Goal: Task Accomplishment & Management: Manage account settings

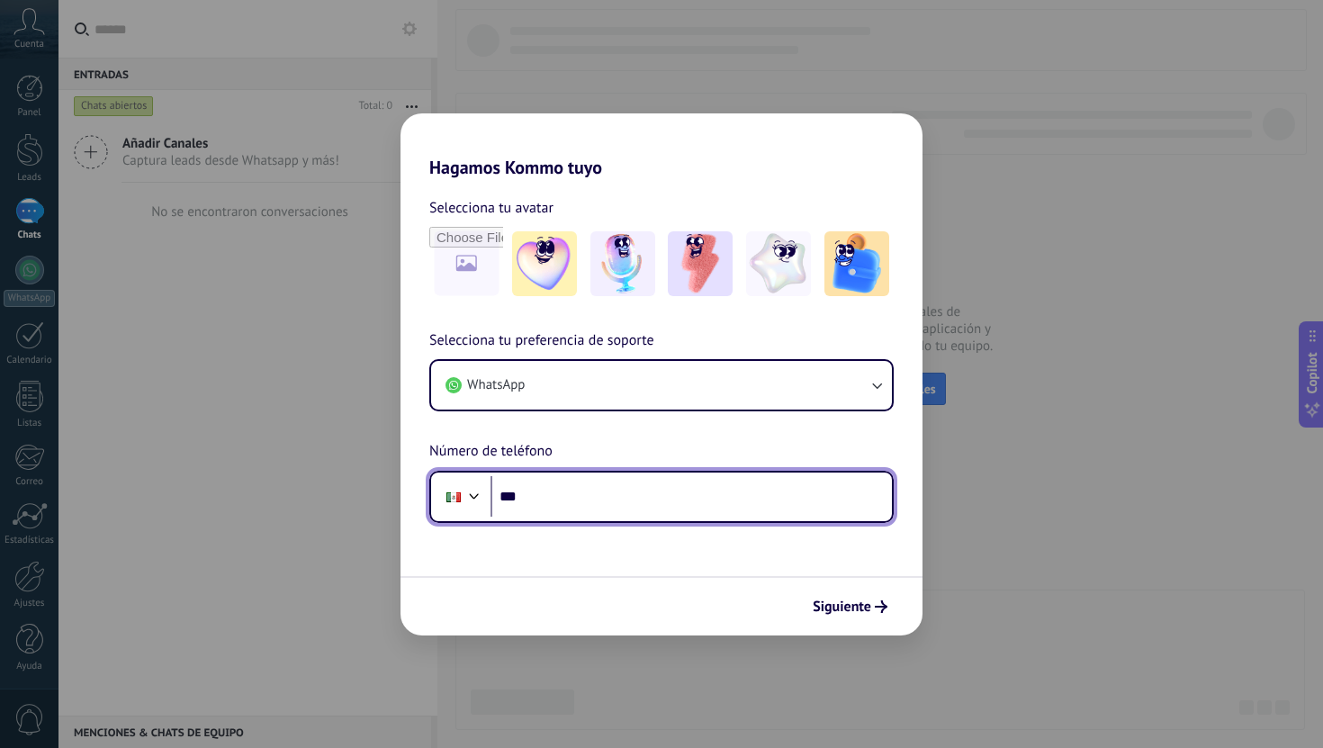
click at [576, 502] on input "***" at bounding box center [690, 496] width 401 height 41
type input "**********"
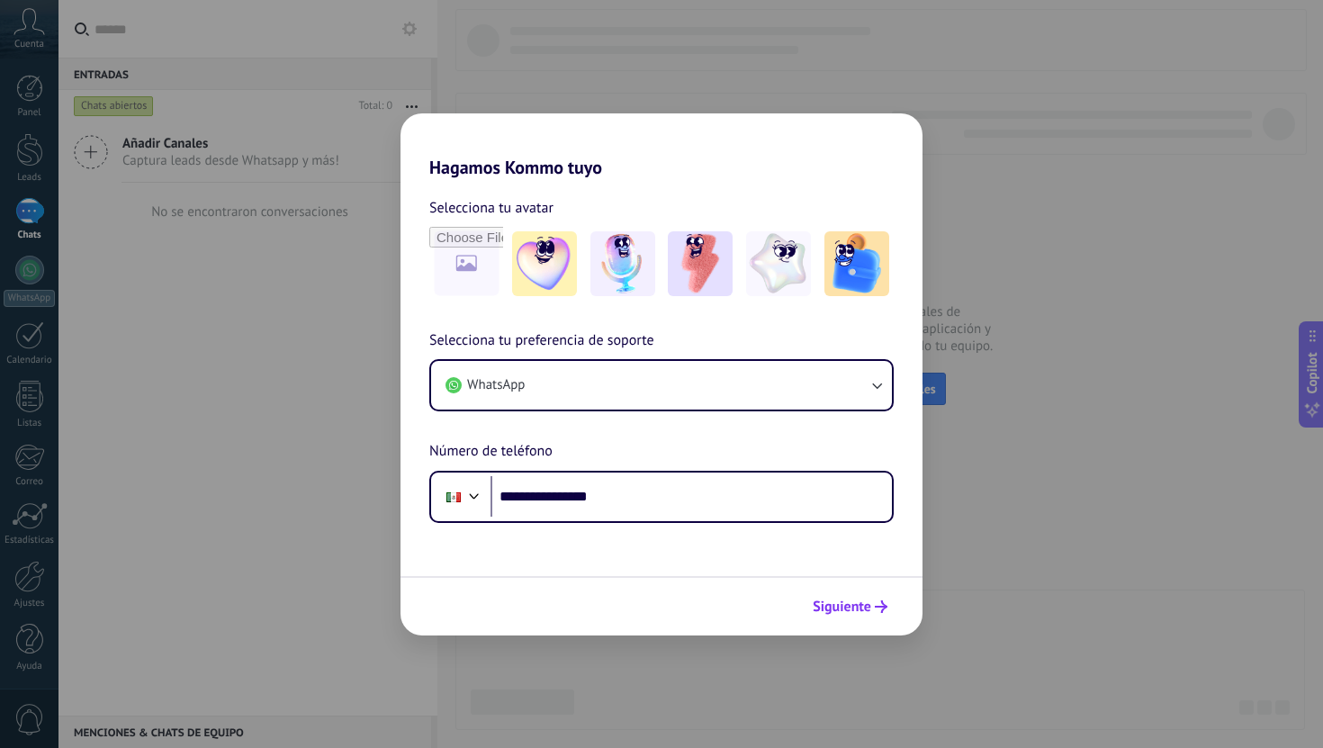
click at [877, 601] on icon "submit" at bounding box center [881, 606] width 13 height 13
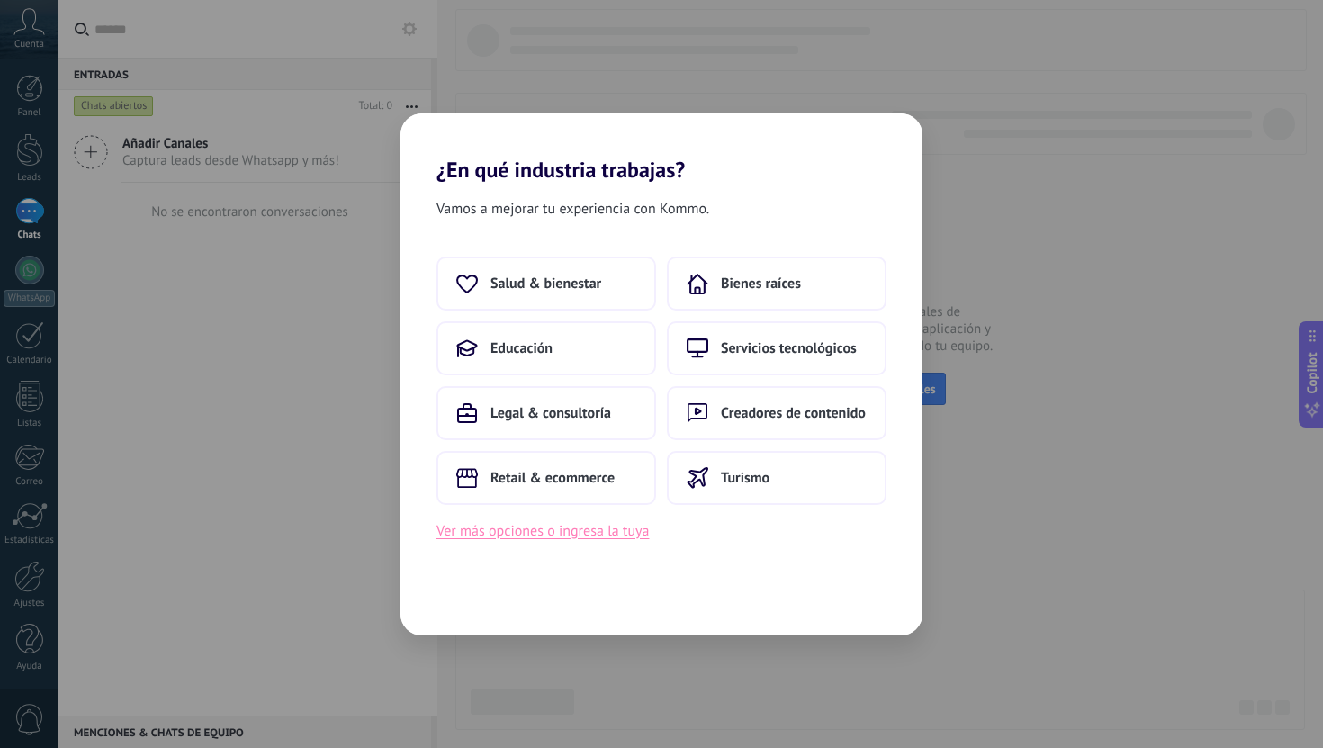
click at [613, 525] on button "Ver más opciones o ingresa la tuya" at bounding box center [542, 530] width 212 height 23
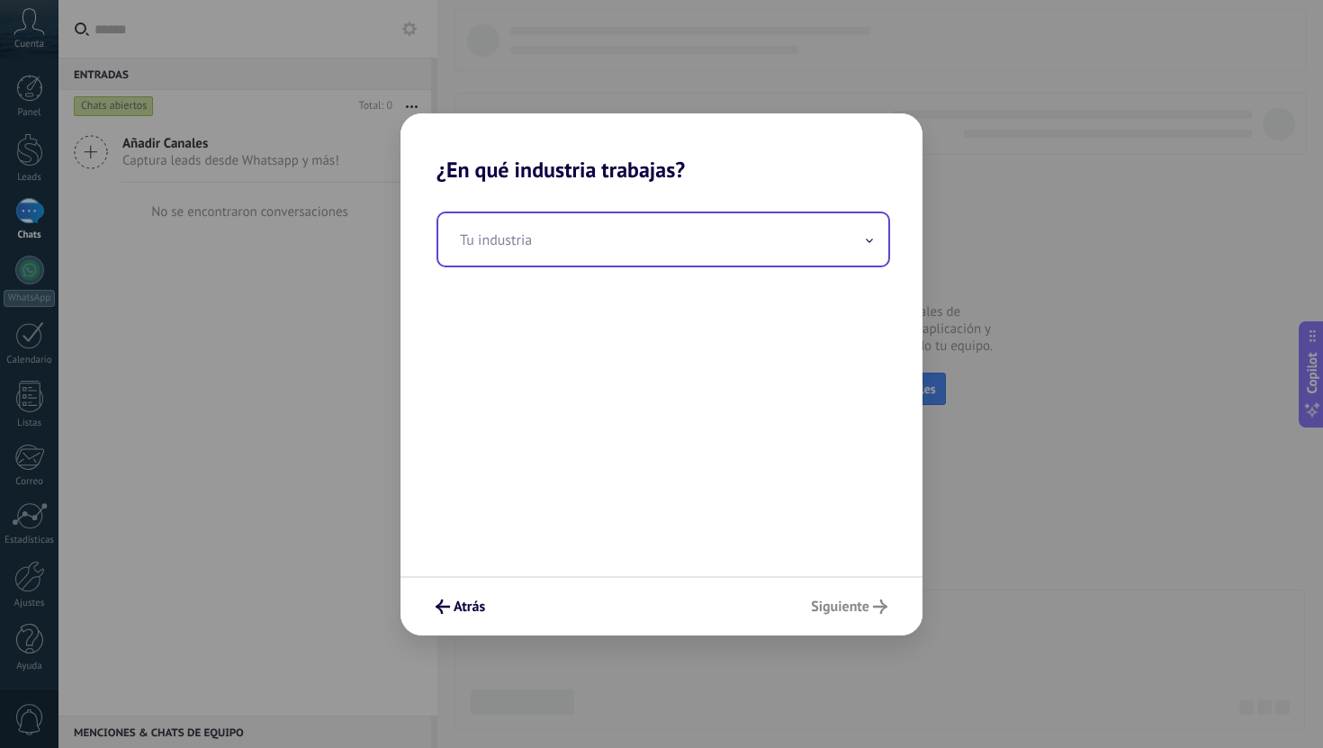
click at [614, 261] on input "text" at bounding box center [663, 239] width 450 height 52
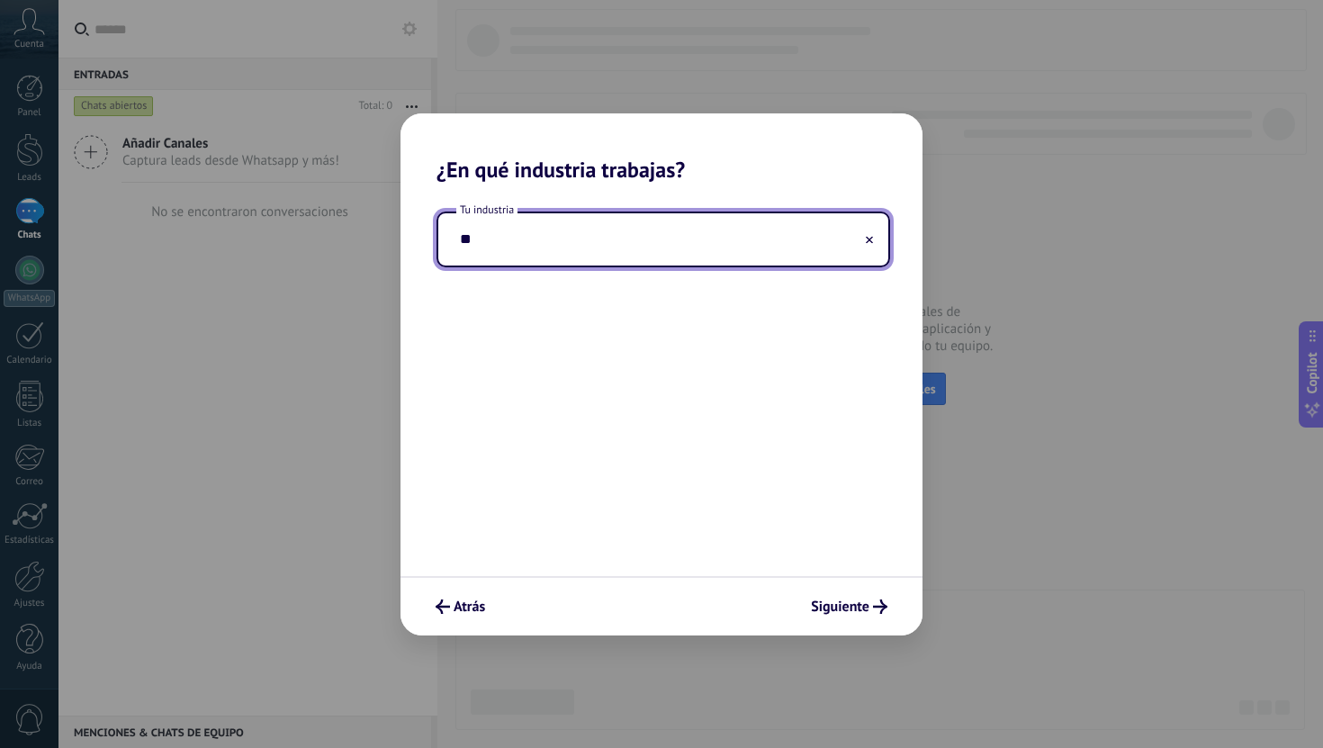
type input "*"
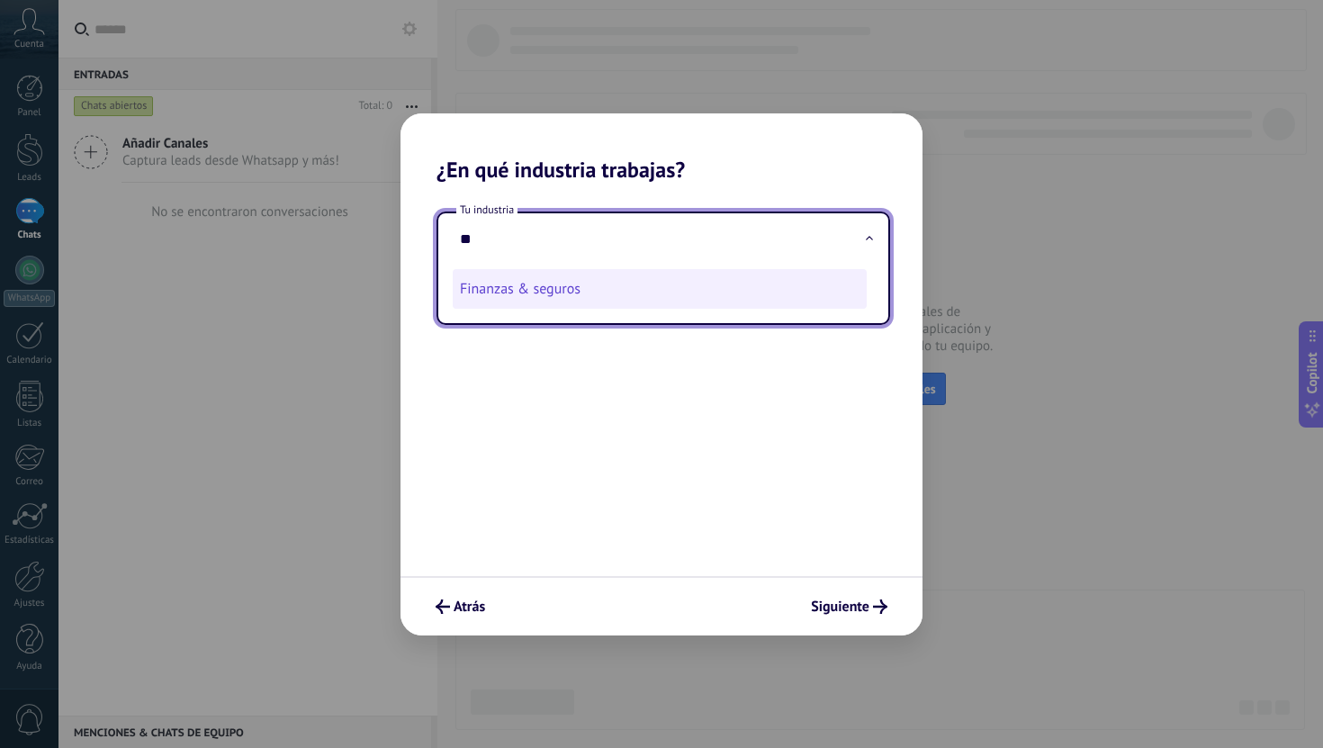
click at [577, 301] on li "Finanzas & seguros" at bounding box center [660, 289] width 414 height 40
type input "**********"
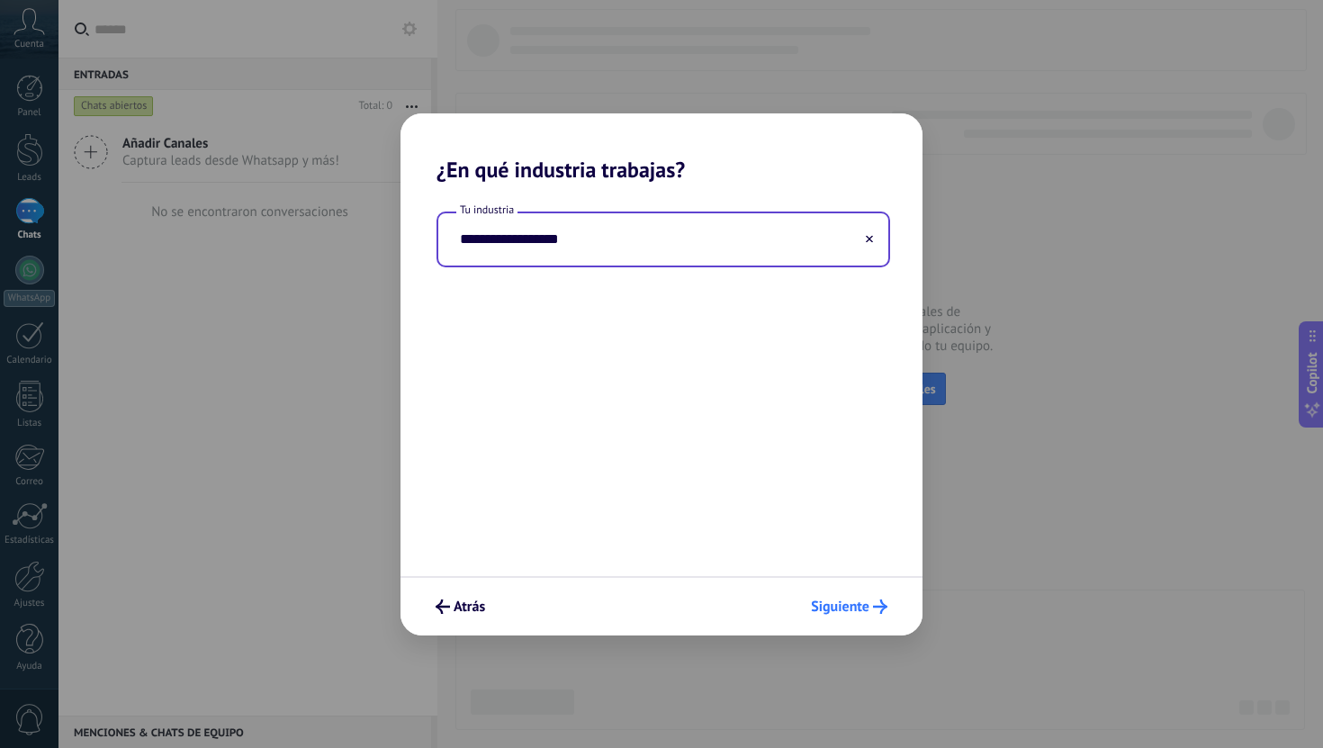
click at [847, 600] on span "Siguiente" at bounding box center [840, 606] width 58 height 13
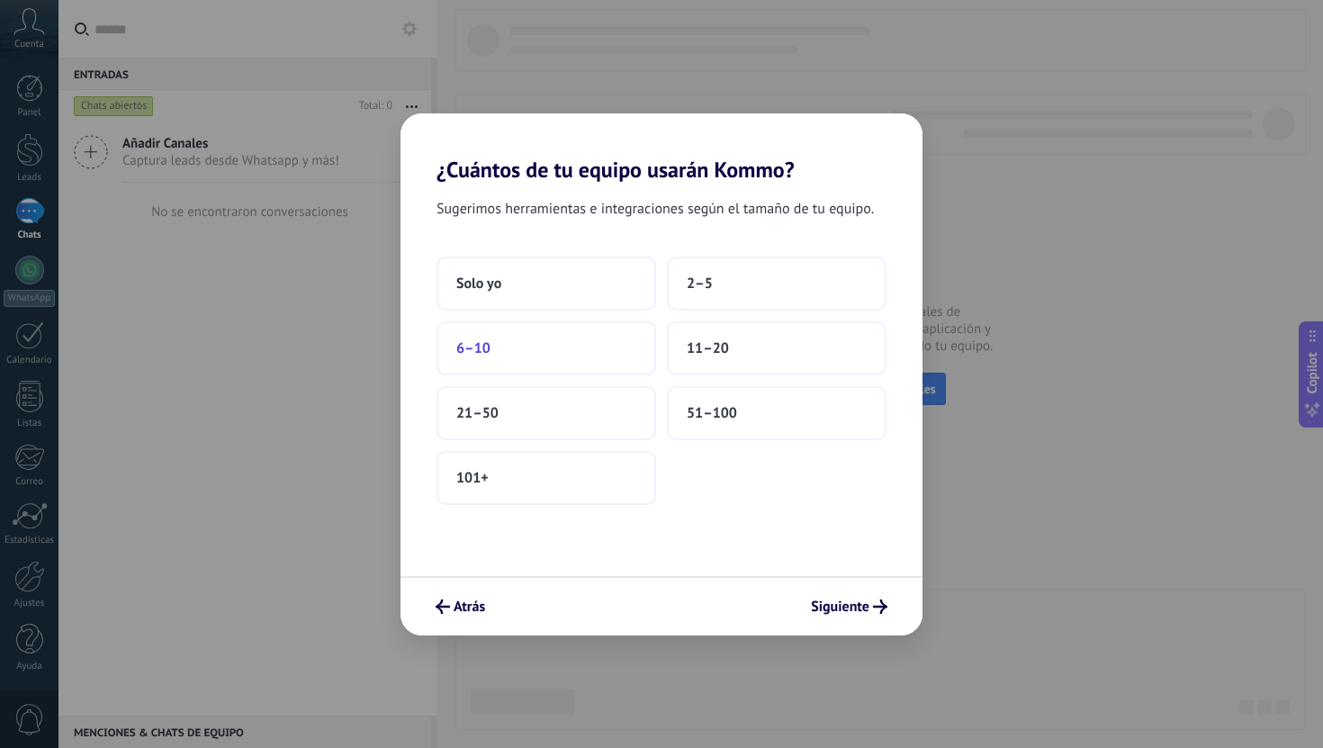
click at [615, 353] on button "6–10" at bounding box center [546, 348] width 220 height 54
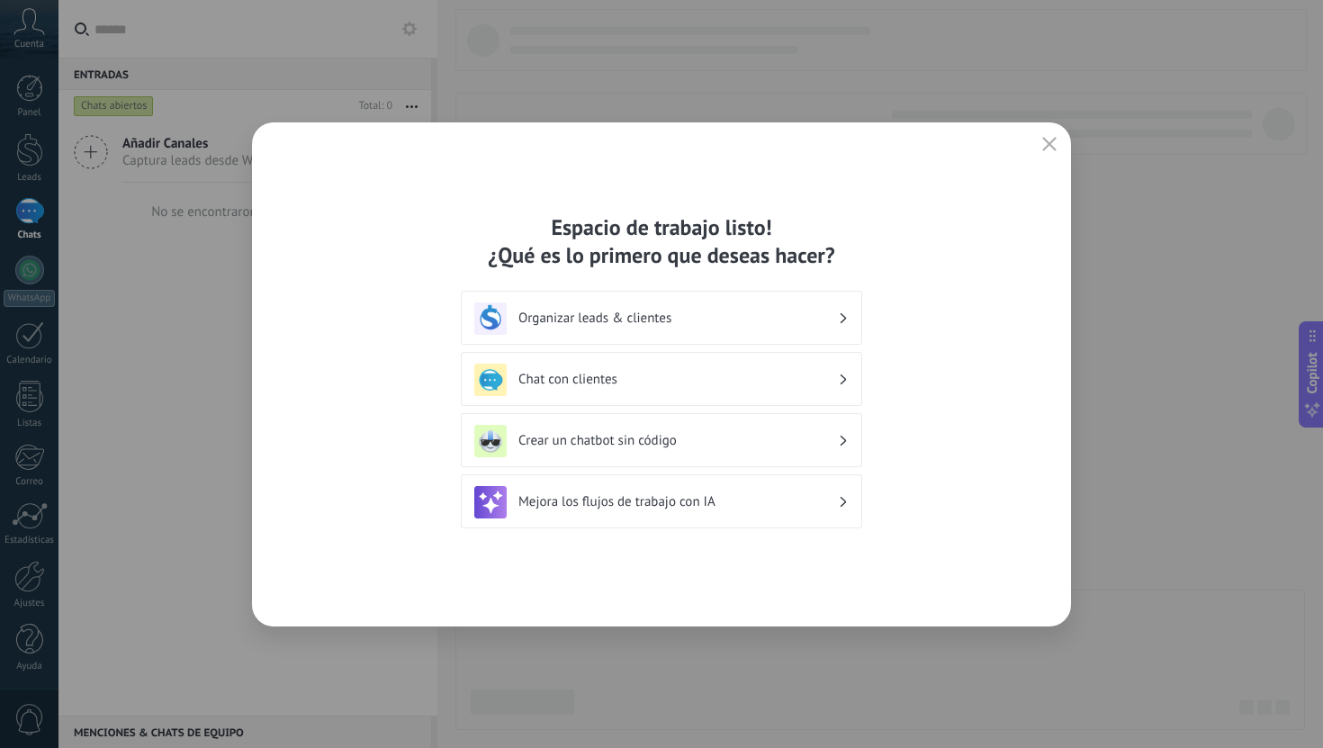
click at [636, 383] on h3 "Chat con clientes" at bounding box center [677, 379] width 319 height 17
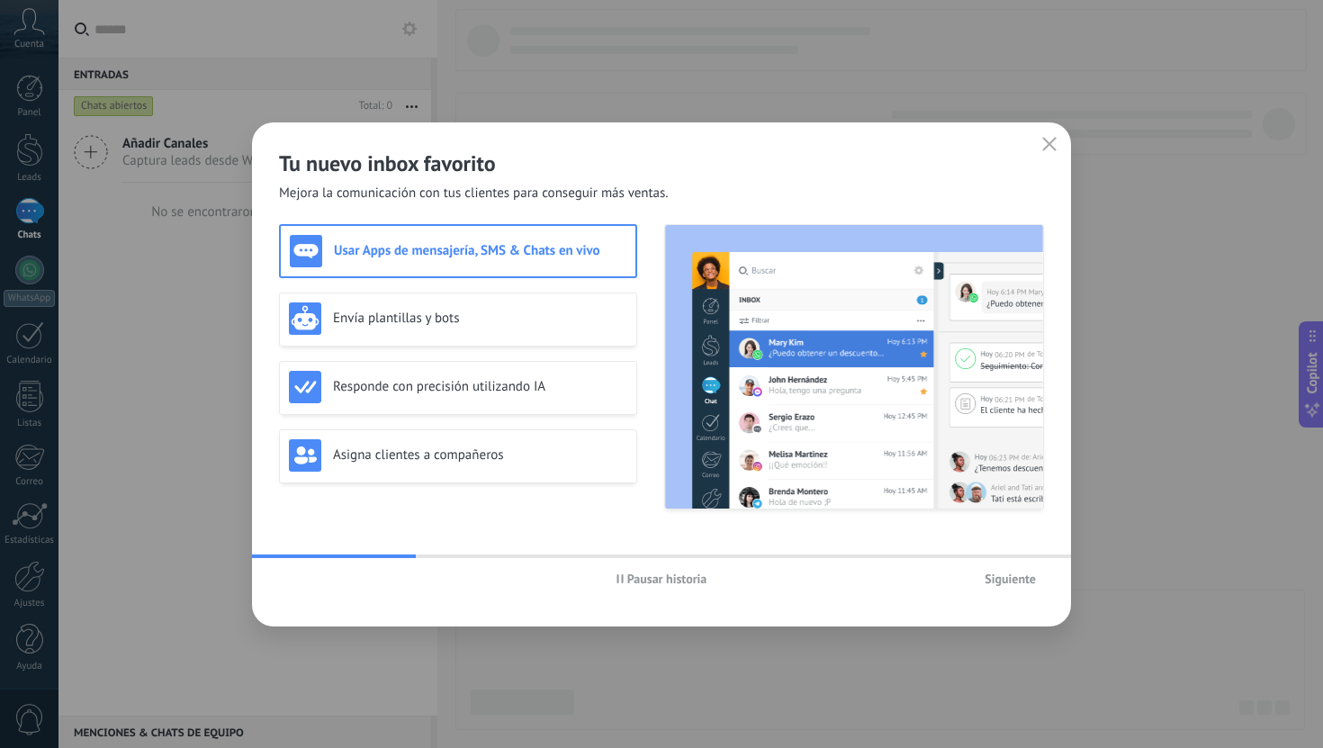
click at [603, 259] on div "Usar Apps de mensajería, SMS & Chats en vivo" at bounding box center [458, 251] width 337 height 32
click at [1016, 592] on div "Pausar historia Siguiente" at bounding box center [661, 578] width 819 height 41
click at [534, 351] on div "Usar Apps de mensajería, SMS & Chats en vivo Envía plantillas y bots Responde c…" at bounding box center [458, 366] width 358 height 285
click at [534, 337] on div "Envía plantillas y bots" at bounding box center [458, 319] width 358 height 54
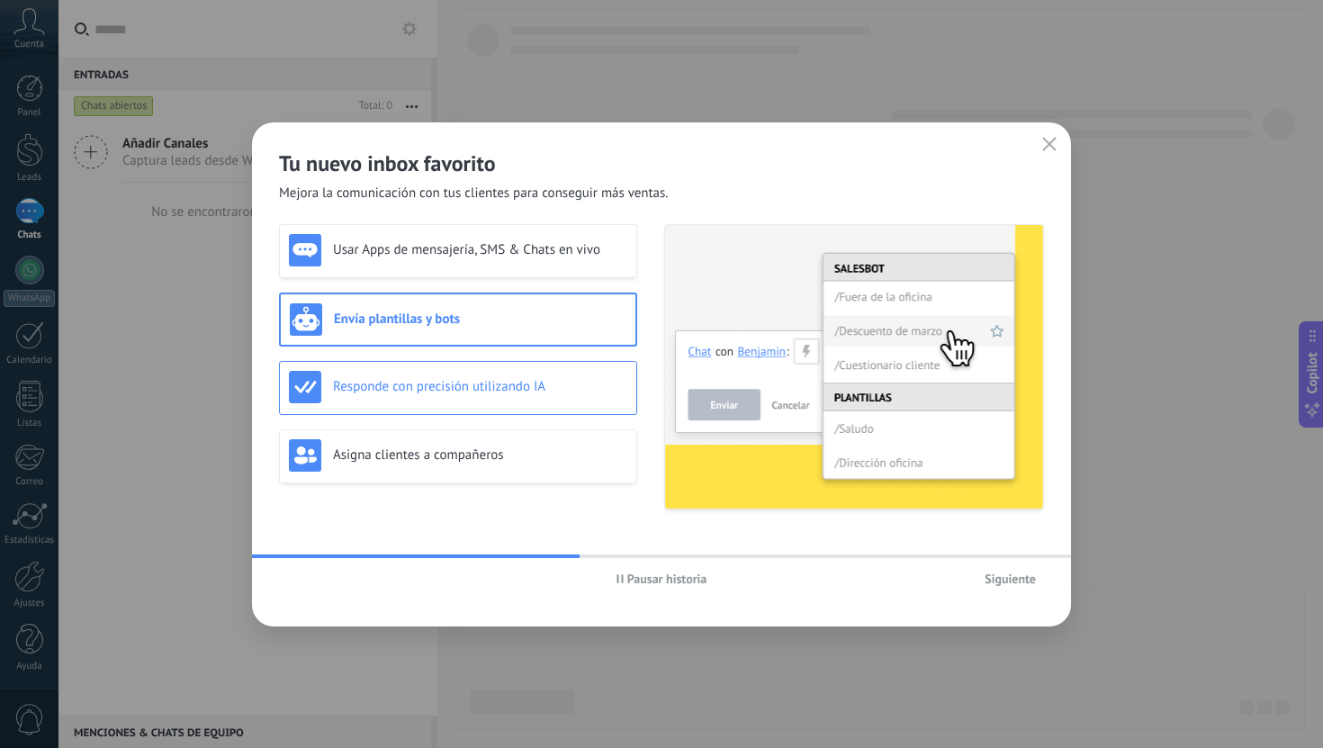
click at [531, 371] on div "Responde con precisión utilizando IA" at bounding box center [458, 387] width 338 height 32
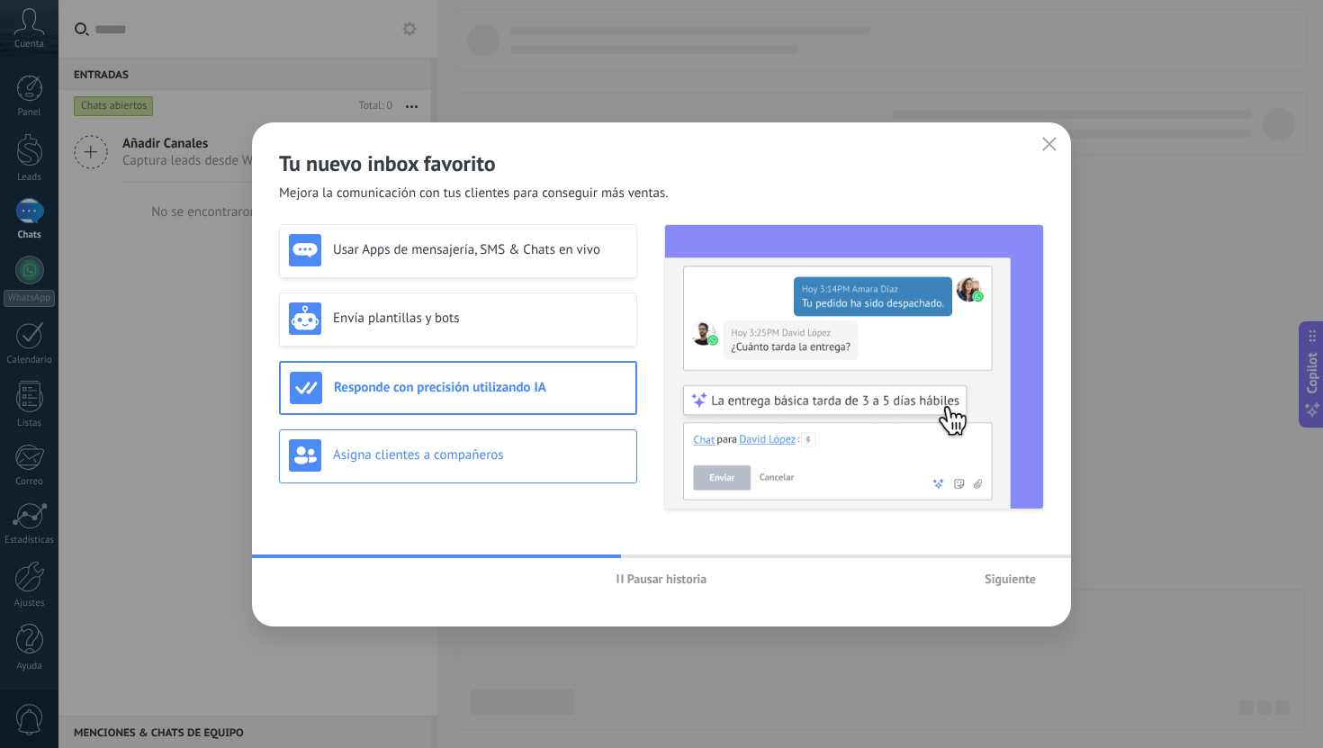
click at [523, 439] on div "Asigna clientes a compañeros" at bounding box center [458, 455] width 338 height 32
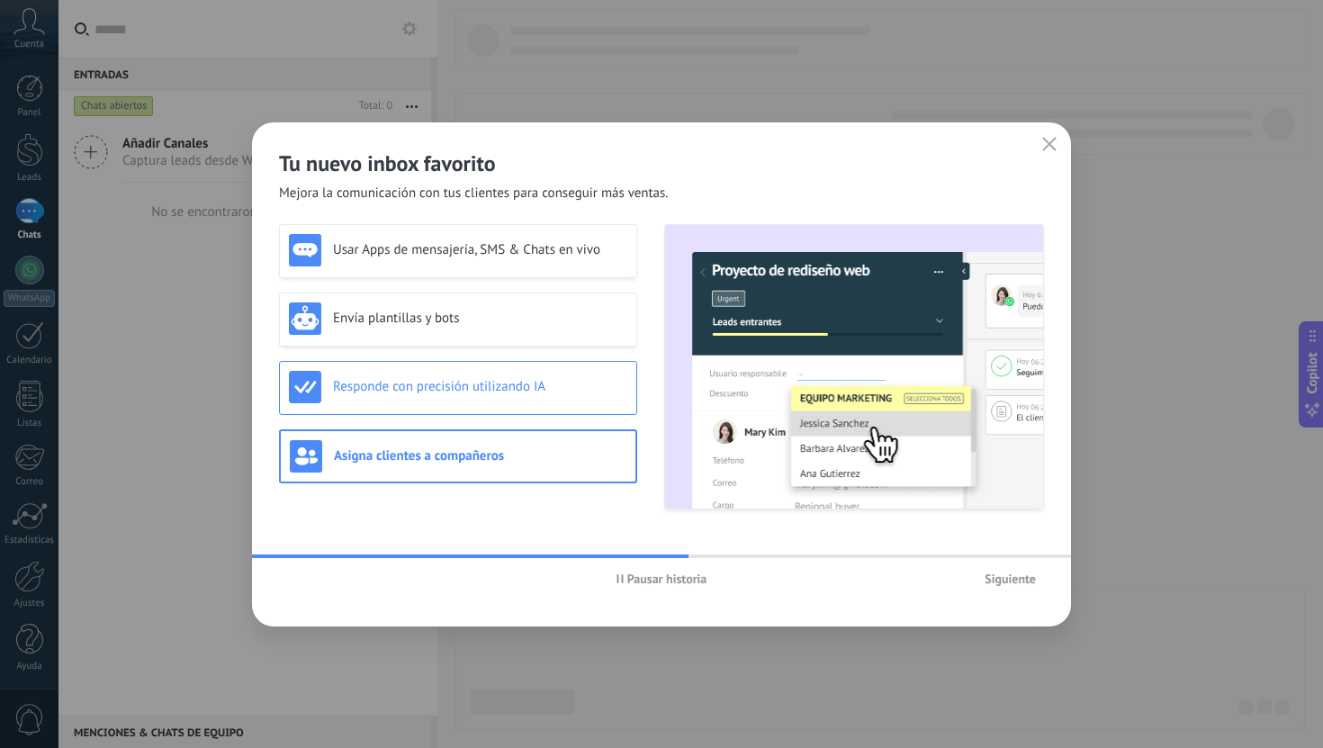
click at [525, 397] on div "Responde con precisión utilizando IA" at bounding box center [458, 387] width 338 height 32
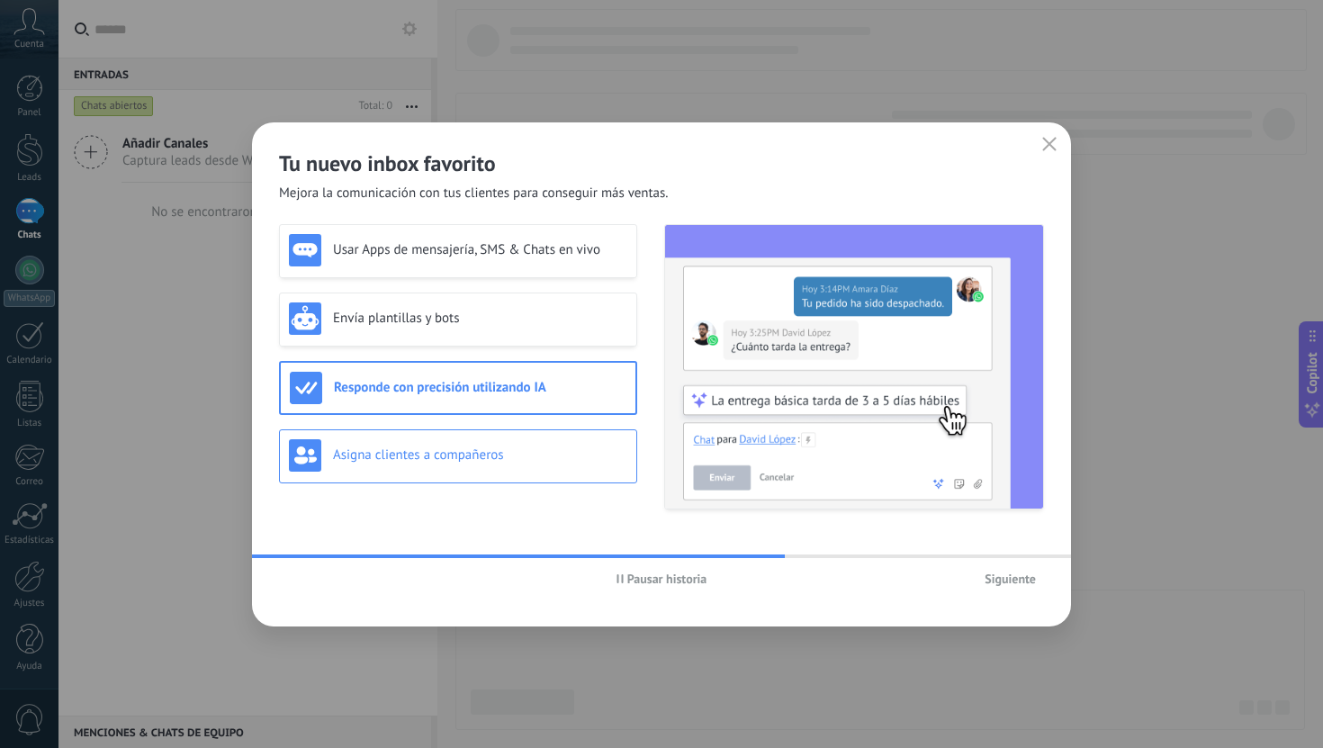
click at [517, 442] on div "Asigna clientes a compañeros" at bounding box center [458, 455] width 338 height 32
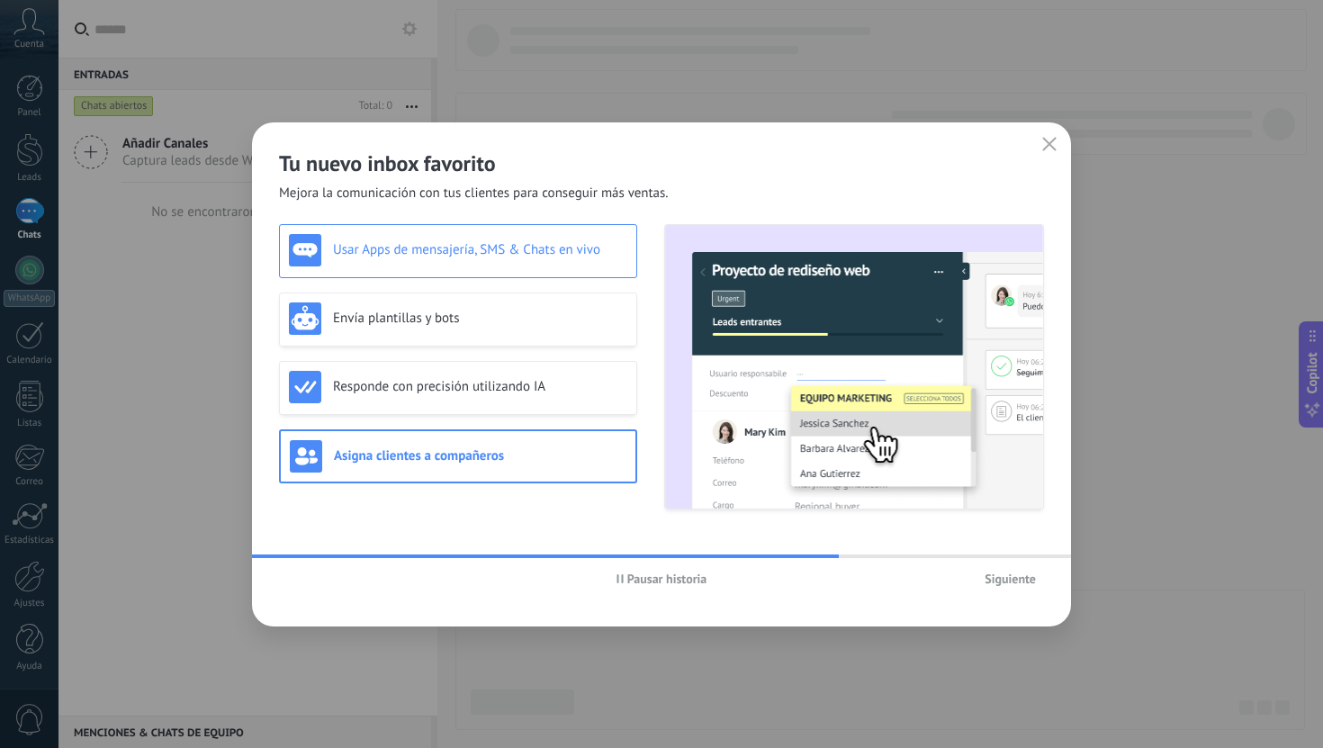
click at [543, 246] on h3 "Usar Apps de mensajería, SMS & Chats en vivo" at bounding box center [480, 249] width 294 height 17
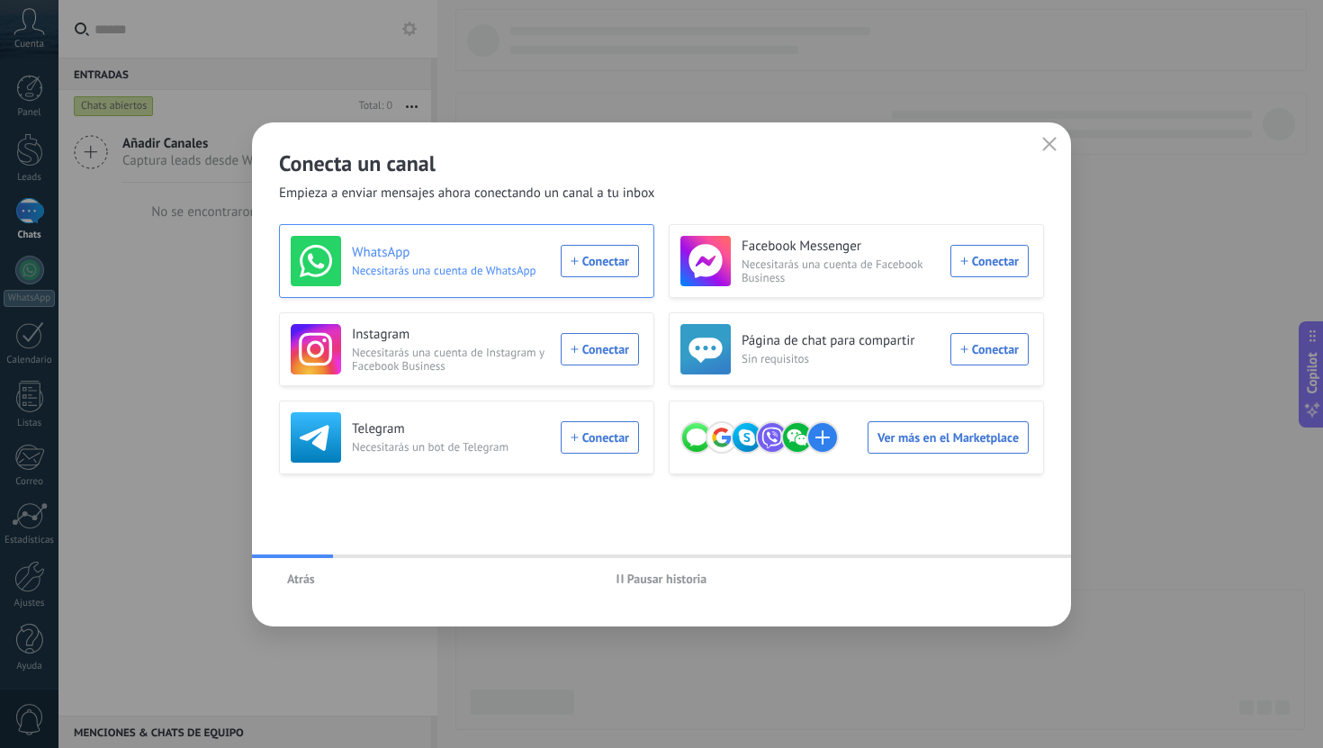
click at [595, 264] on div "WhatsApp Necesitarás una cuenta de WhatsApp Conectar" at bounding box center [465, 261] width 348 height 50
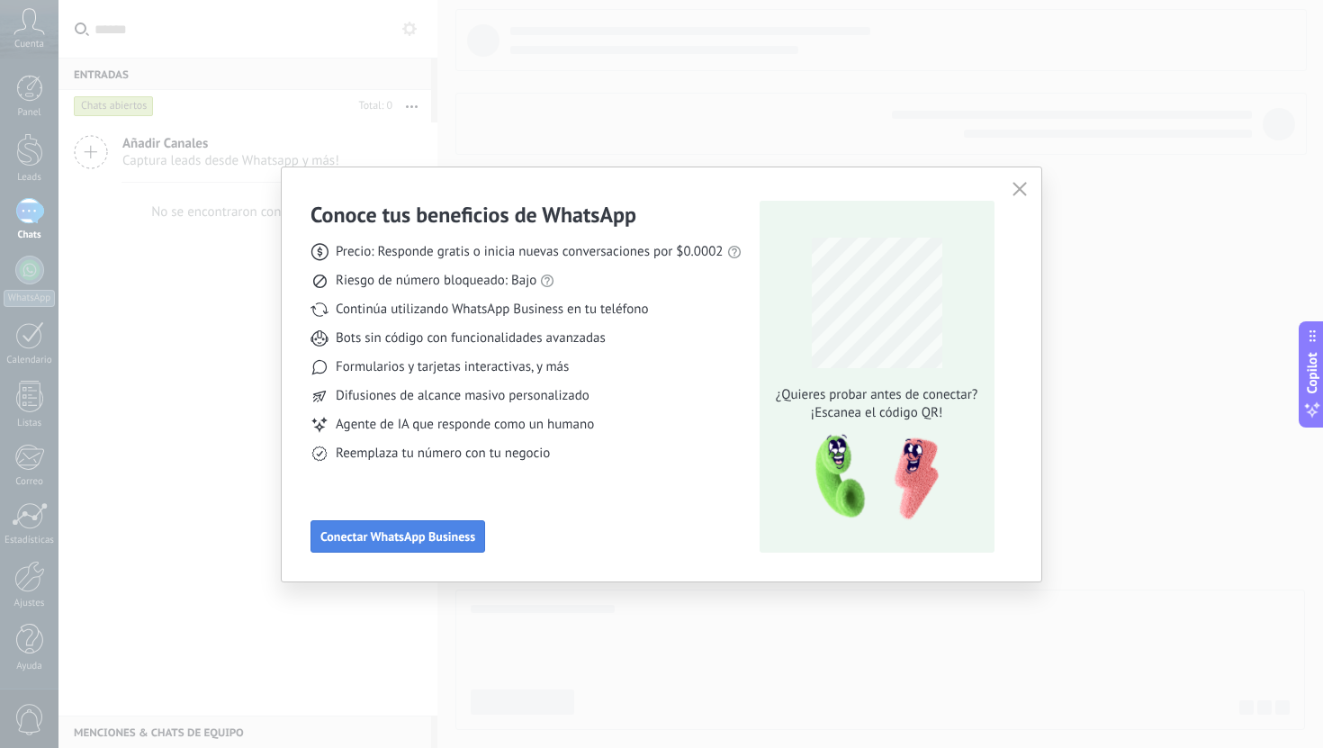
click at [453, 535] on span "Conectar WhatsApp Business" at bounding box center [397, 536] width 155 height 13
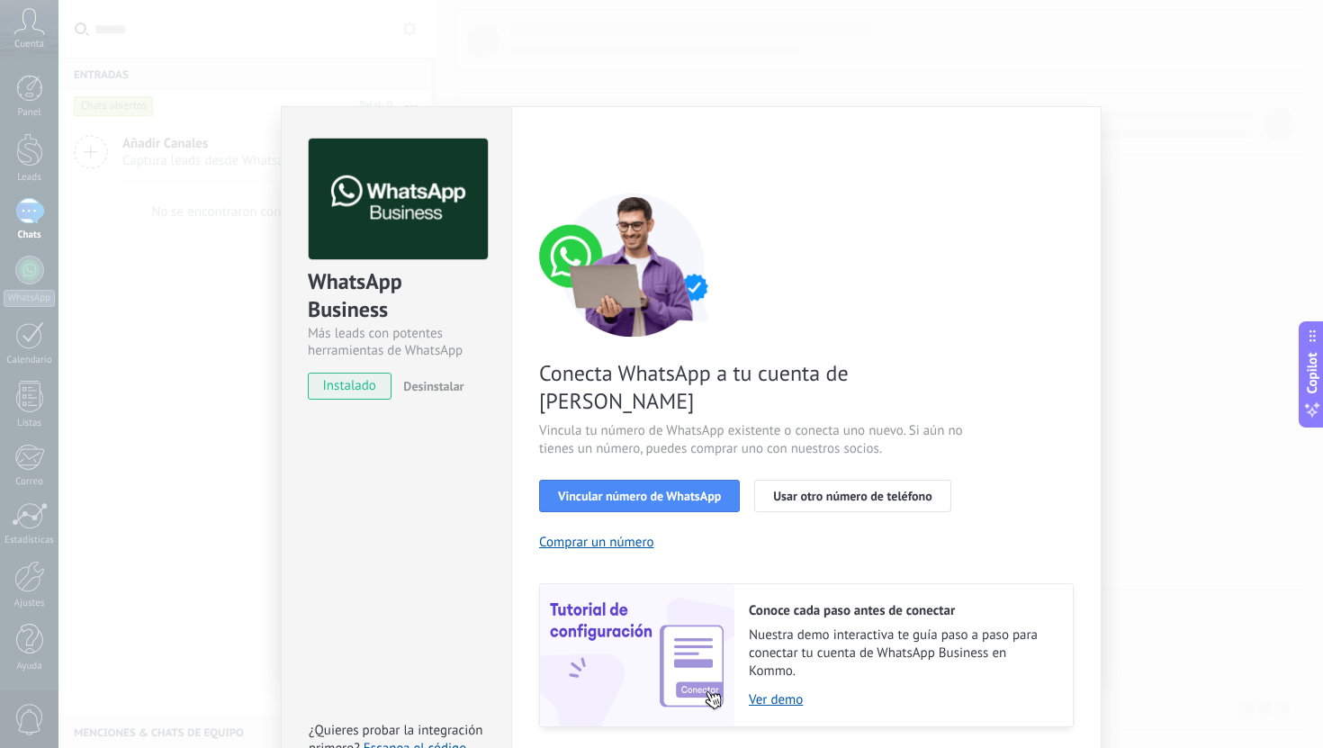
scroll to position [32, 0]
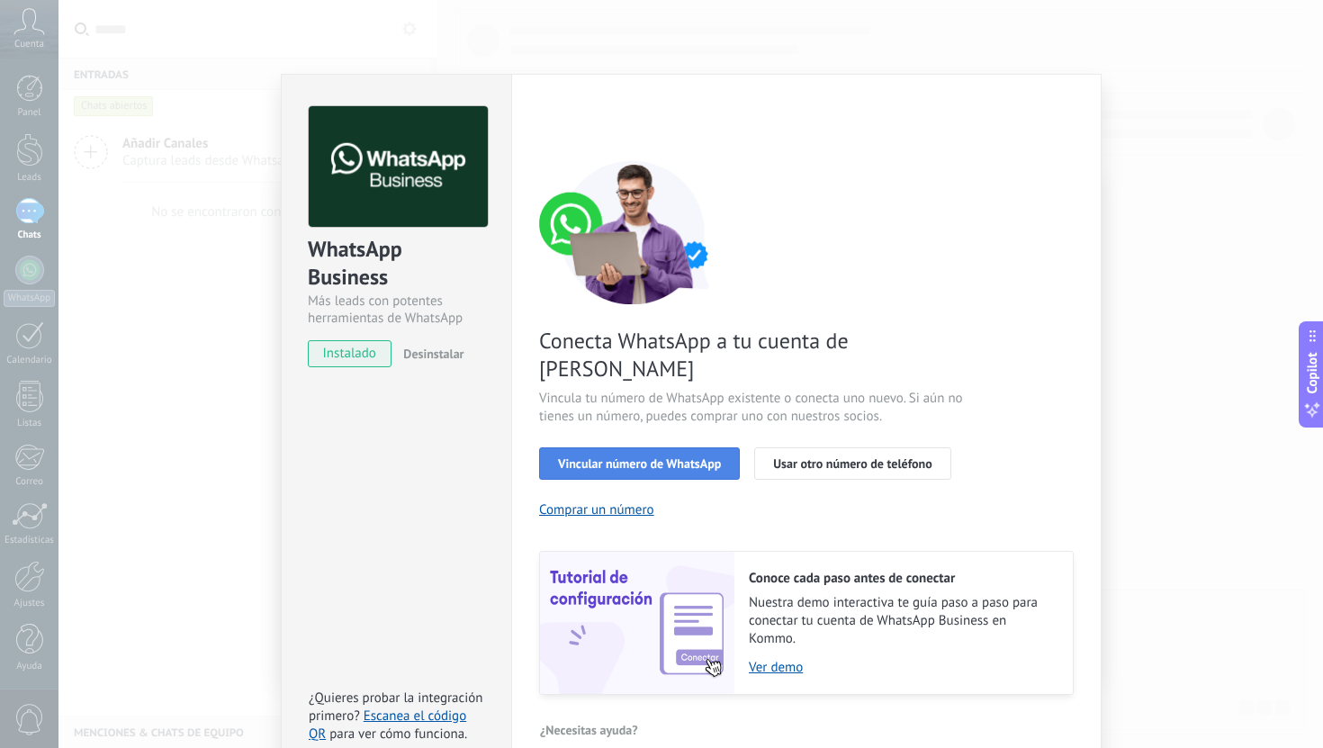
click at [673, 457] on span "Vincular número de WhatsApp" at bounding box center [639, 463] width 163 height 13
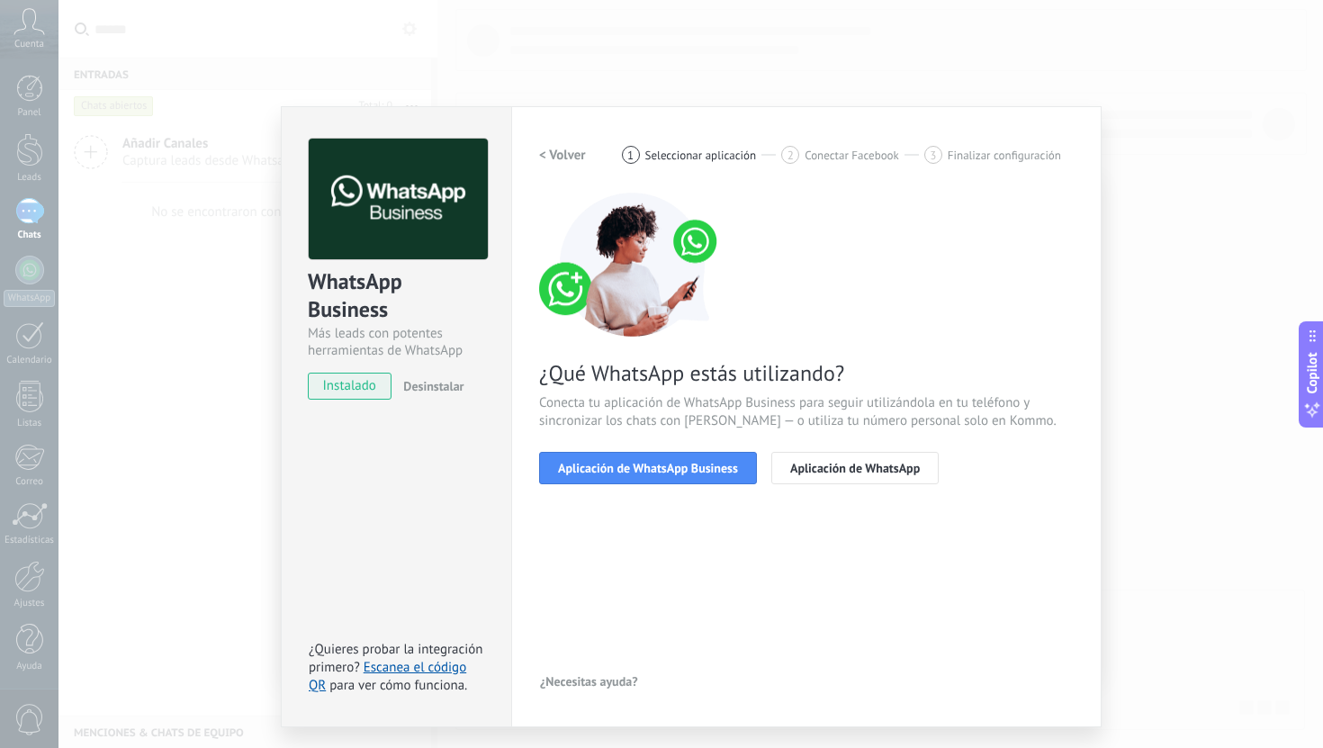
scroll to position [0, 0]
click at [671, 458] on button "Aplicación de WhatsApp Business" at bounding box center [648, 468] width 218 height 32
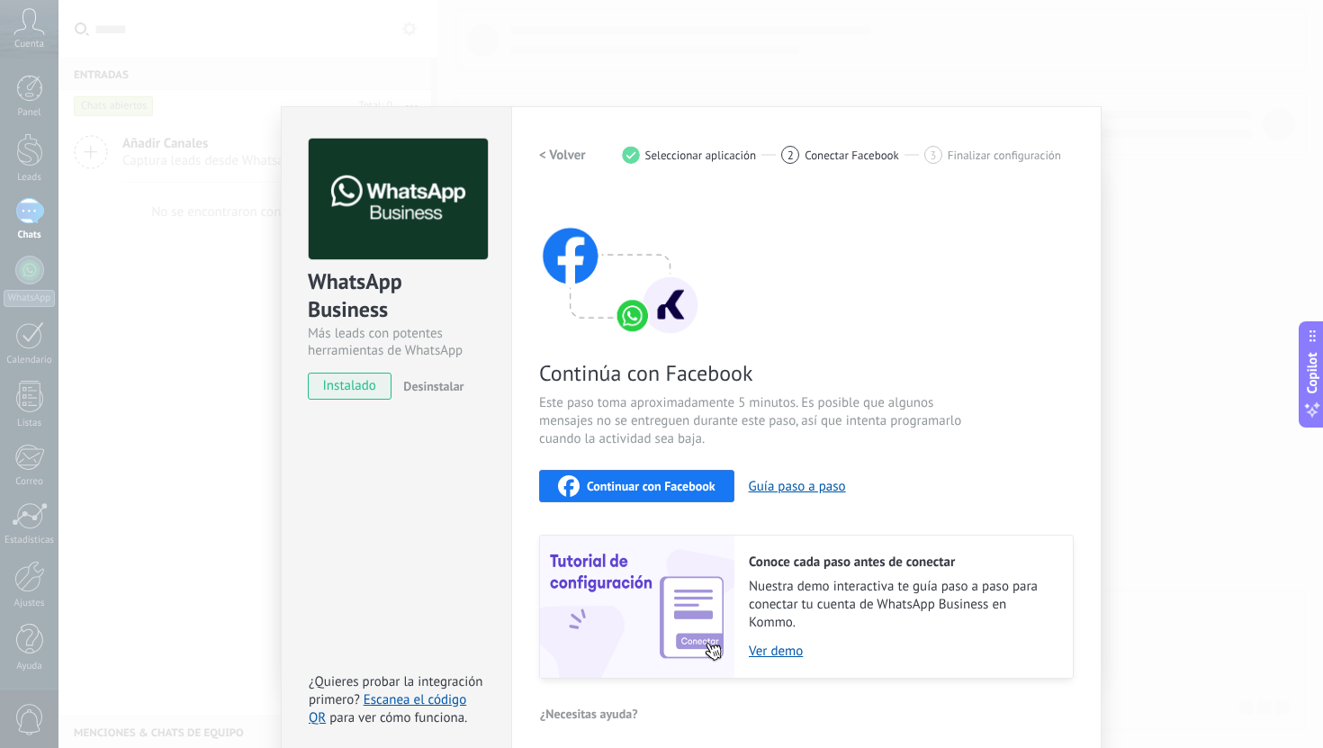
click at [661, 480] on span "Continuar con Facebook" at bounding box center [651, 486] width 129 height 13
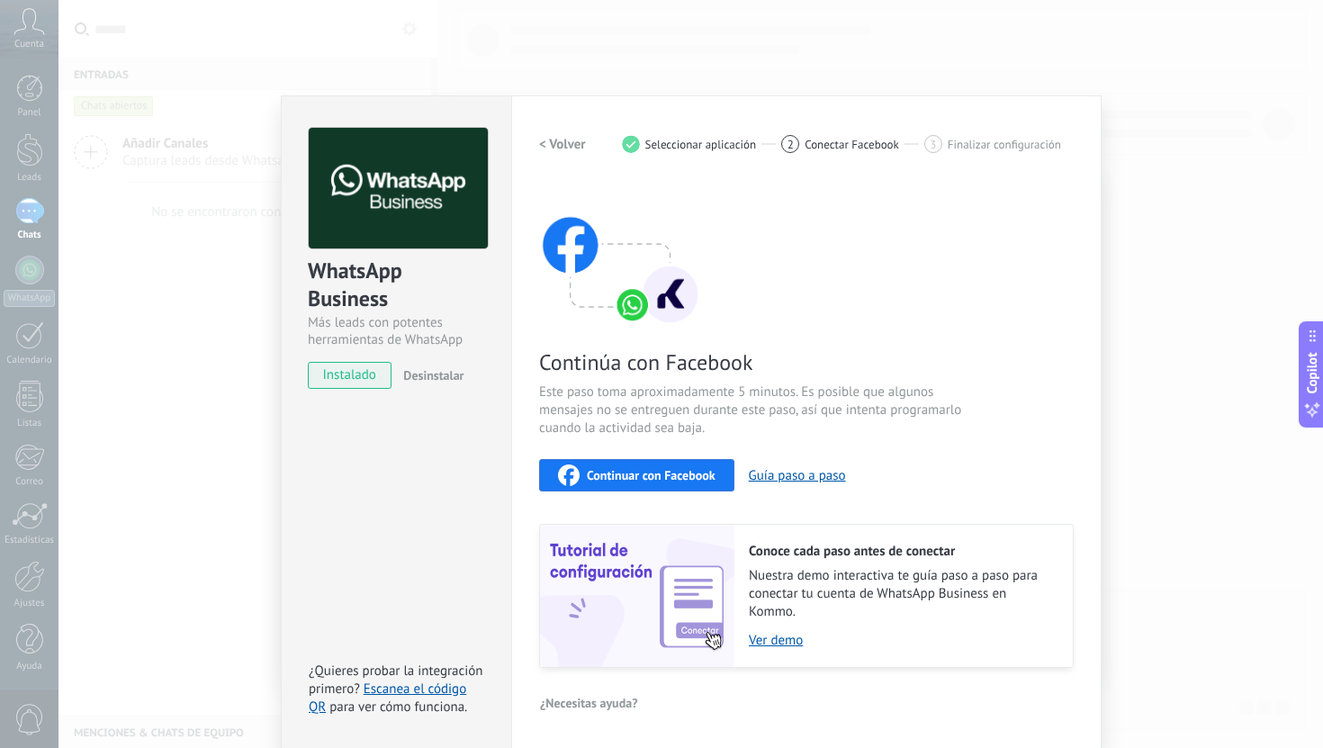
click at [726, 142] on span "Seleccionar aplicación" at bounding box center [701, 144] width 112 height 13
click at [558, 139] on h2 "< Volver" at bounding box center [562, 144] width 47 height 17
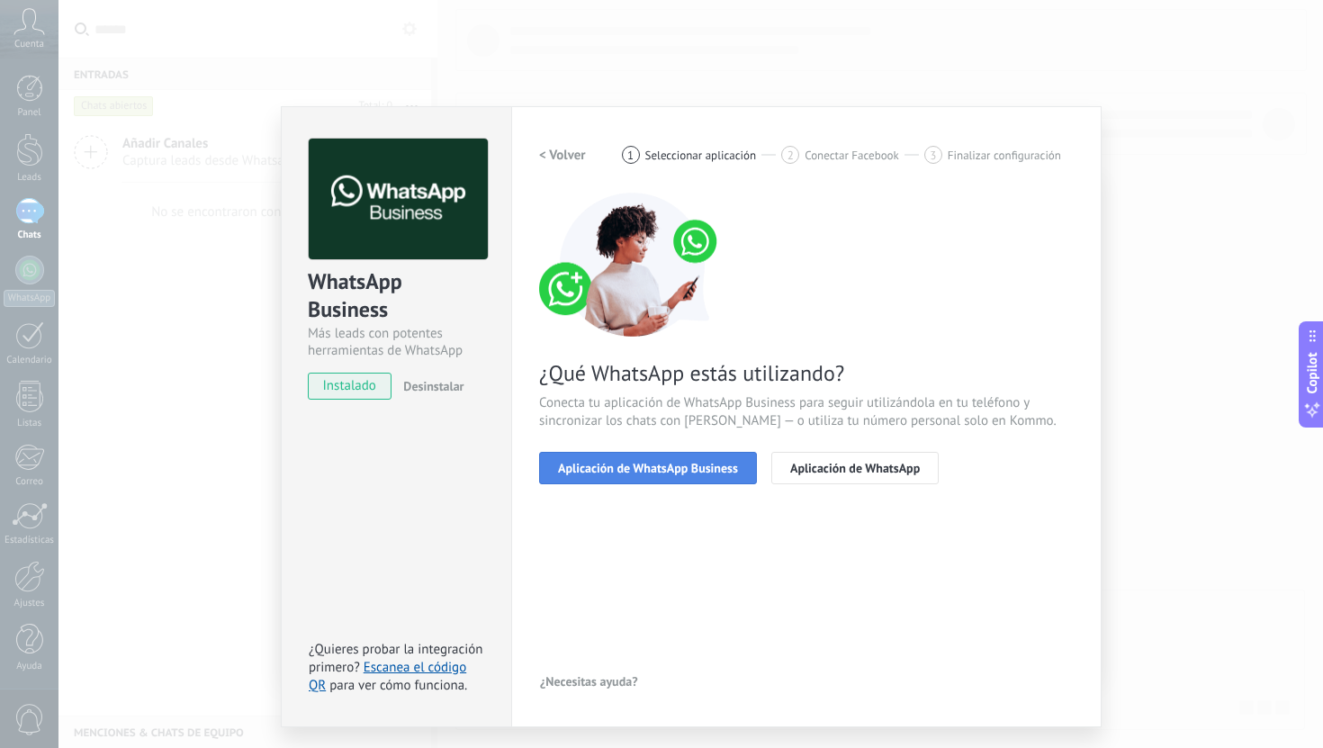
click at [728, 471] on span "Aplicación de WhatsApp Business" at bounding box center [648, 468] width 180 height 13
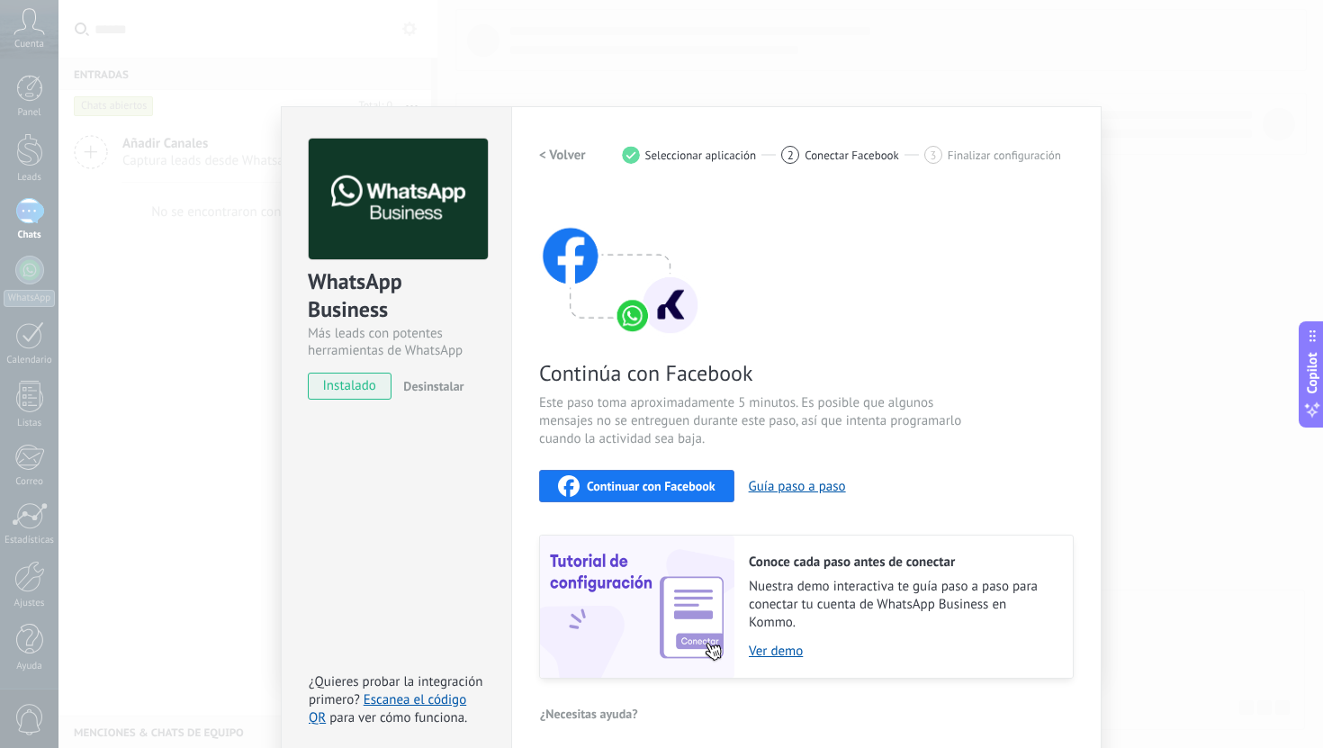
scroll to position [11, 0]
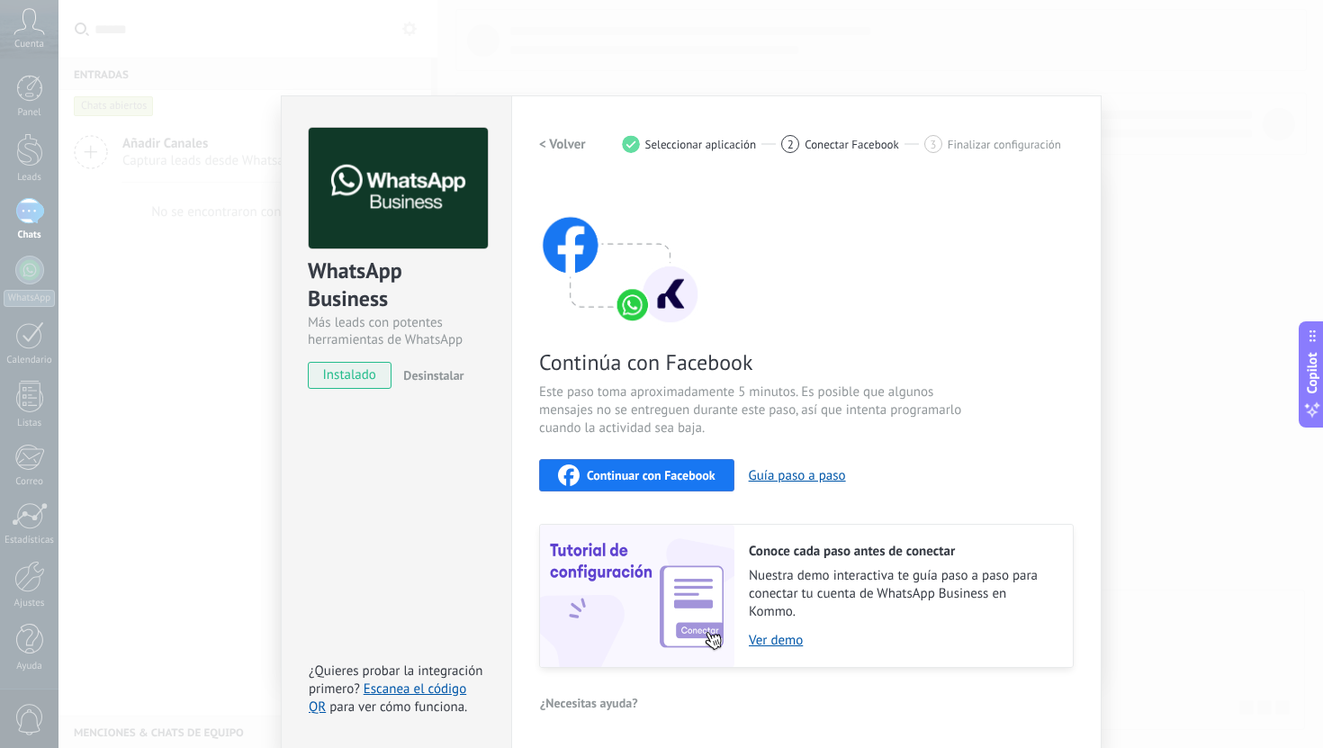
click at [561, 153] on button "< Volver" at bounding box center [562, 144] width 47 height 32
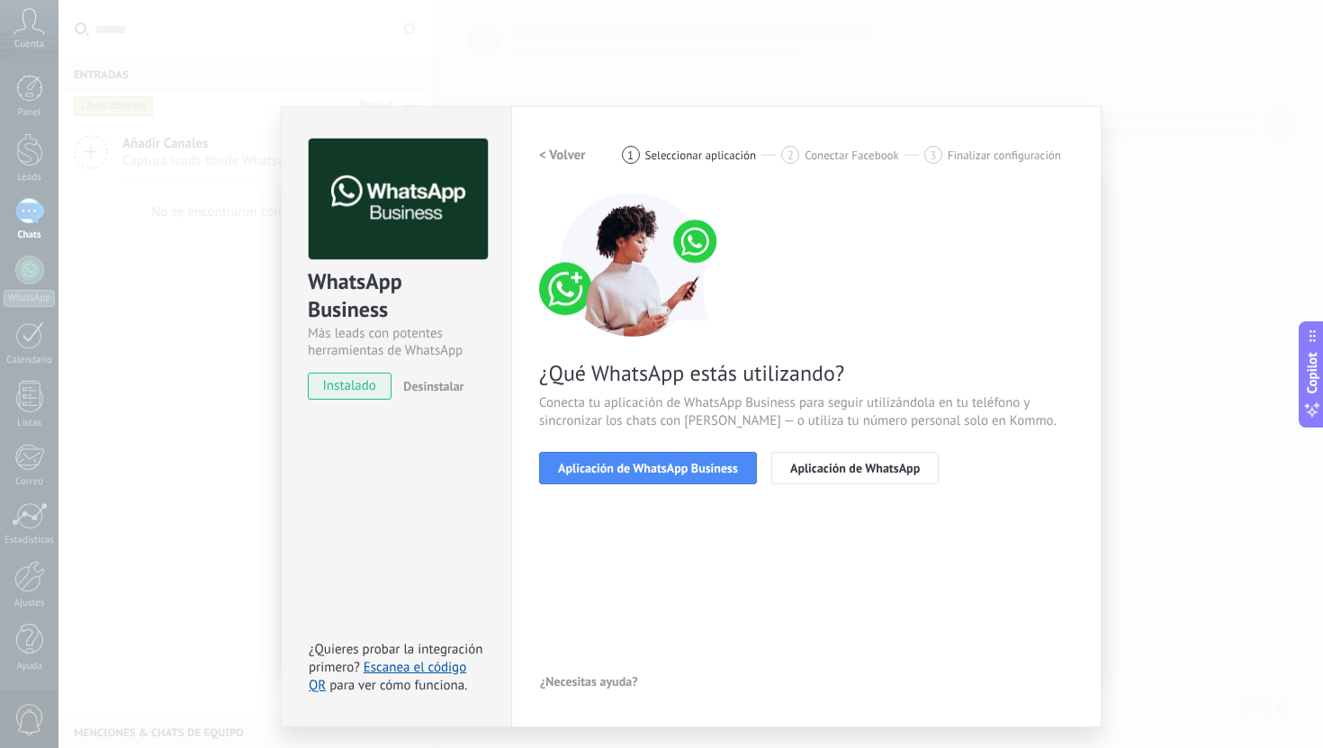
scroll to position [0, 0]
click at [789, 464] on button "Aplicación de WhatsApp" at bounding box center [854, 468] width 167 height 32
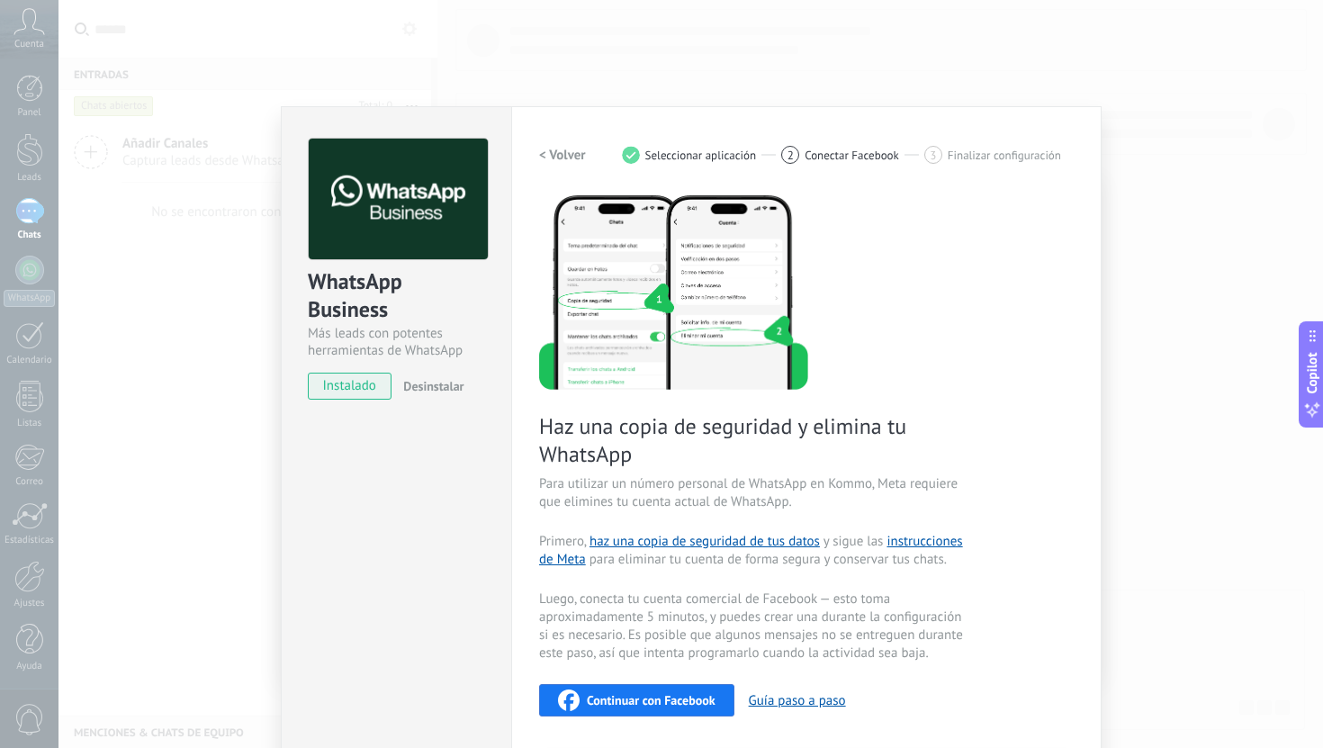
click at [573, 152] on h2 "< Volver" at bounding box center [562, 155] width 47 height 17
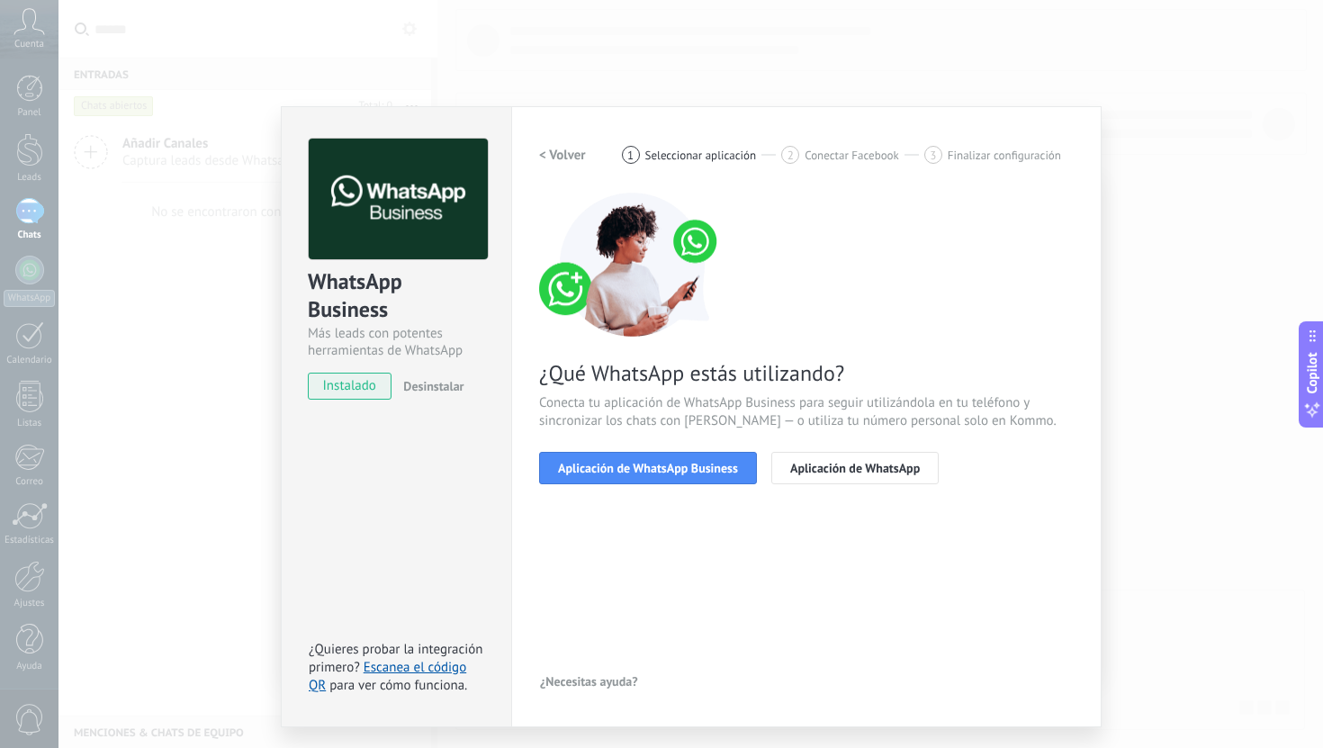
click at [556, 148] on h2 "< Volver" at bounding box center [562, 155] width 47 height 17
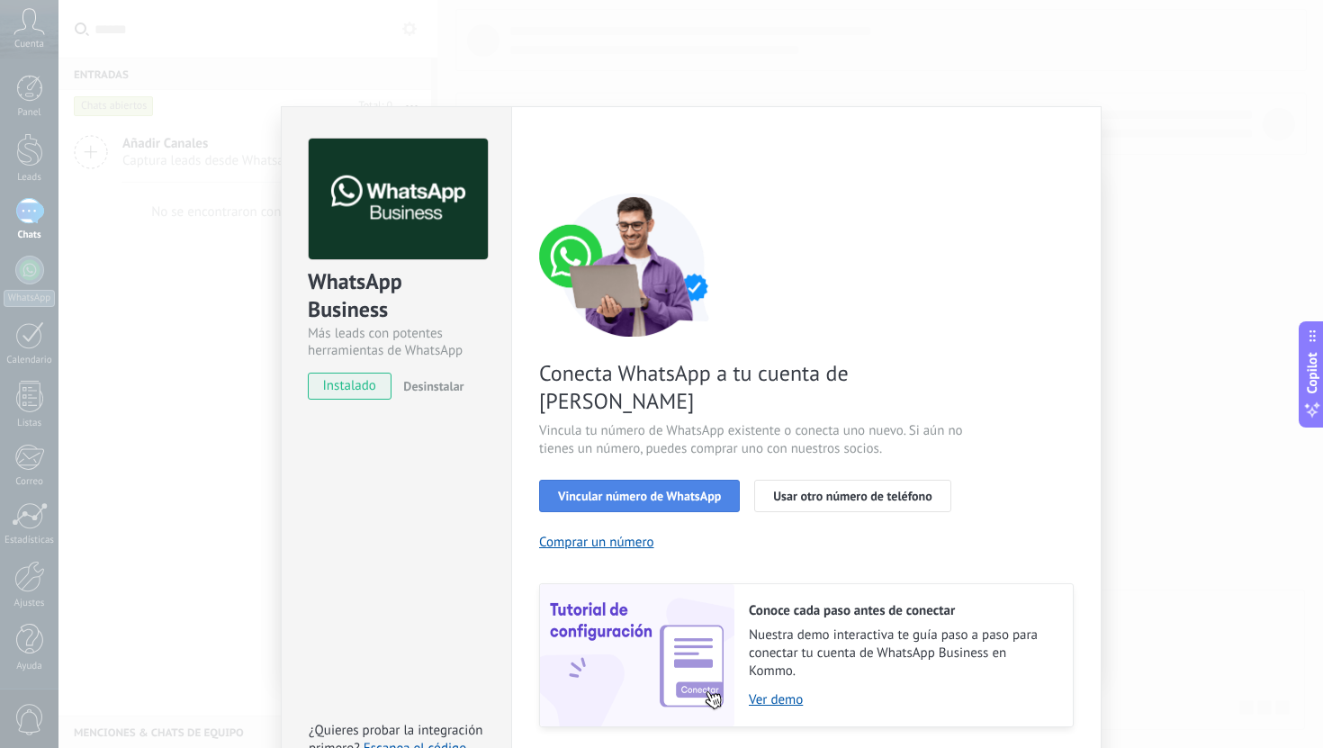
scroll to position [32, 0]
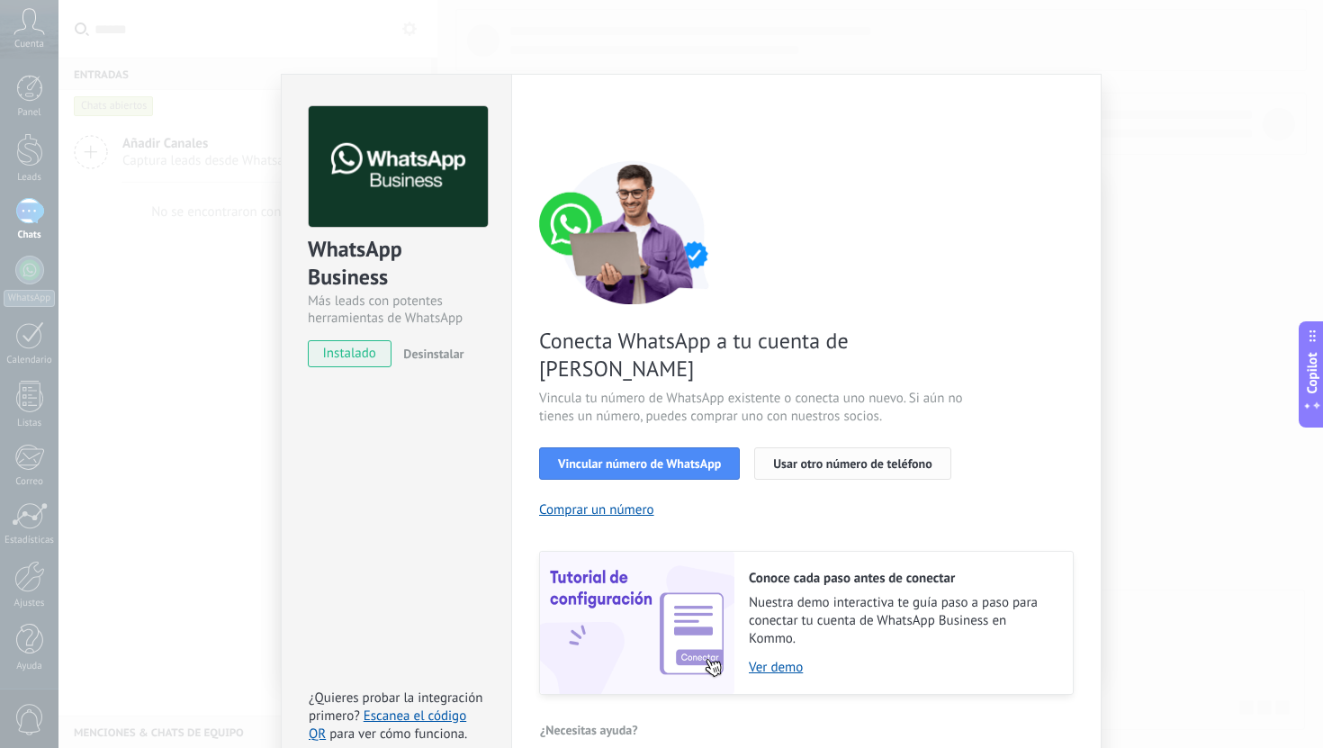
click at [826, 457] on span "Usar otro número de teléfono" at bounding box center [852, 463] width 158 height 13
click at [202, 350] on div "WhatsApp Business Más leads con potentes herramientas de WhatsApp instalado Des…" at bounding box center [690, 374] width 1264 height 748
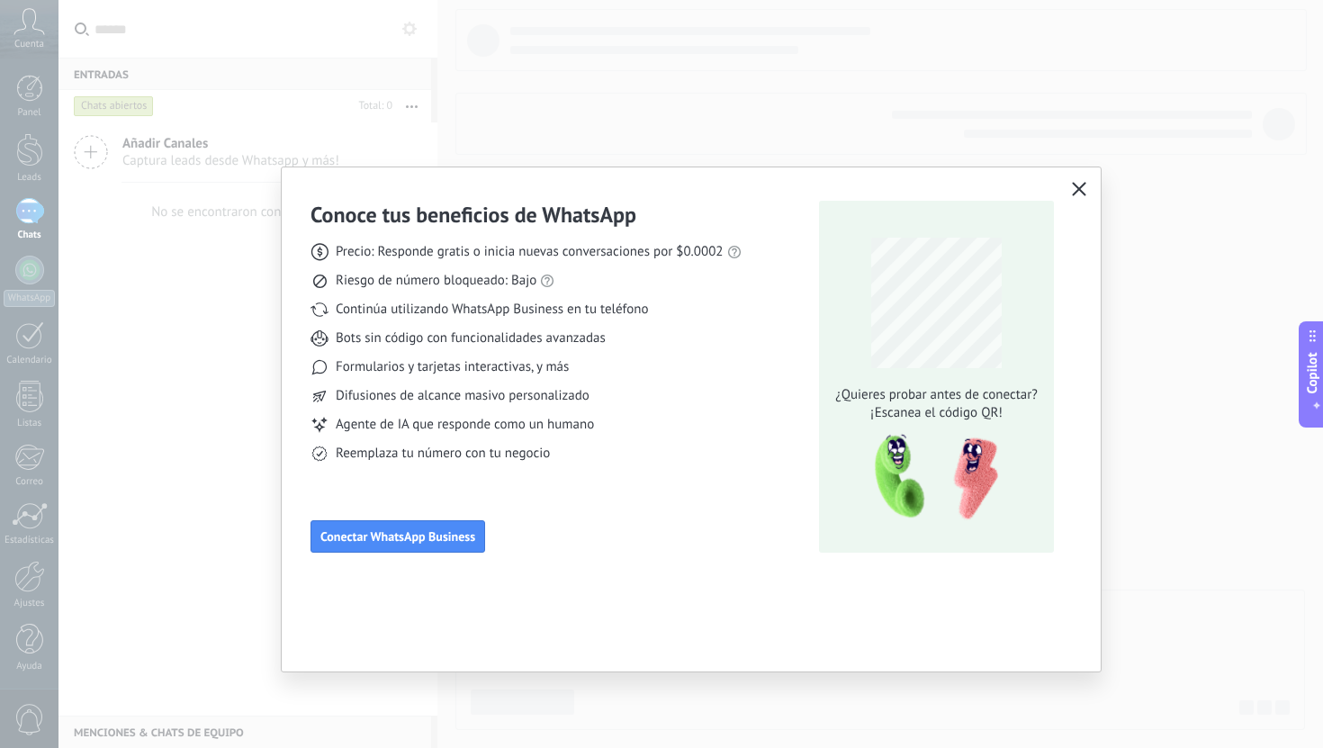
scroll to position [0, 0]
click at [1076, 177] on div "Conoce tus beneficios de WhatsApp Precio: Responde gratis o inicia nuevas conve…" at bounding box center [691, 419] width 819 height 504
click at [1076, 200] on button "button" at bounding box center [1078, 189] width 23 height 25
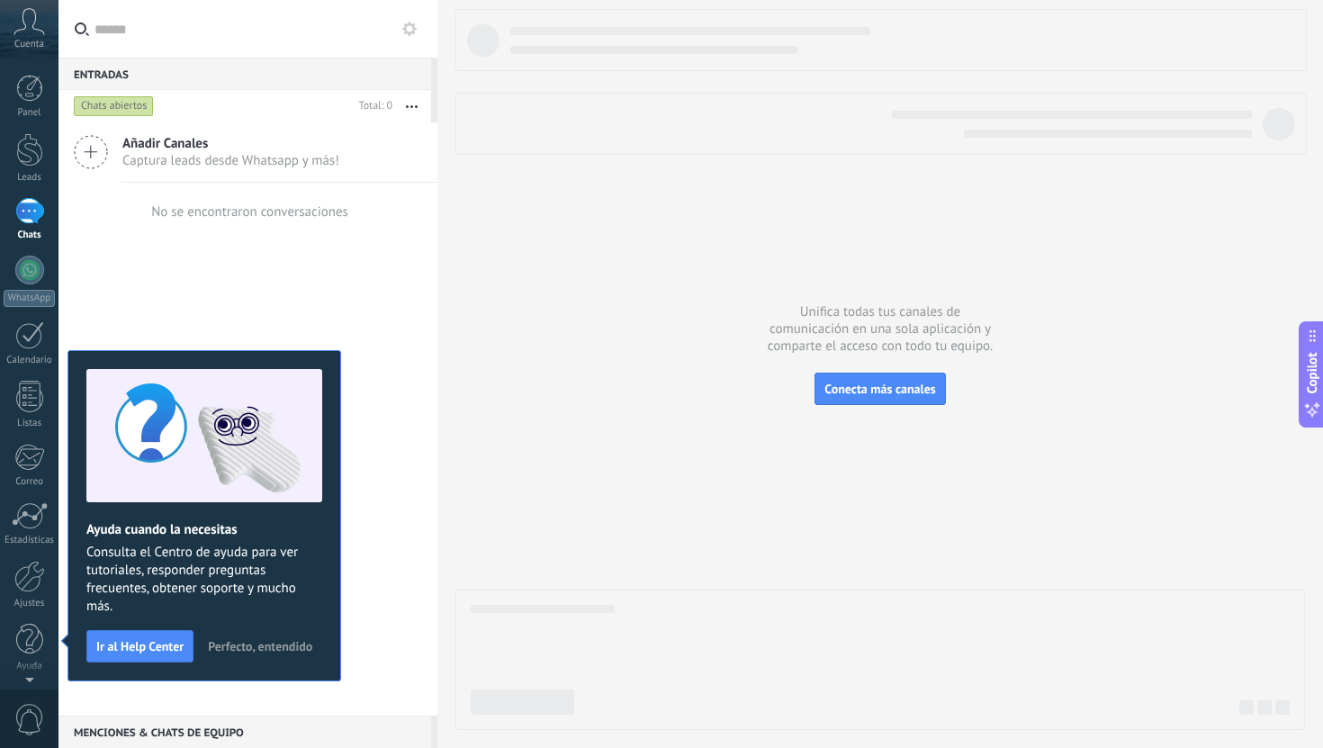
click at [263, 643] on span "Perfecto, entendido" at bounding box center [260, 646] width 104 height 13
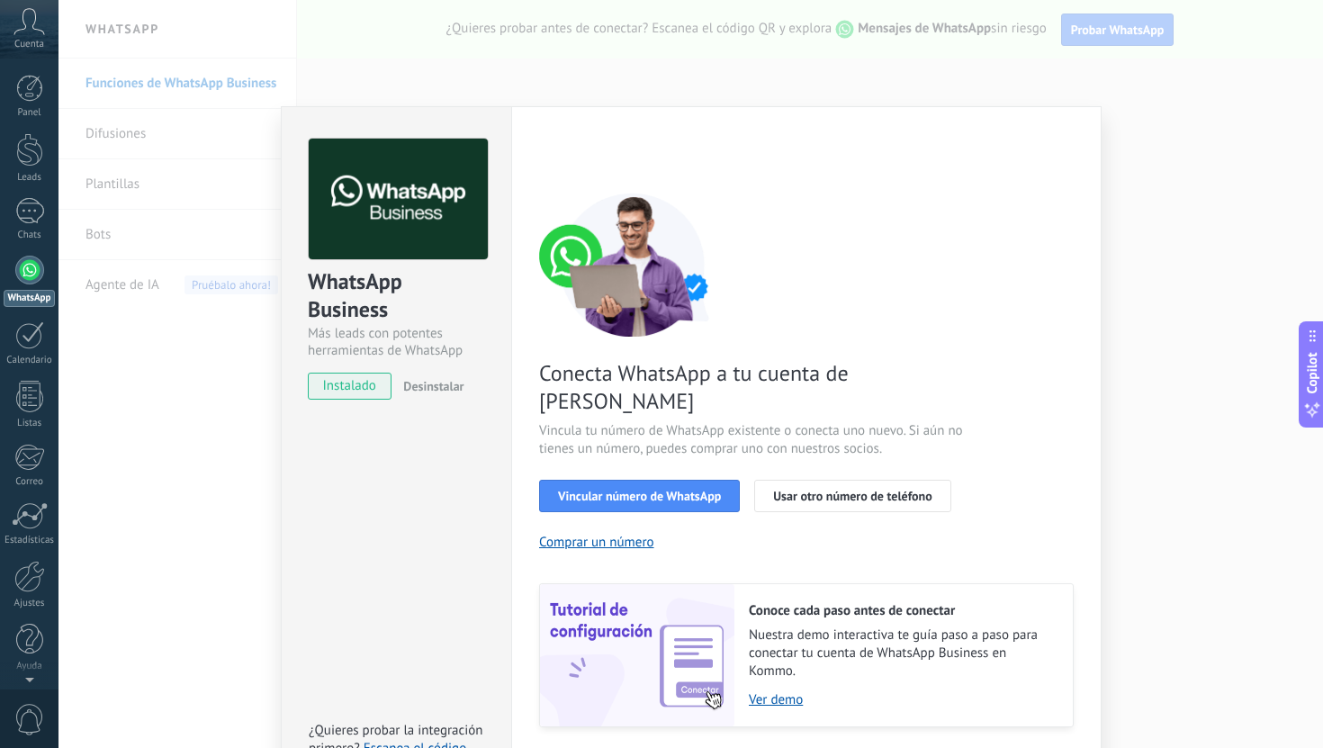
click at [1173, 150] on div "WhatsApp Business Más leads con potentes herramientas de WhatsApp instalado Des…" at bounding box center [690, 374] width 1264 height 748
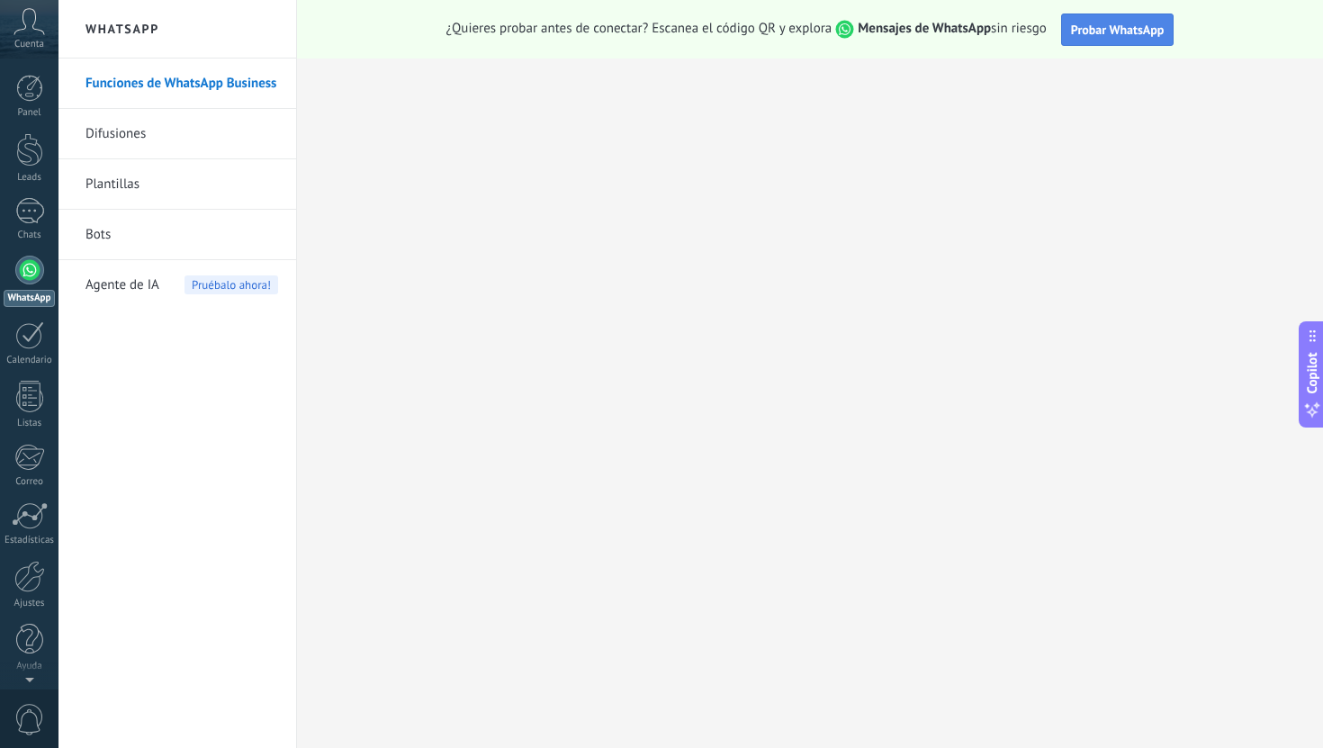
click at [1112, 20] on button "Probar WhatsApp" at bounding box center [1117, 29] width 113 height 32
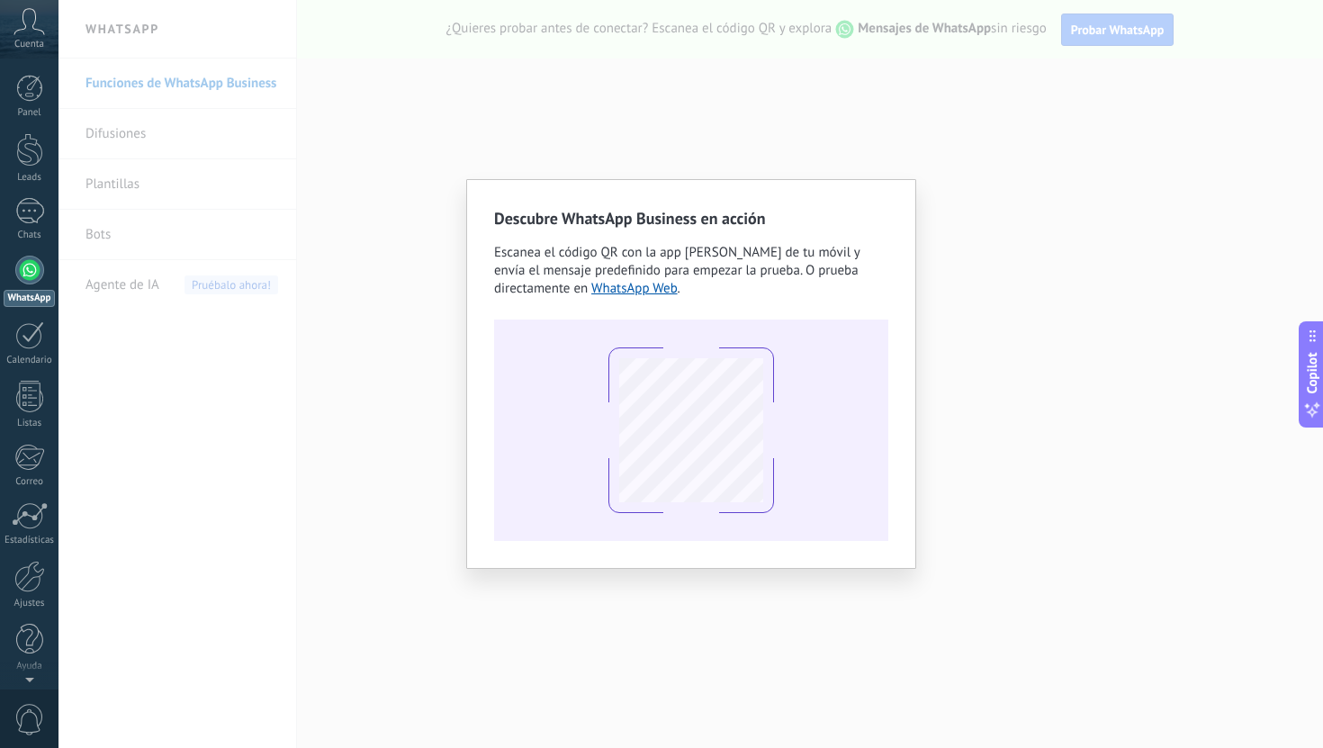
click at [1002, 115] on div "Descubre WhatsApp Business en acción Escanea el código QR con la app de cámara …" at bounding box center [690, 374] width 1264 height 748
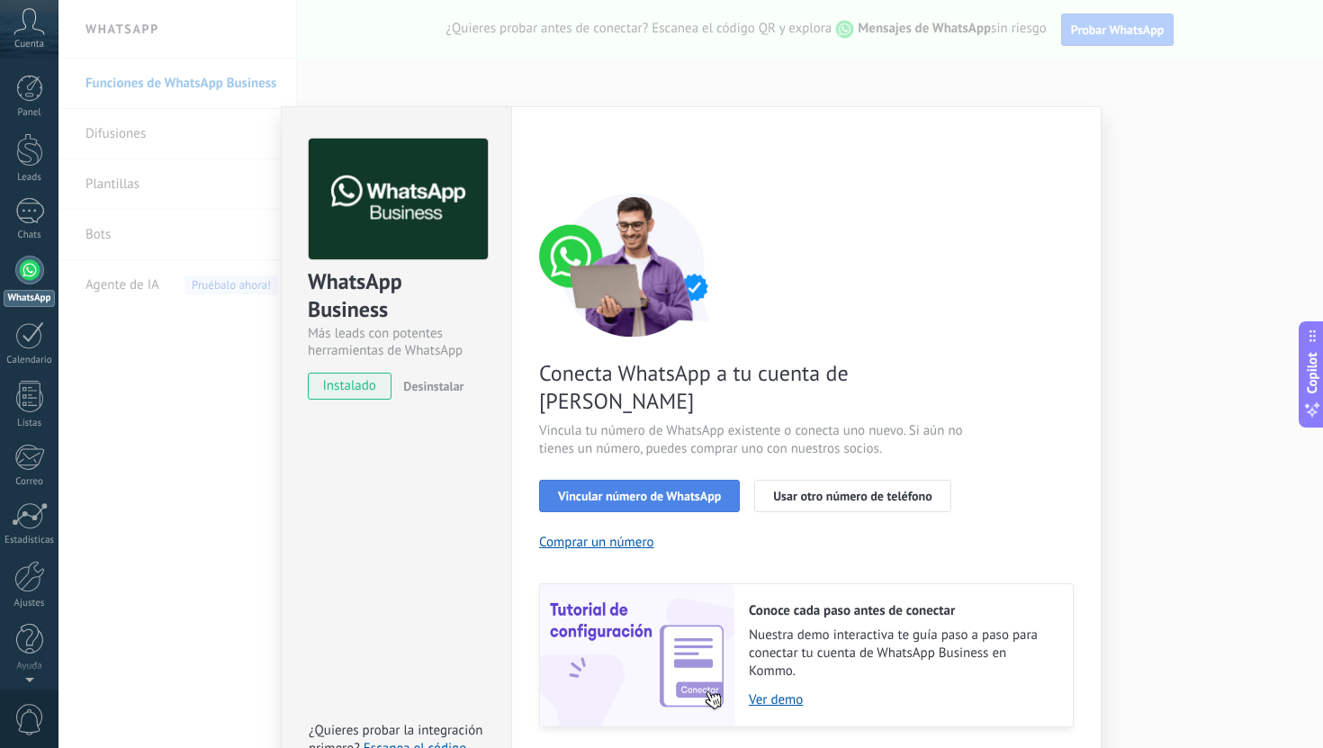
click at [616, 489] on span "Vincular número de WhatsApp" at bounding box center [639, 495] width 163 height 13
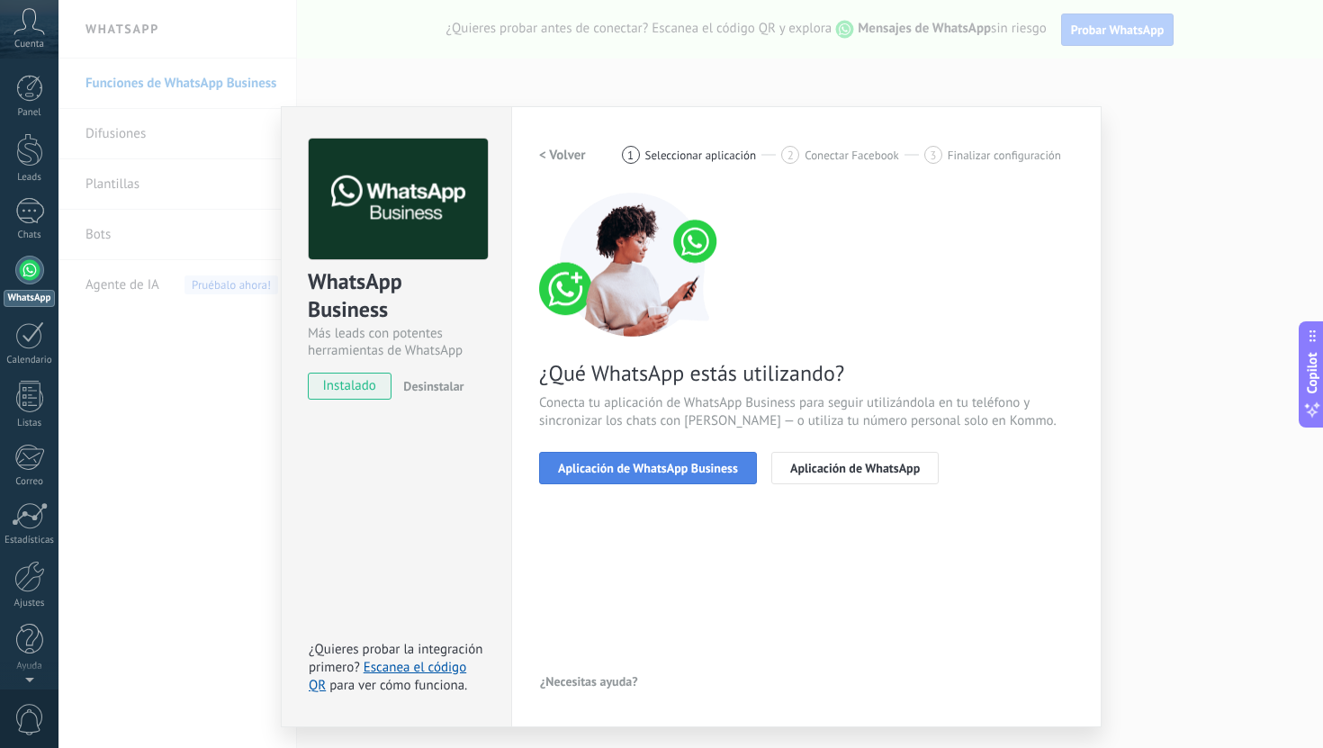
click at [631, 471] on span "Aplicación de WhatsApp Business" at bounding box center [648, 468] width 180 height 13
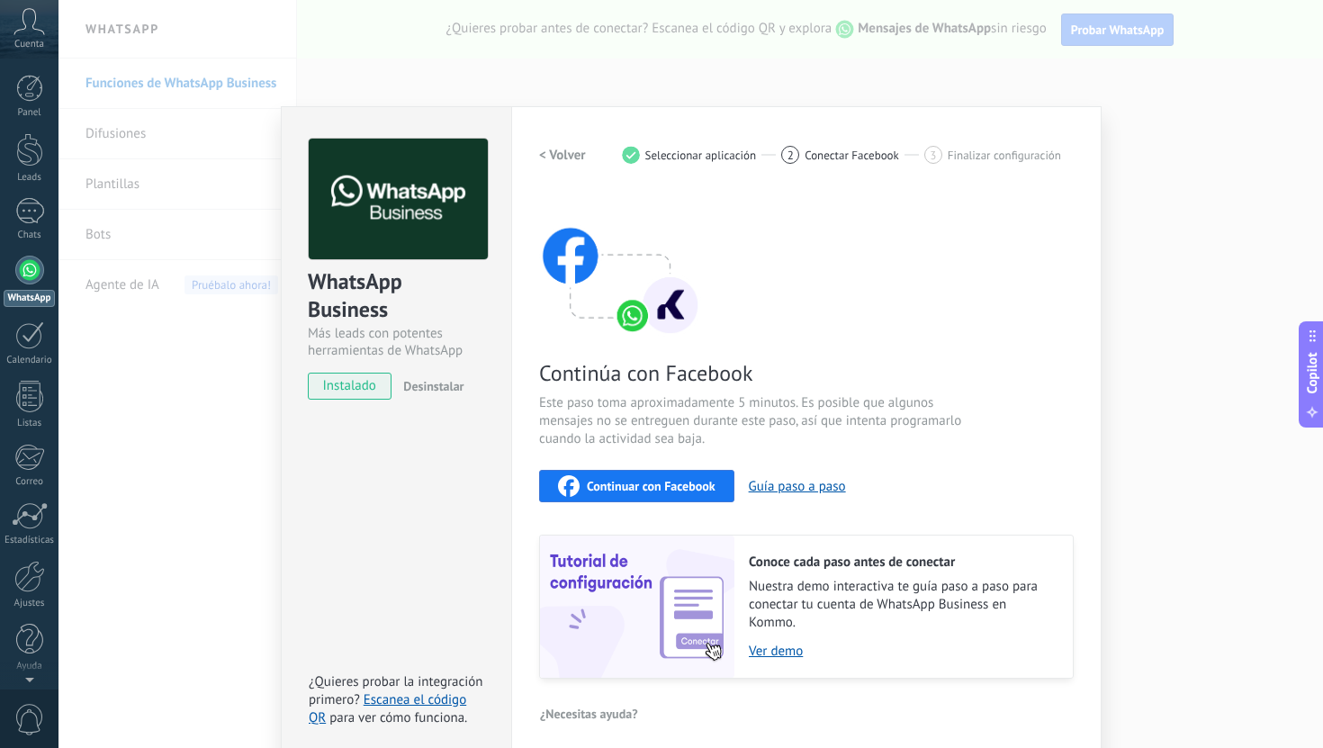
click at [643, 487] on span "Continuar con Facebook" at bounding box center [651, 486] width 129 height 13
click at [661, 473] on button "Continuar con Facebook" at bounding box center [636, 486] width 195 height 32
click at [185, 337] on div "WhatsApp Business Más leads con potentes herramientas de WhatsApp instalado Des…" at bounding box center [690, 374] width 1264 height 748
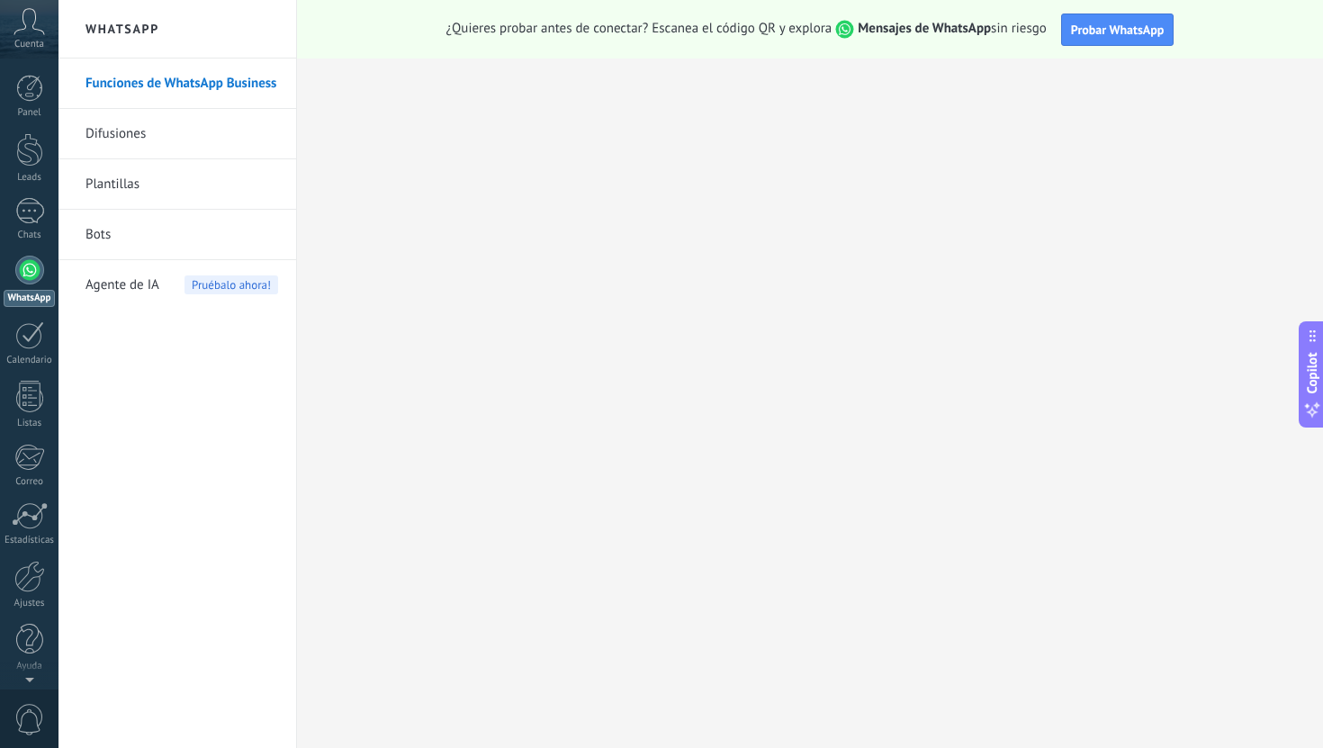
click at [33, 273] on div at bounding box center [29, 270] width 29 height 29
click at [31, 250] on div "Panel Leads Chats WhatsApp Clientes" at bounding box center [29, 382] width 58 height 615
click at [31, 218] on div at bounding box center [29, 211] width 29 height 26
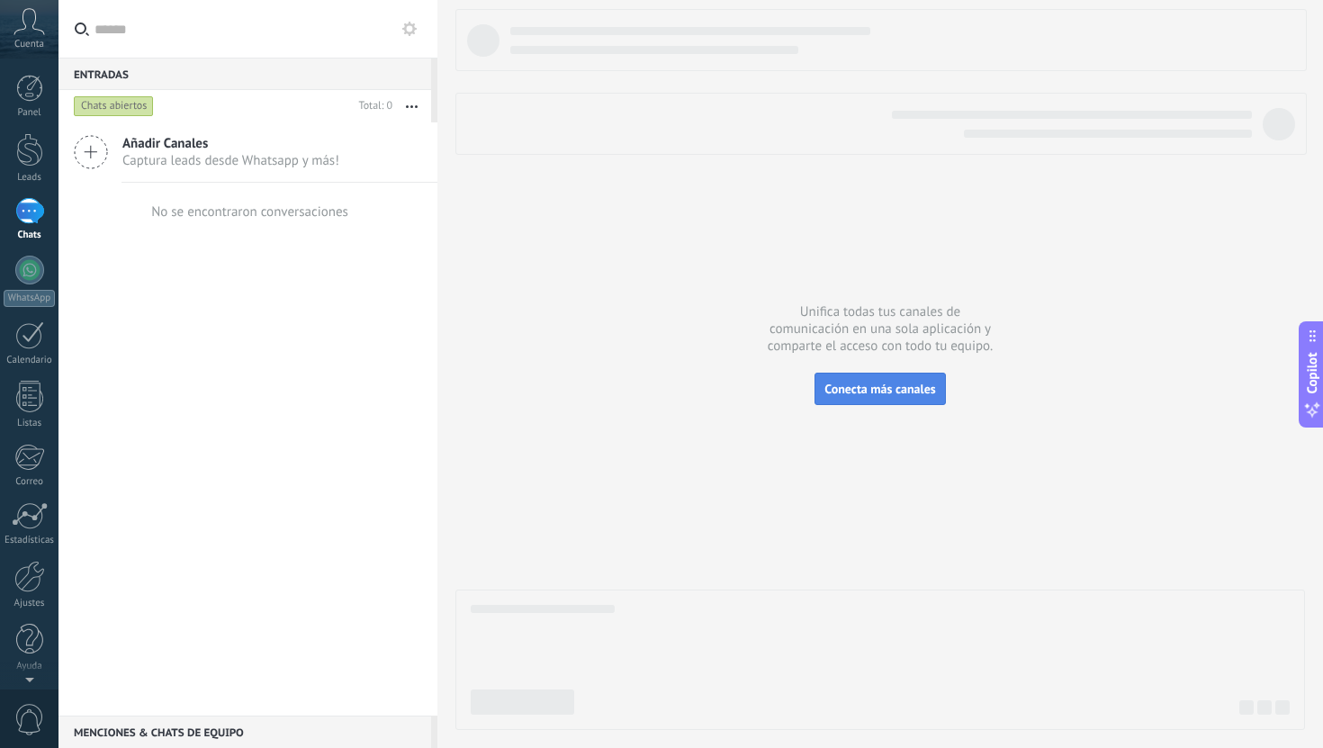
click at [888, 384] on span "Conecta más canales" at bounding box center [879, 389] width 111 height 16
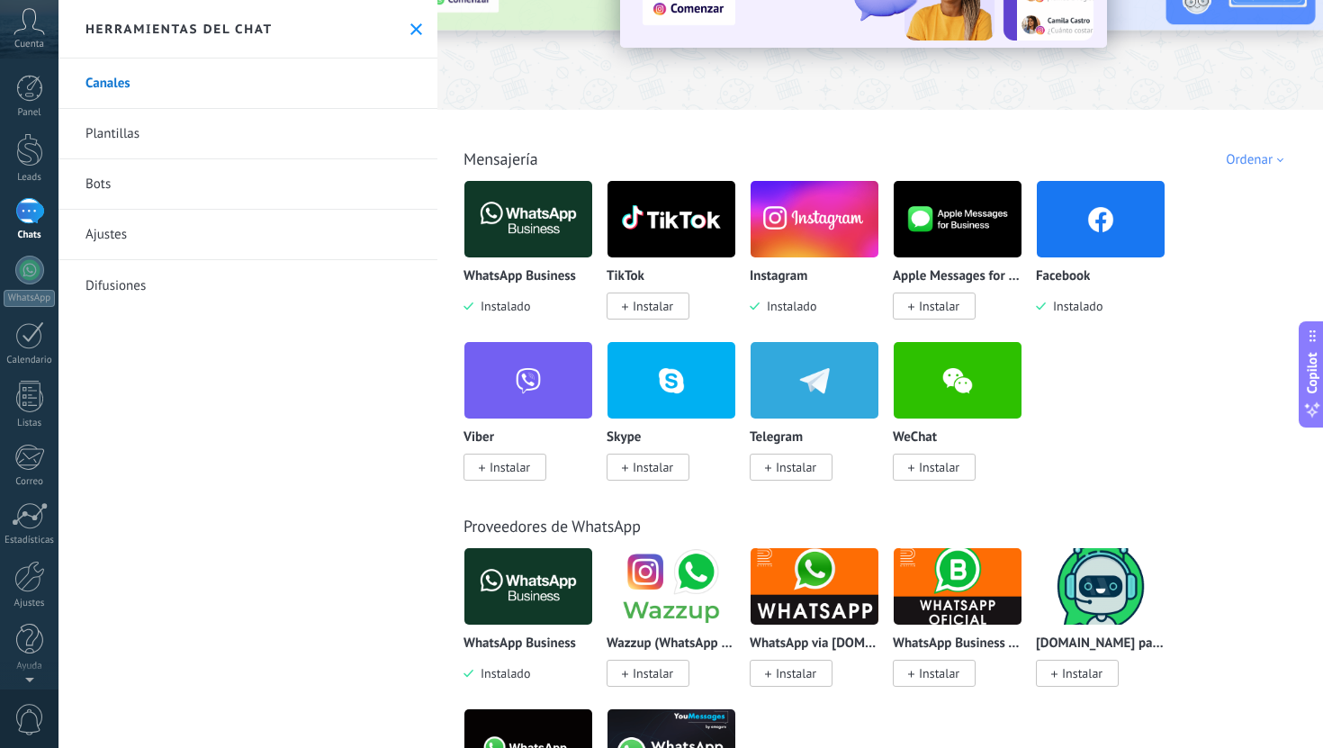
scroll to position [183, 0]
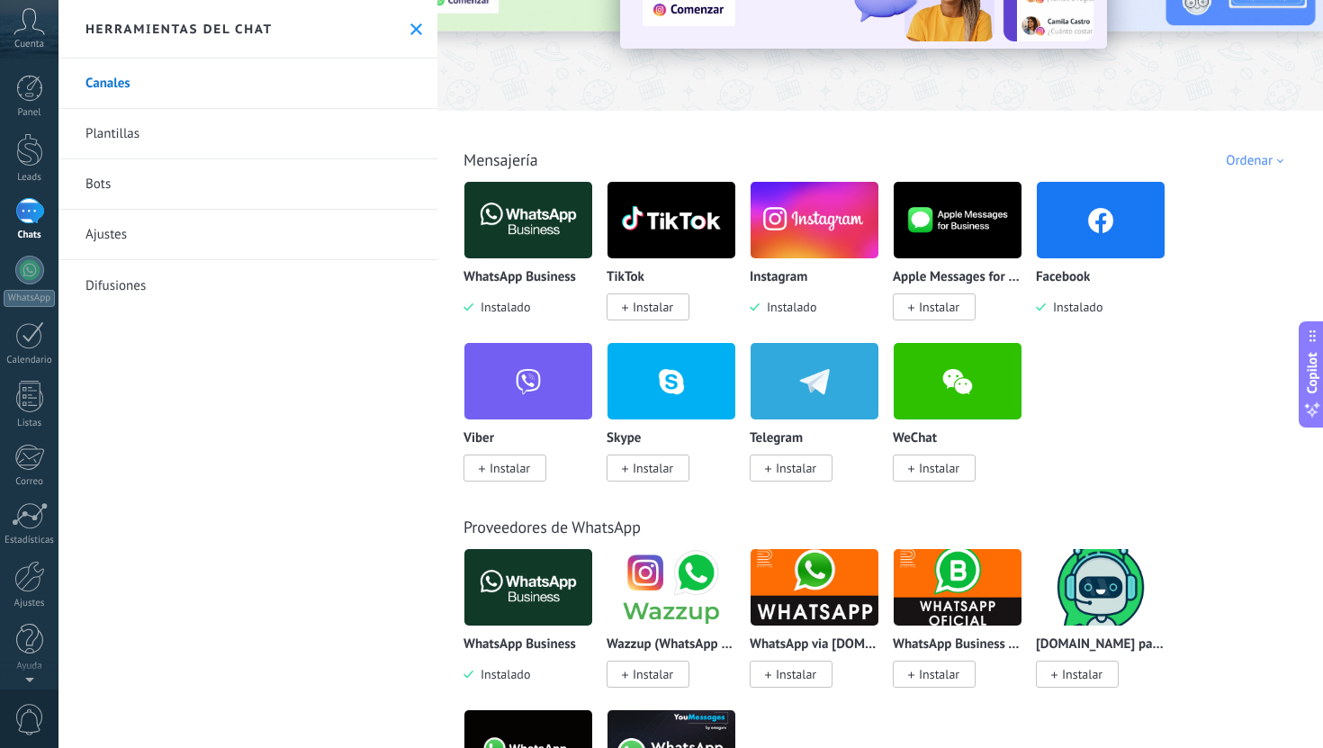
click at [543, 251] on img at bounding box center [528, 219] width 128 height 87
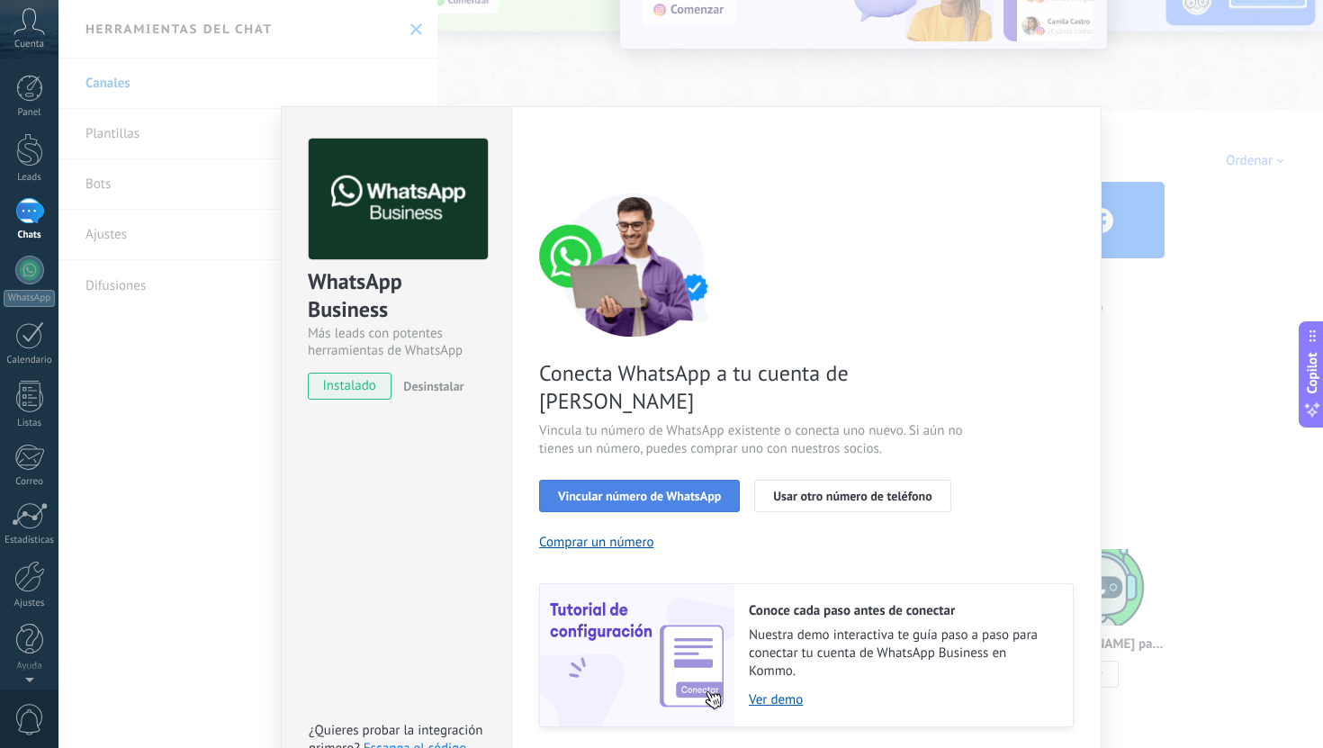
click at [587, 489] on span "Vincular número de WhatsApp" at bounding box center [639, 495] width 163 height 13
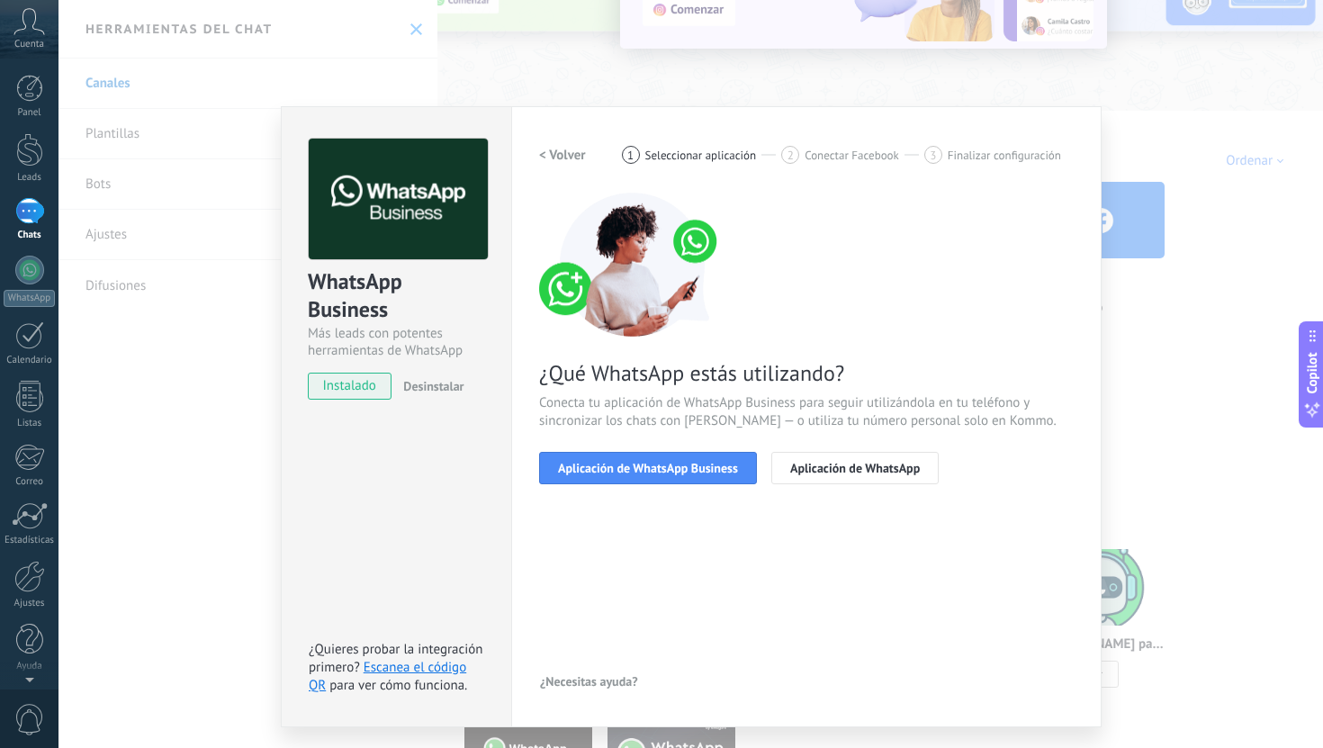
click at [587, 462] on span "Aplicación de WhatsApp Business" at bounding box center [648, 468] width 180 height 13
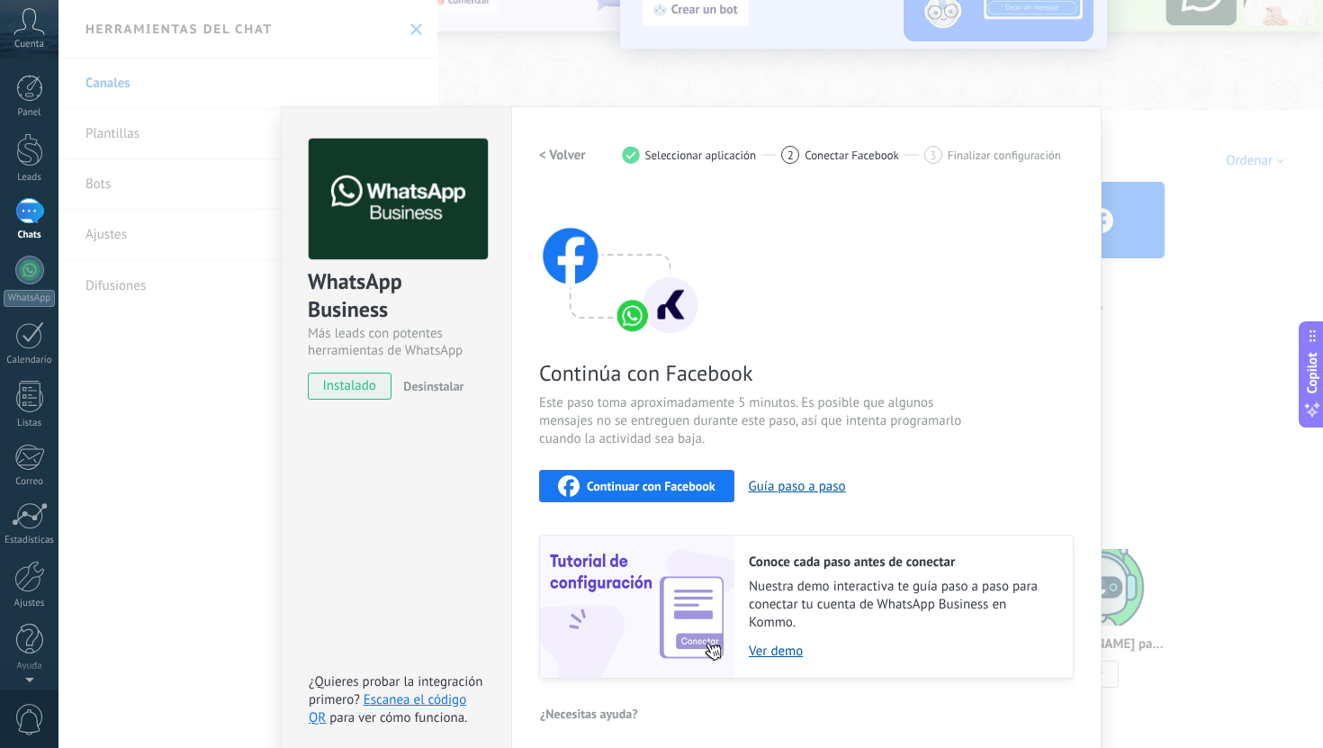
click at [579, 483] on div "Continuar con Facebook" at bounding box center [636, 486] width 157 height 22
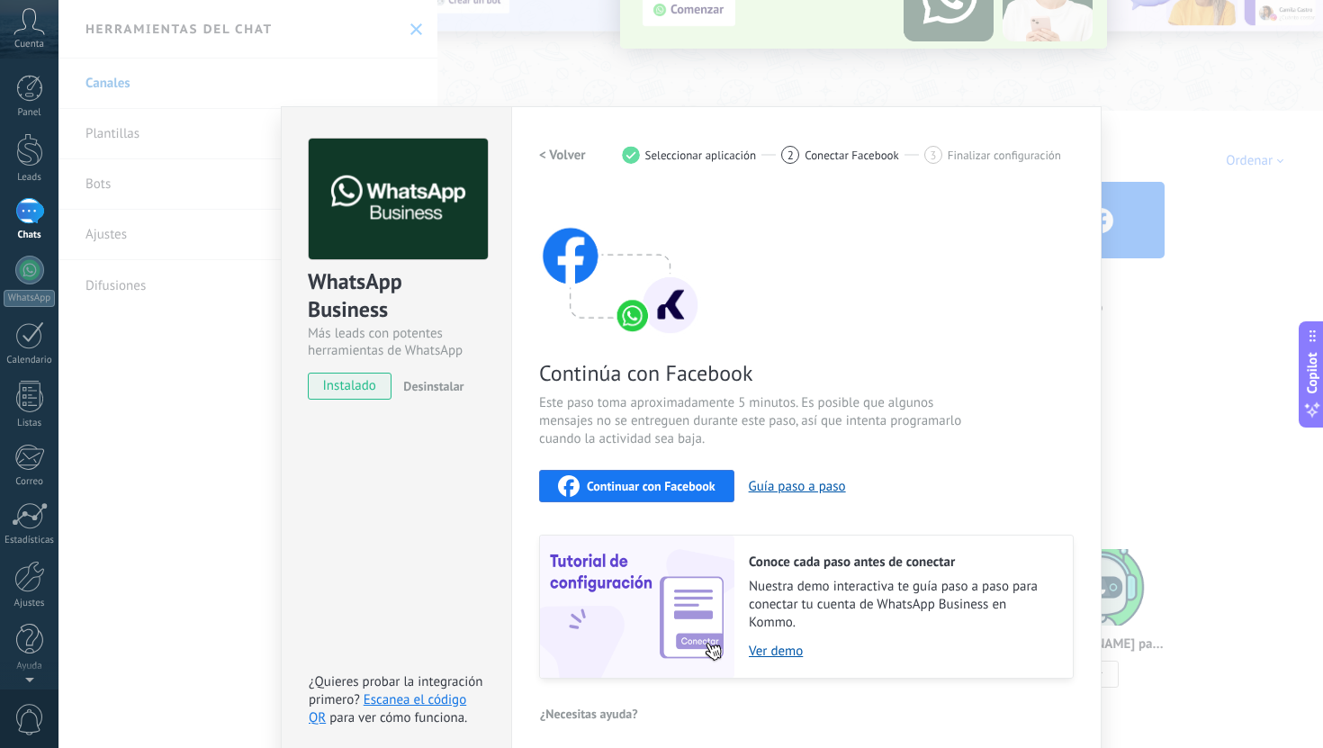
scroll to position [11, 0]
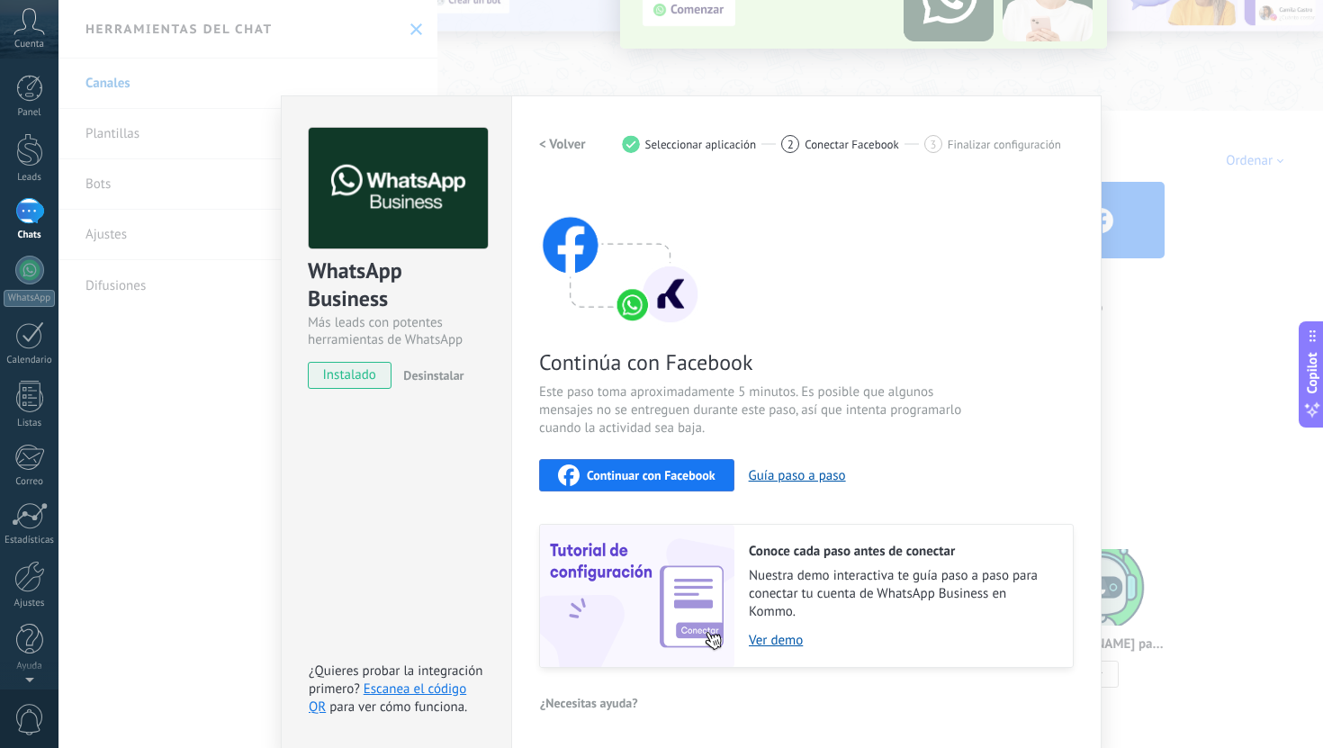
click at [679, 476] on span "Continuar con Facebook" at bounding box center [651, 475] width 129 height 13
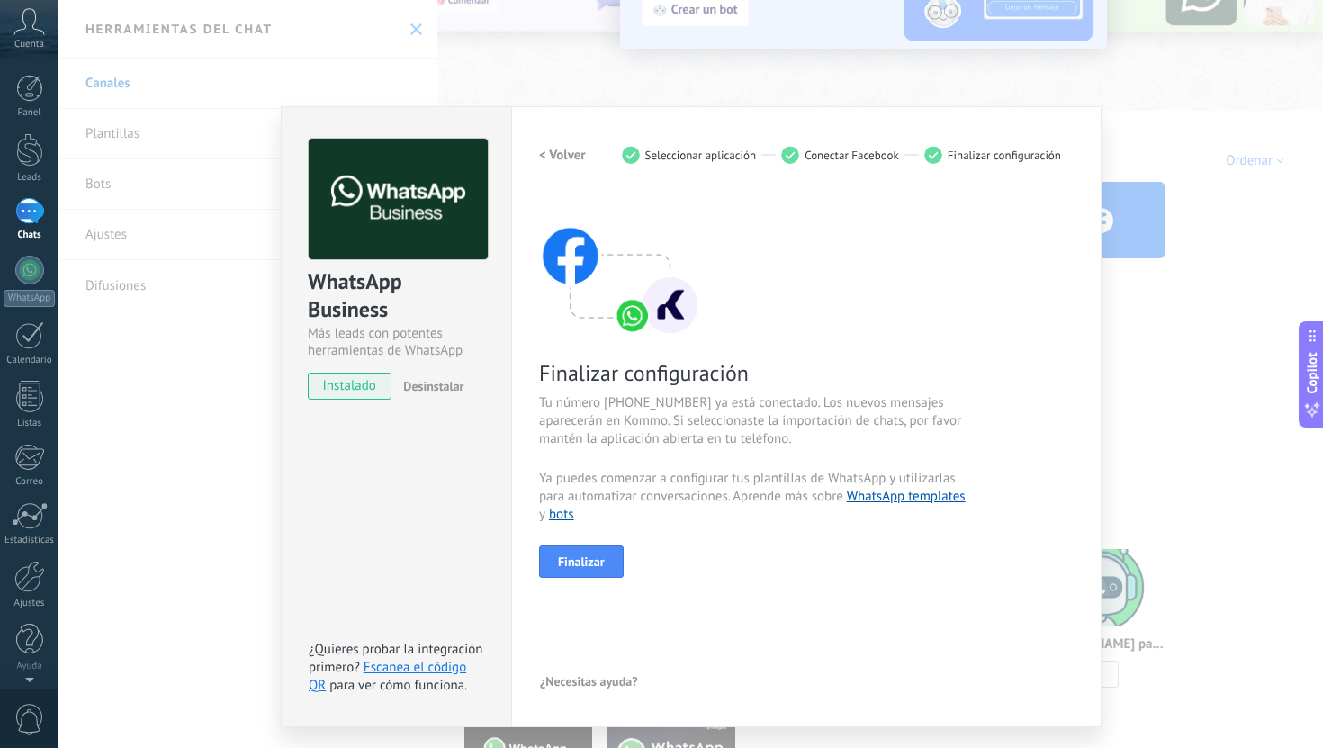
scroll to position [0, 0]
click at [590, 565] on span "Finalizar" at bounding box center [581, 561] width 47 height 13
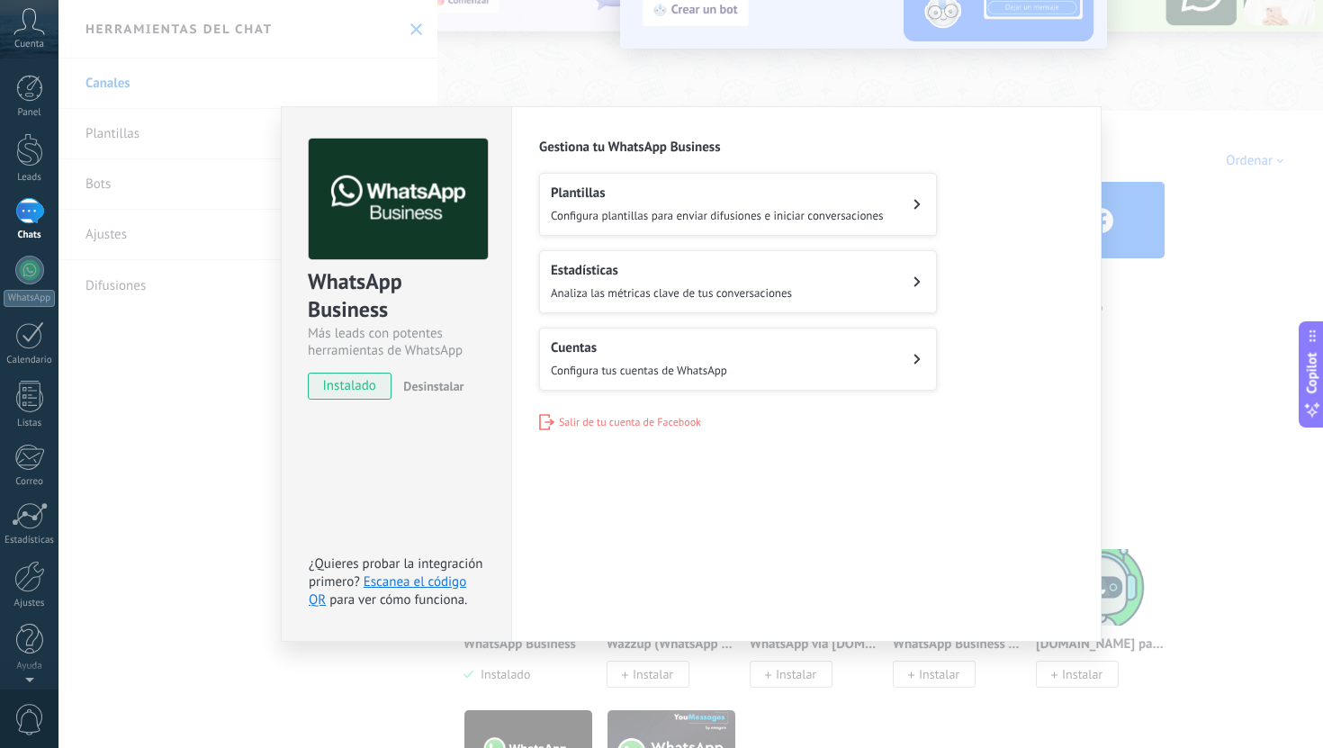
click at [639, 38] on div "WhatsApp Business Más leads con potentes herramientas de WhatsApp instalado Des…" at bounding box center [690, 374] width 1264 height 748
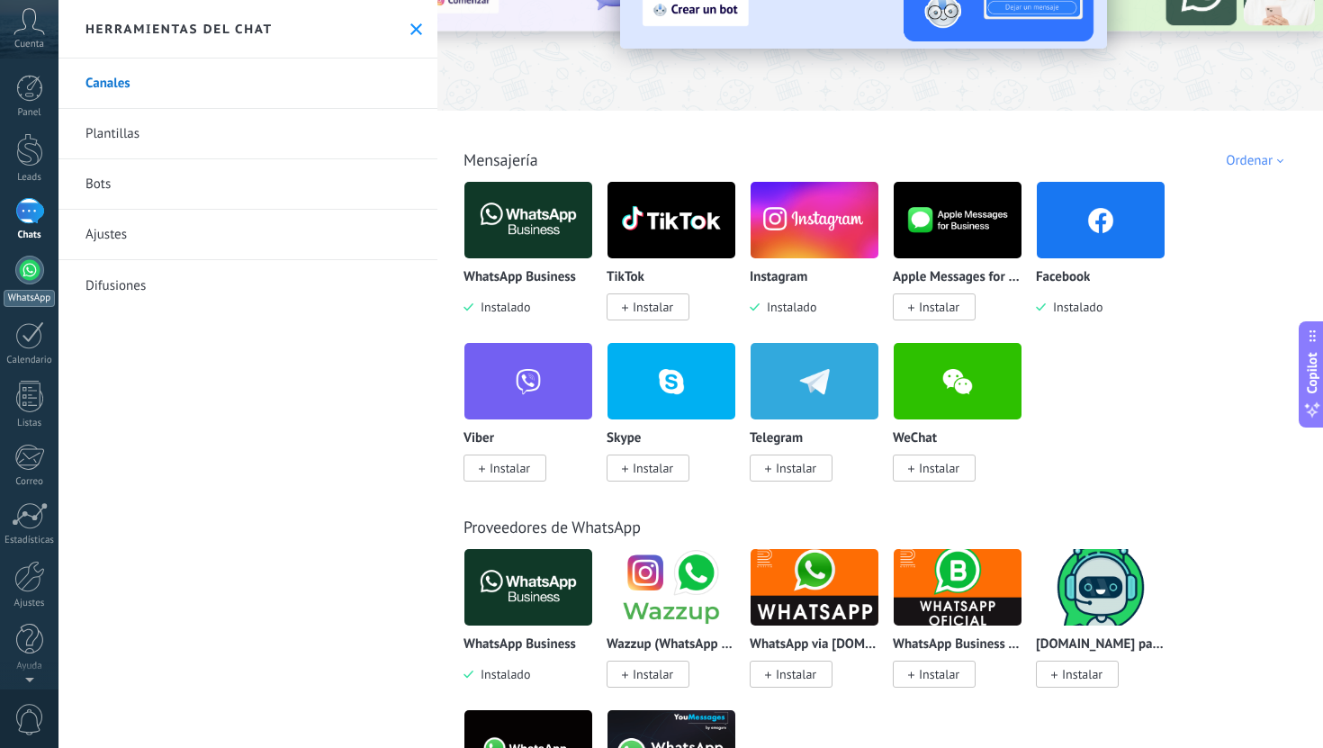
click at [42, 288] on link "WhatsApp" at bounding box center [29, 281] width 58 height 51
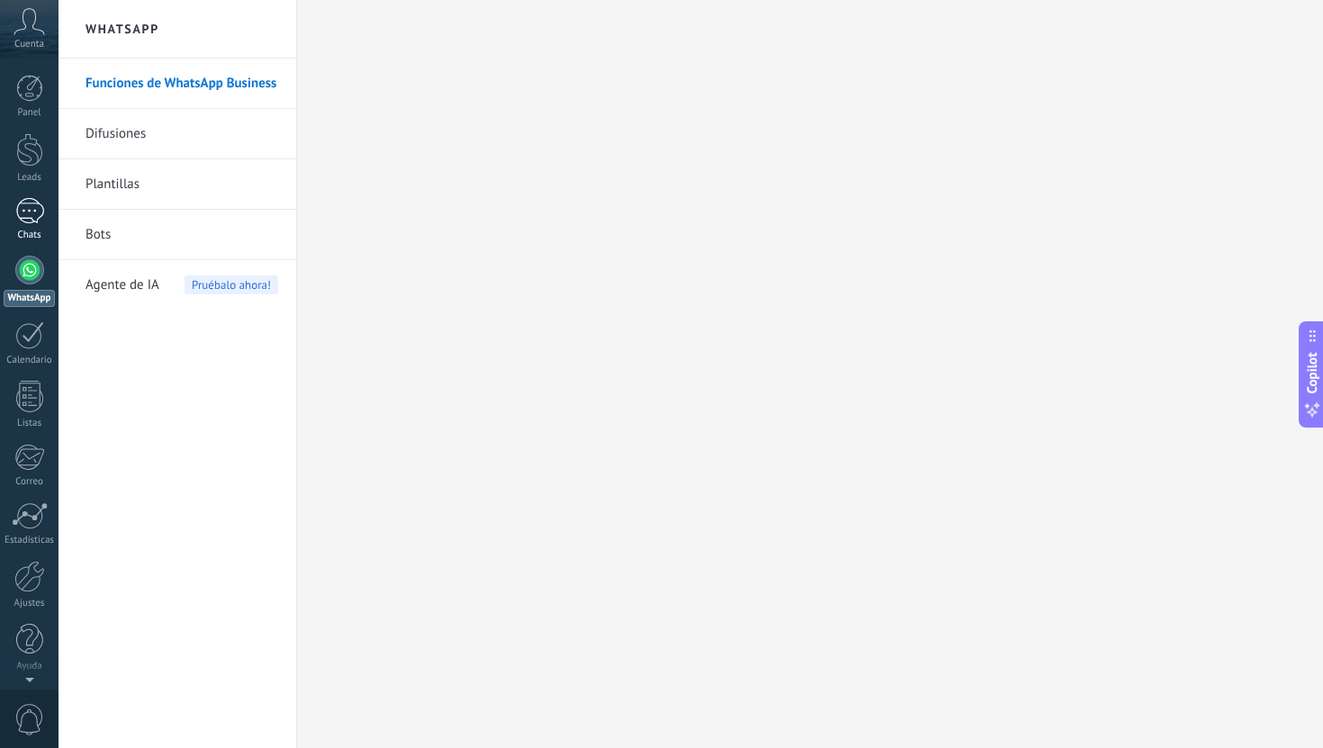
click at [21, 224] on link "Chats" at bounding box center [29, 219] width 58 height 43
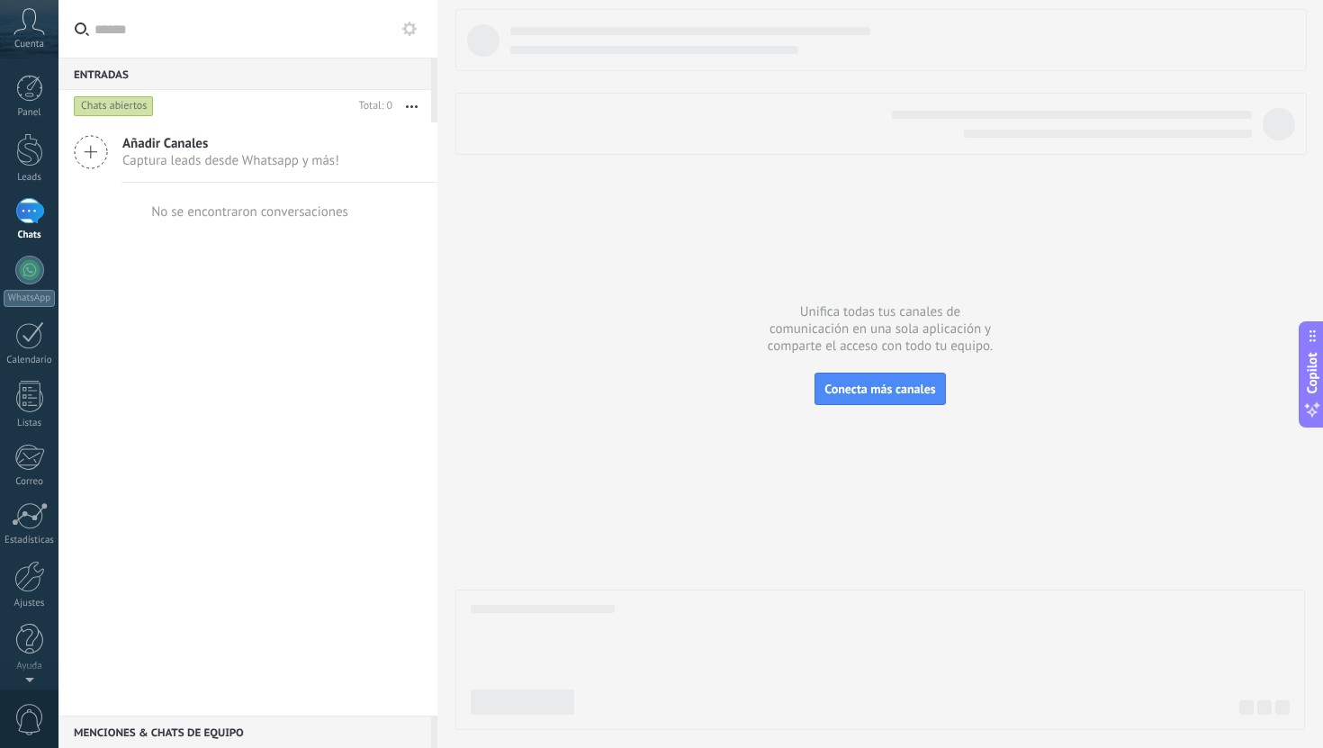
click at [228, 210] on div "No se encontraron conversaciones" at bounding box center [249, 211] width 197 height 17
click at [220, 220] on div "No se encontraron conversaciones" at bounding box center [248, 212] width 201 height 58
click at [250, 147] on span "Añadir Canales" at bounding box center [230, 143] width 217 height 17
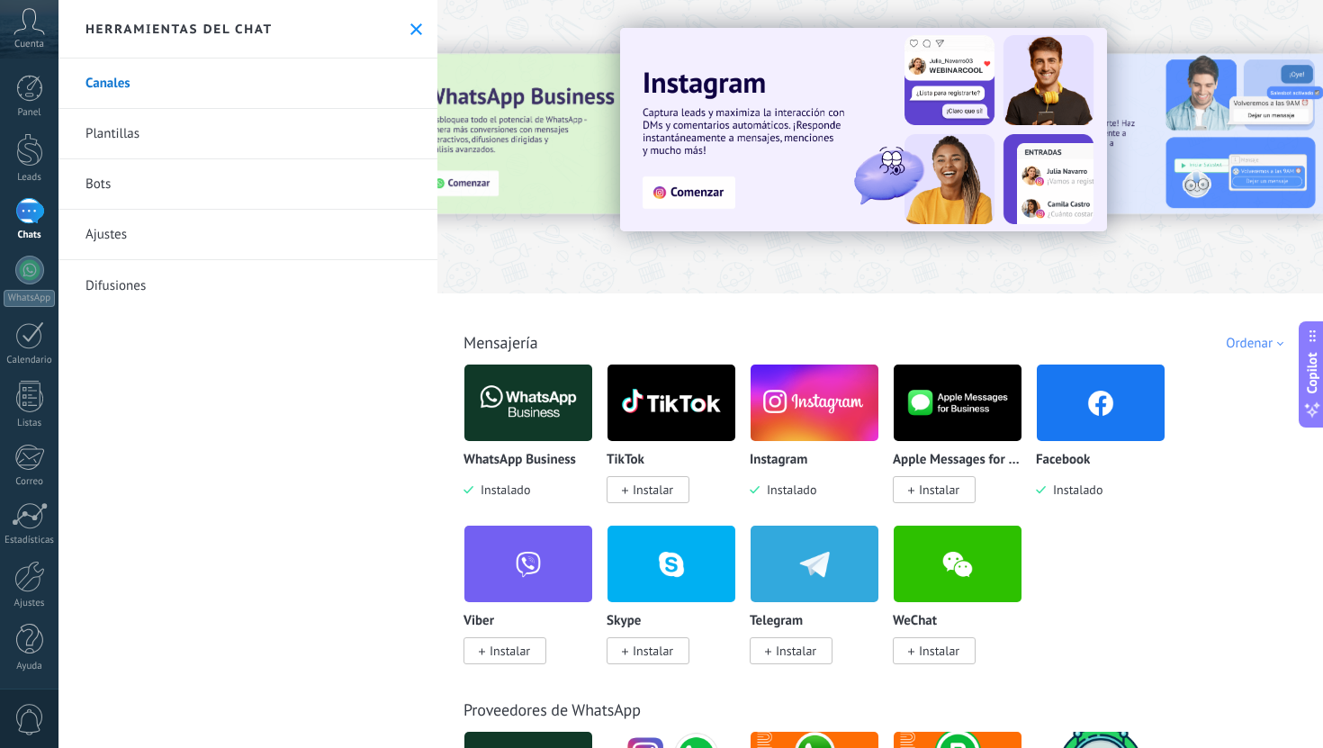
click at [206, 235] on link "Ajustes" at bounding box center [247, 235] width 379 height 50
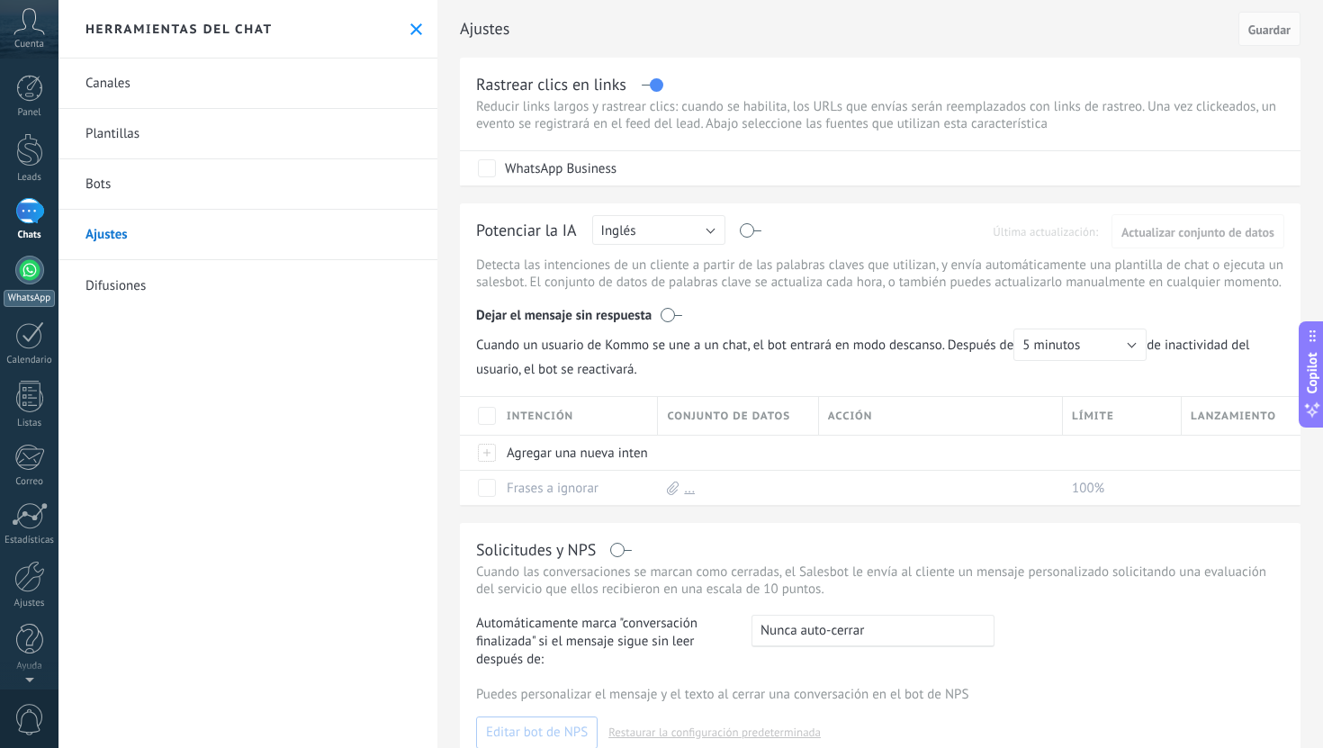
click at [29, 273] on div at bounding box center [29, 270] width 29 height 29
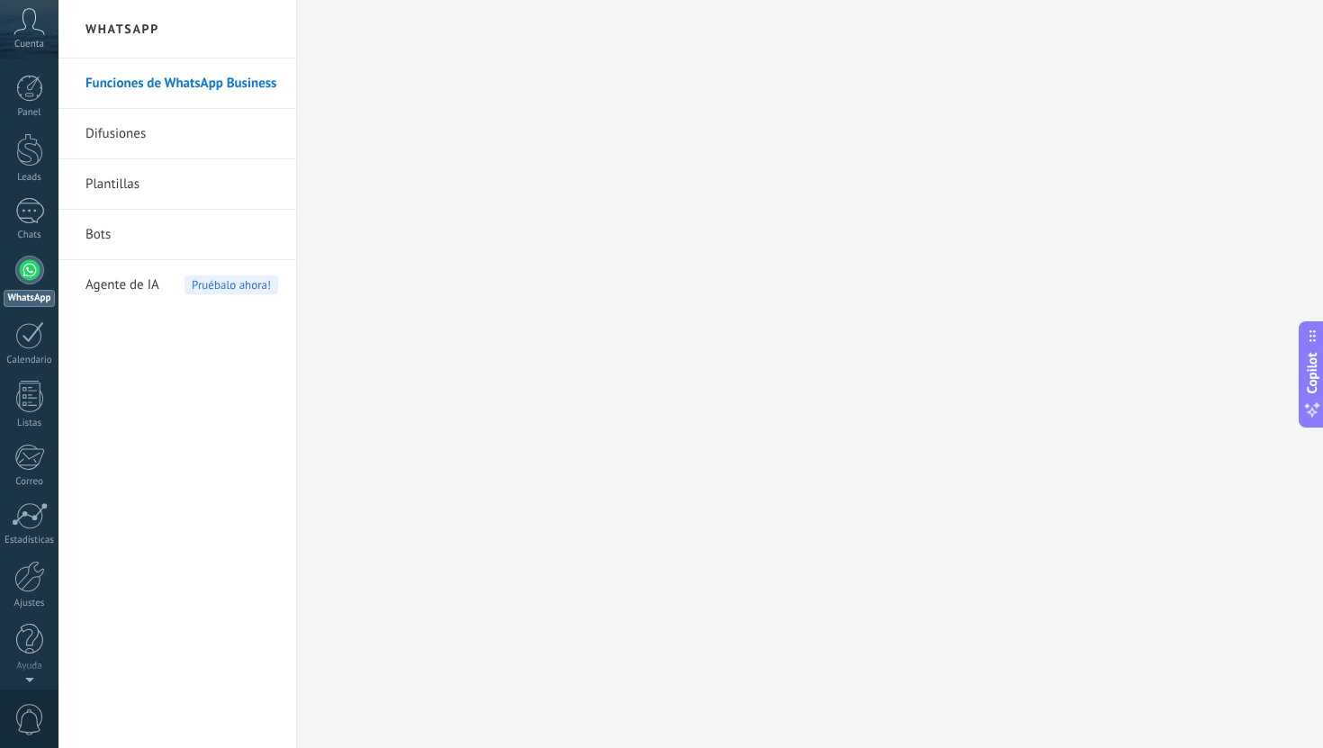
click at [154, 129] on link "Difusiones" at bounding box center [181, 134] width 193 height 50
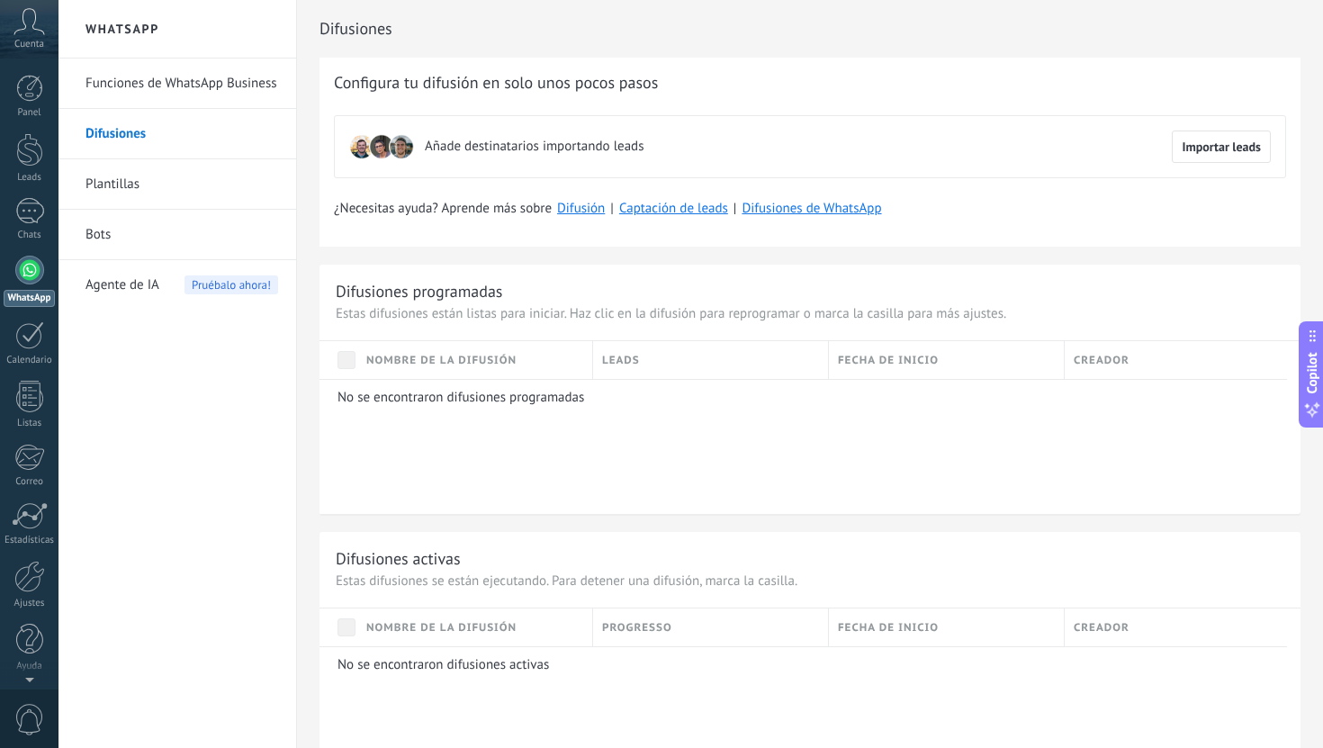
click at [157, 165] on link "Plantillas" at bounding box center [181, 184] width 193 height 50
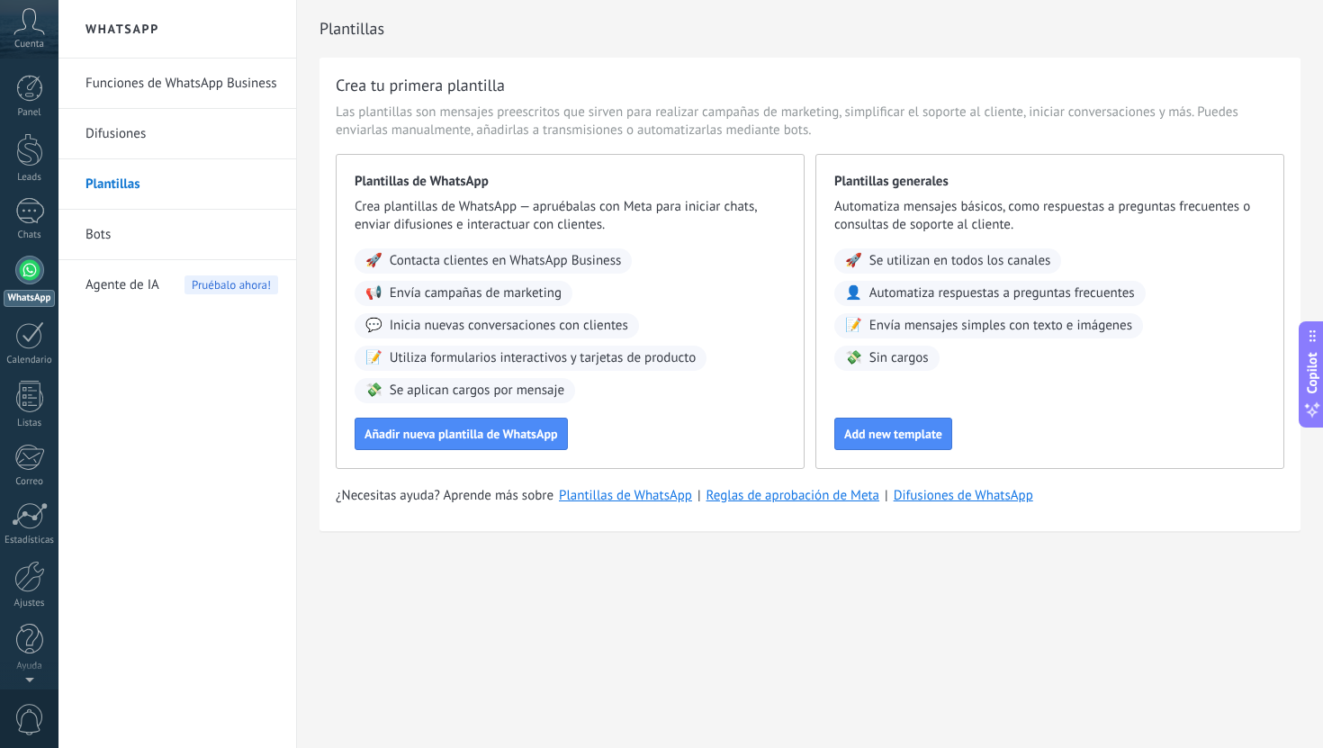
click at [148, 266] on span "Agente de IA" at bounding box center [122, 285] width 74 height 50
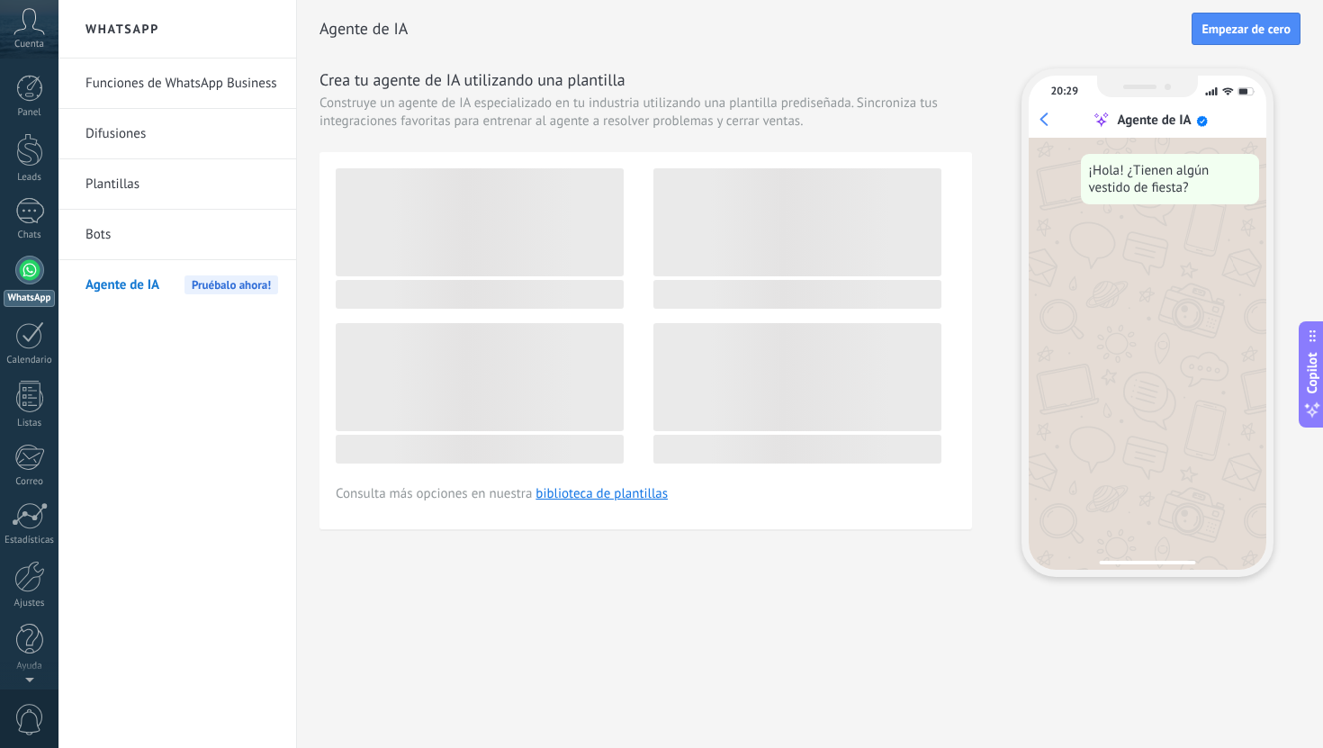
click at [142, 244] on link "Bots" at bounding box center [181, 235] width 193 height 50
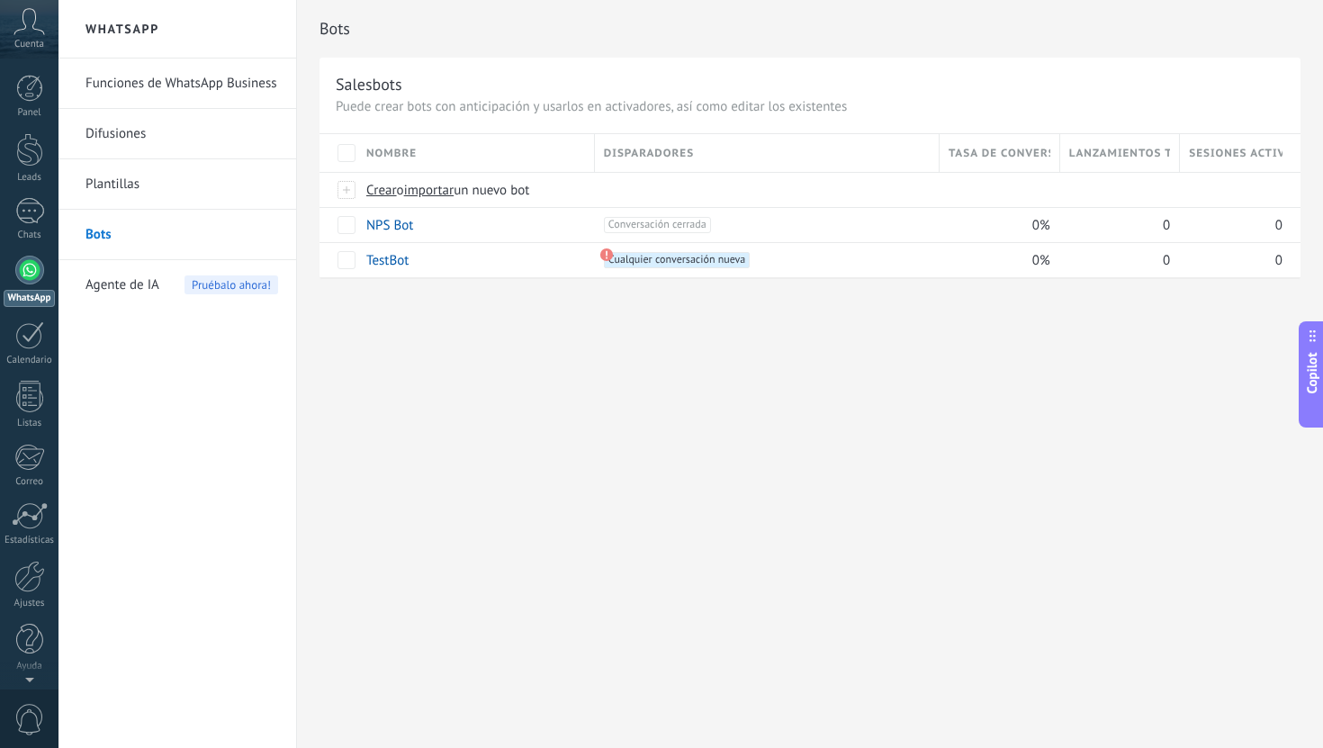
click at [165, 178] on link "Plantillas" at bounding box center [181, 184] width 193 height 50
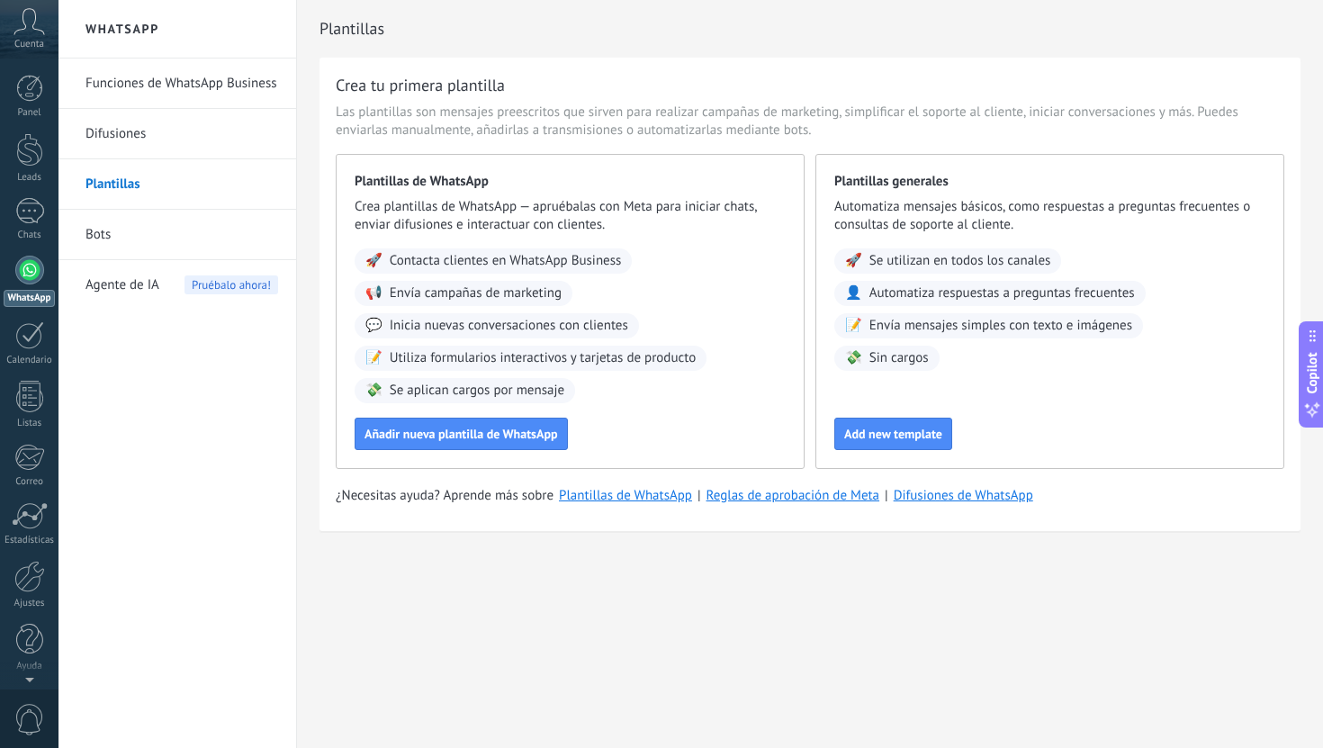
click at [165, 140] on link "Difusiones" at bounding box center [181, 134] width 193 height 50
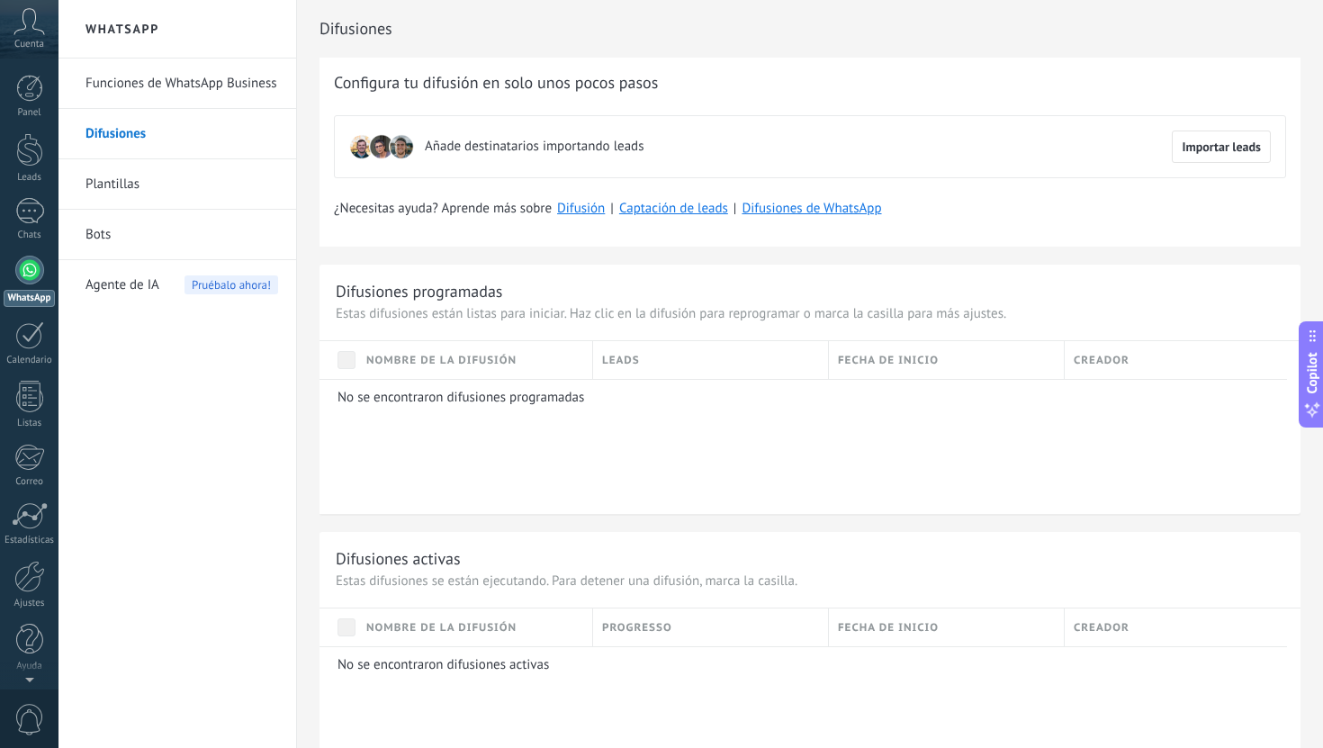
click at [200, 102] on link "Funciones de WhatsApp Business" at bounding box center [181, 83] width 193 height 50
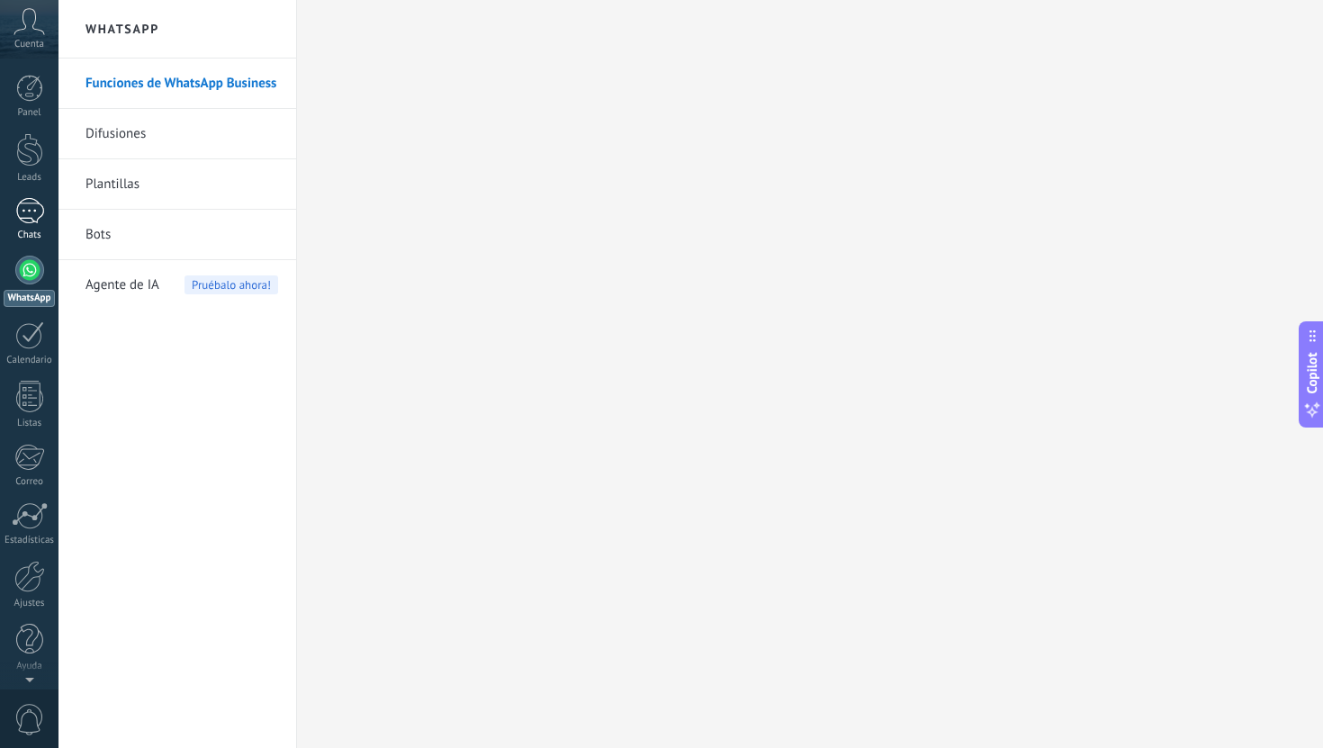
click at [32, 220] on div at bounding box center [29, 211] width 29 height 26
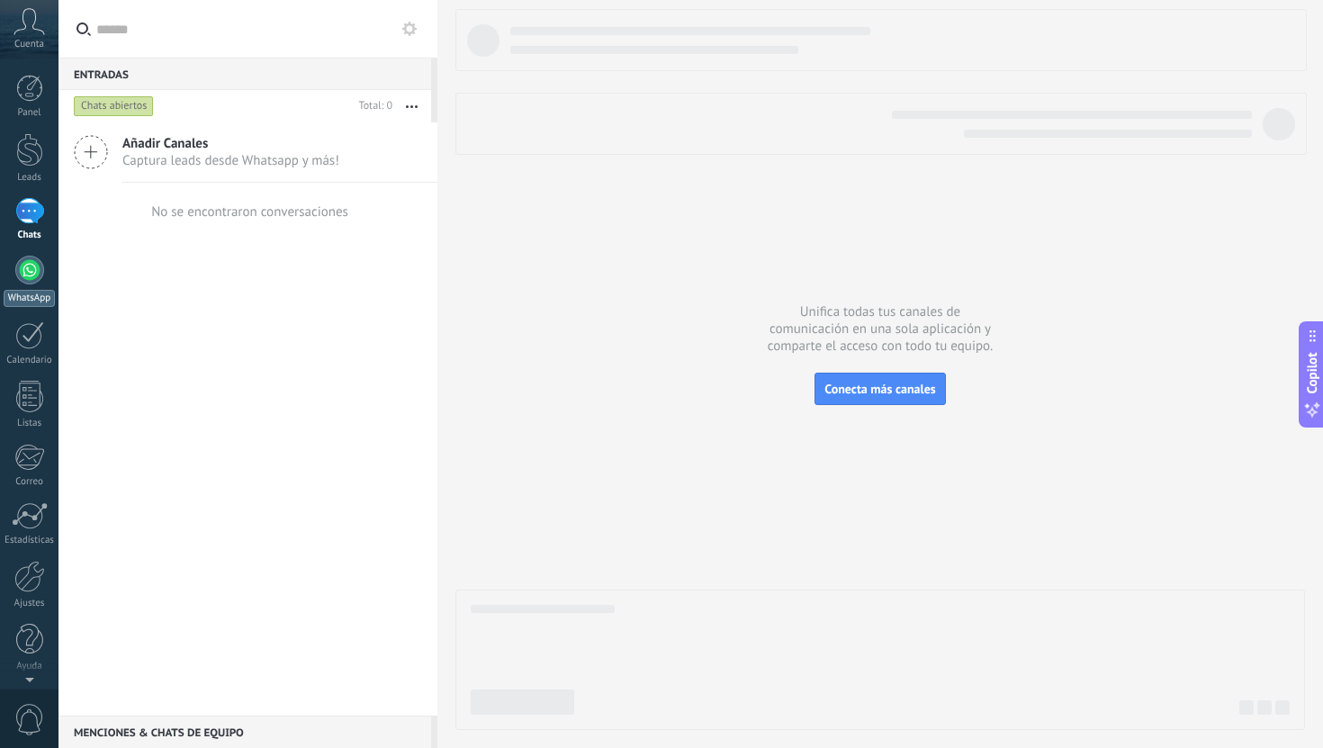
click at [38, 303] on div "WhatsApp" at bounding box center [29, 298] width 51 height 17
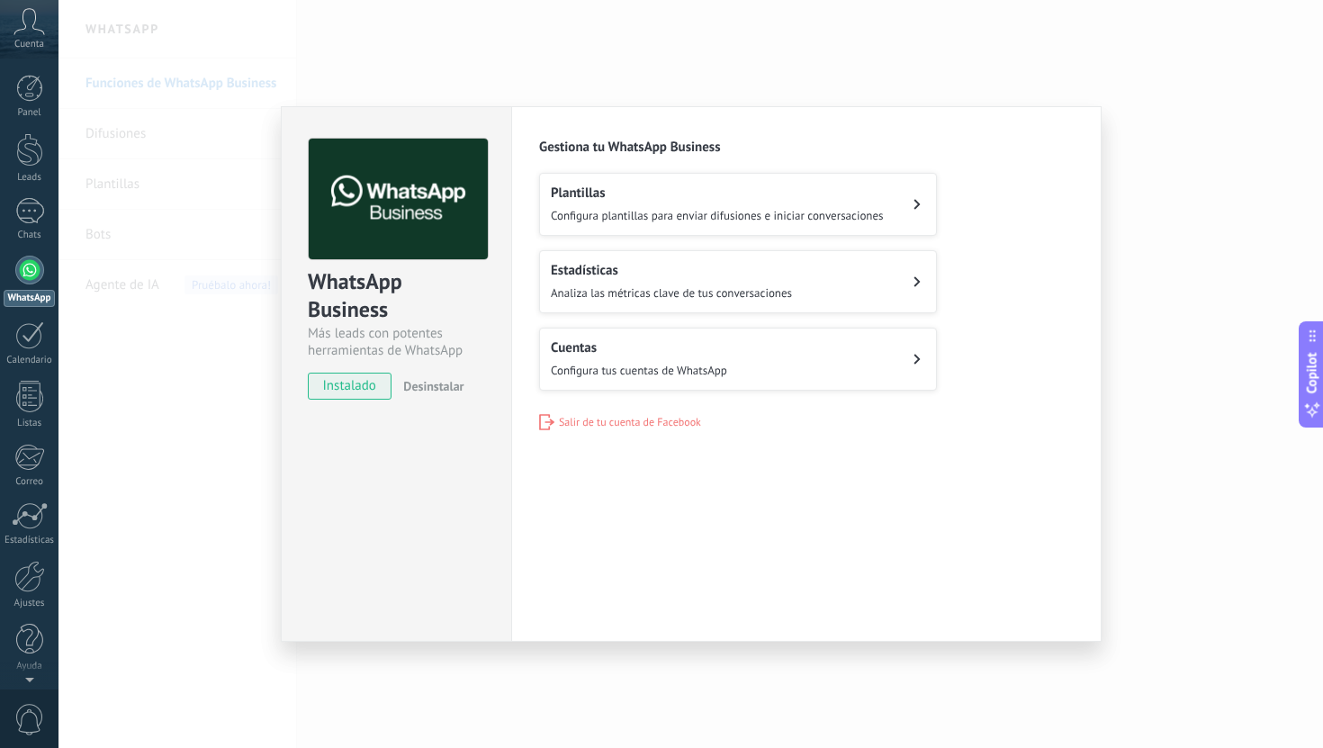
click at [657, 350] on h2 "Cuentas" at bounding box center [639, 347] width 176 height 17
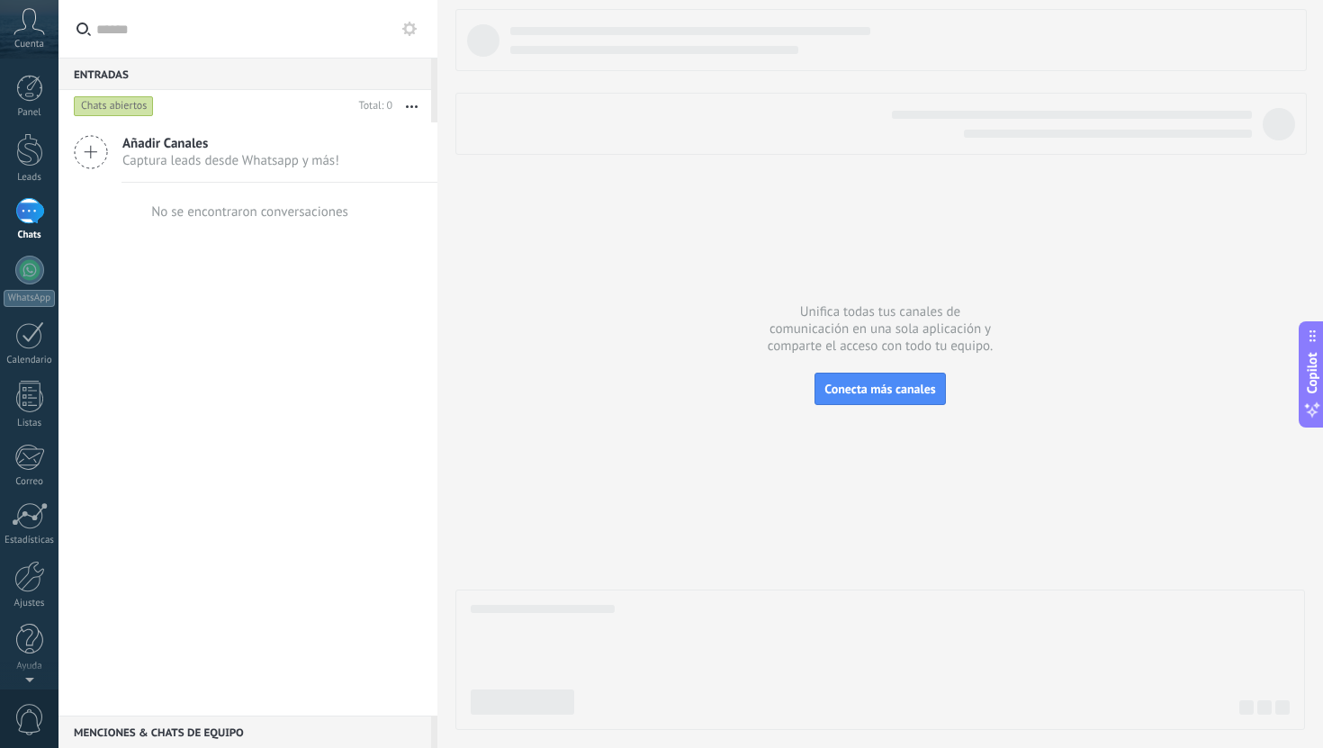
click at [307, 209] on div "No se encontraron conversaciones" at bounding box center [249, 211] width 197 height 17
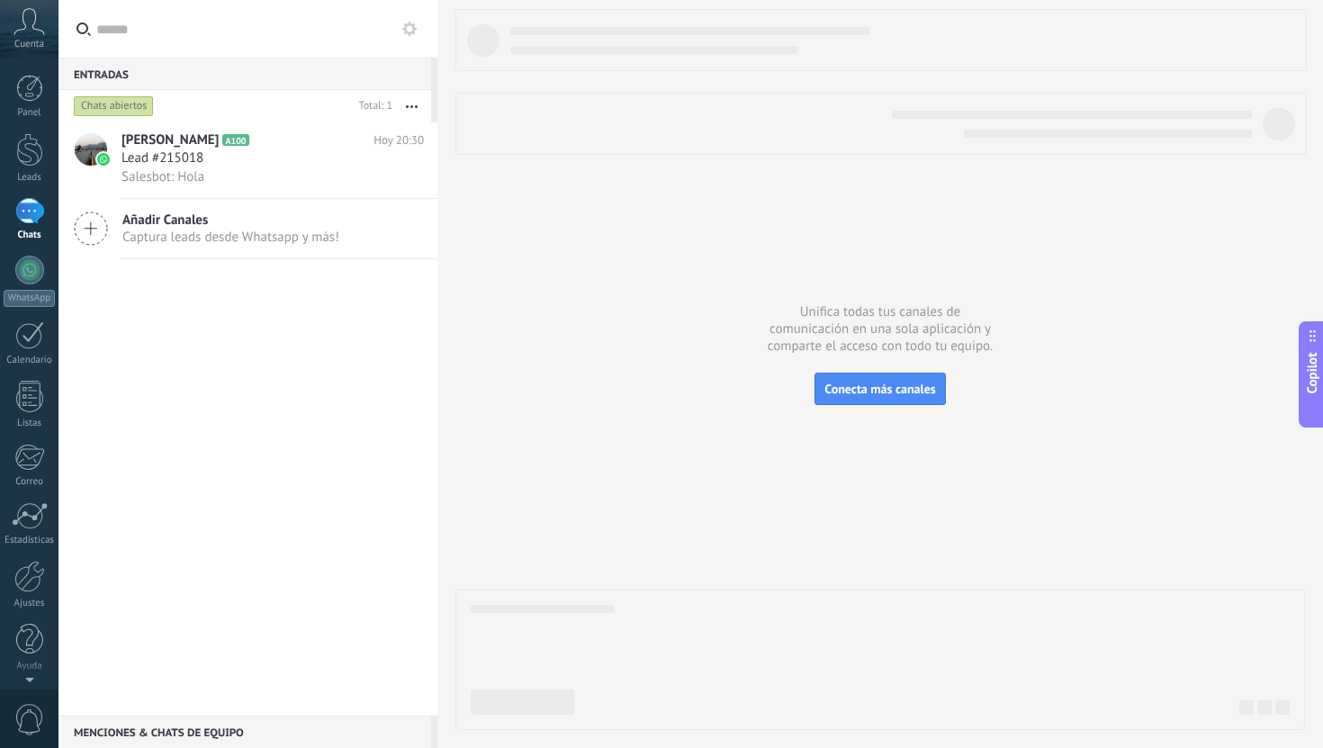
click at [248, 190] on div "Gabo [PERSON_NAME] A100 [DATE] 20:30 Lead #215018 Salesbot: Hola" at bounding box center [279, 160] width 316 height 76
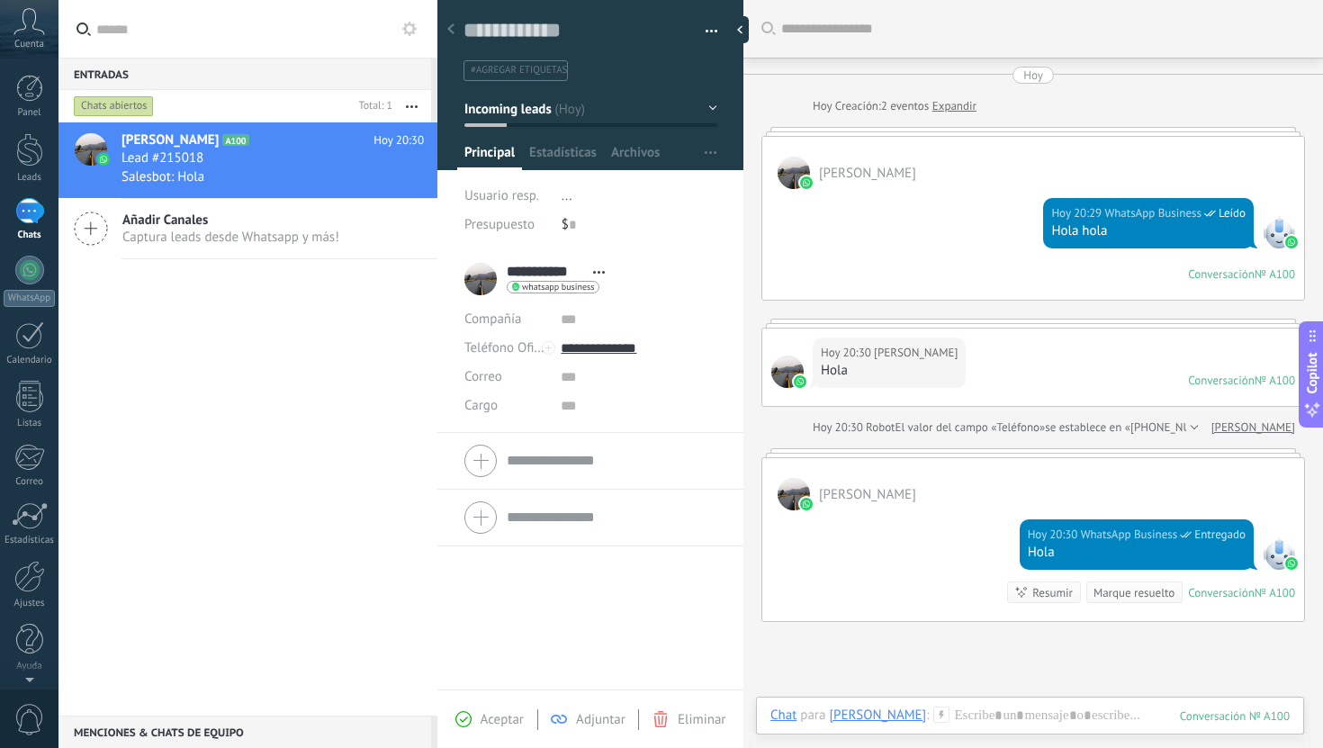
click at [952, 103] on link "Expandir" at bounding box center [954, 106] width 44 height 18
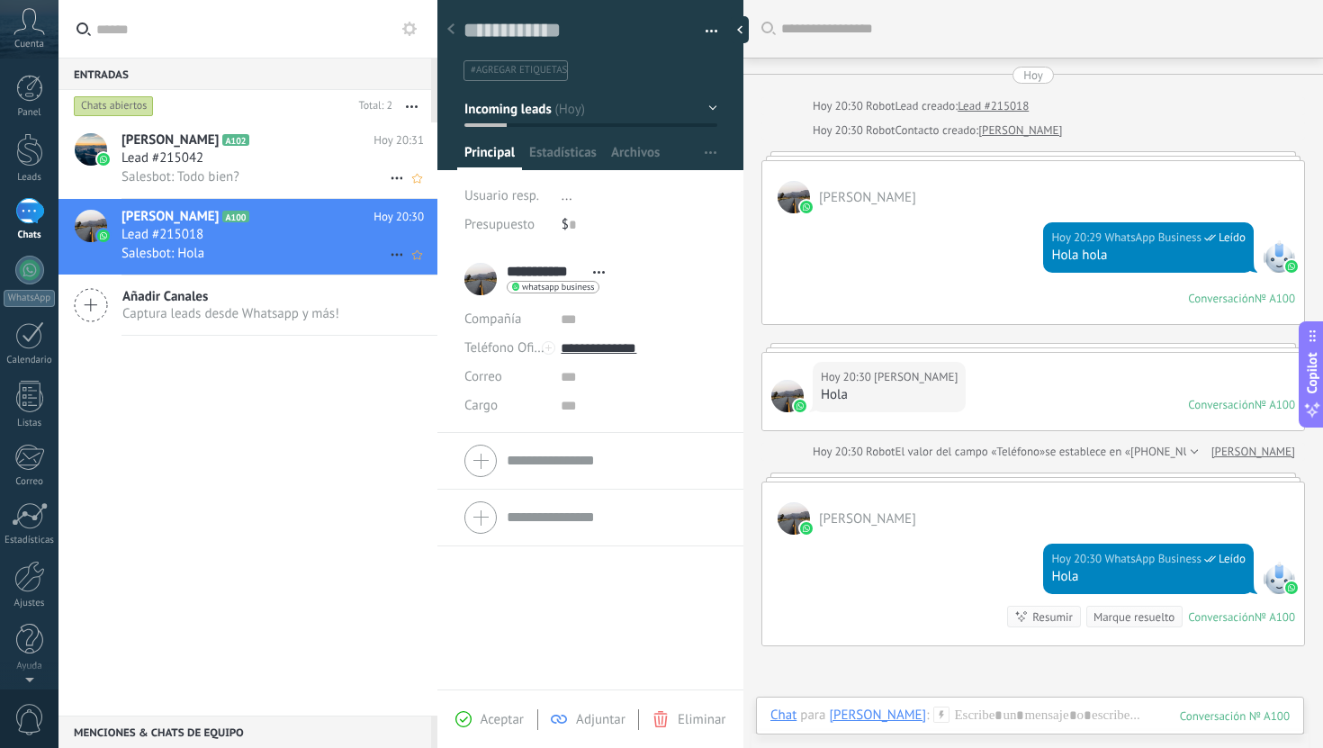
click at [319, 165] on div "Lead #215042" at bounding box center [272, 158] width 302 height 18
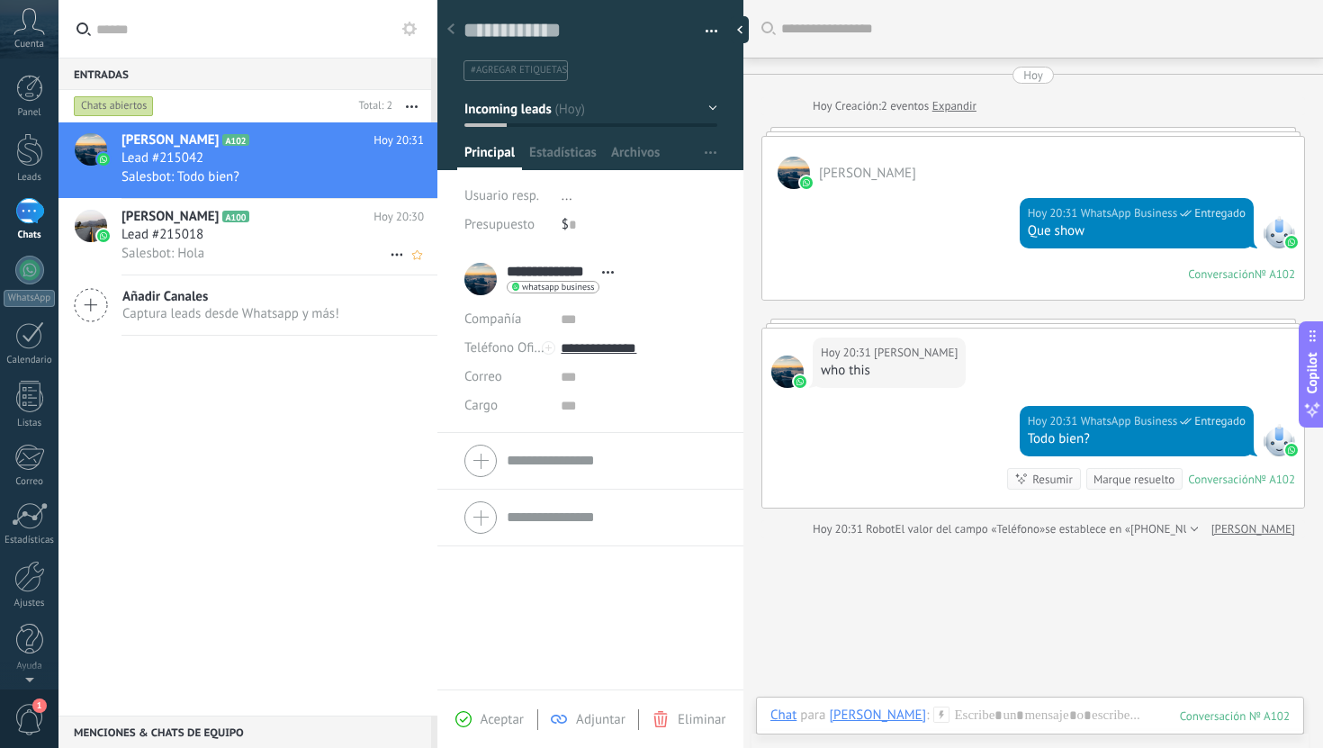
click at [271, 251] on div "Salesbot: Hola" at bounding box center [272, 253] width 302 height 19
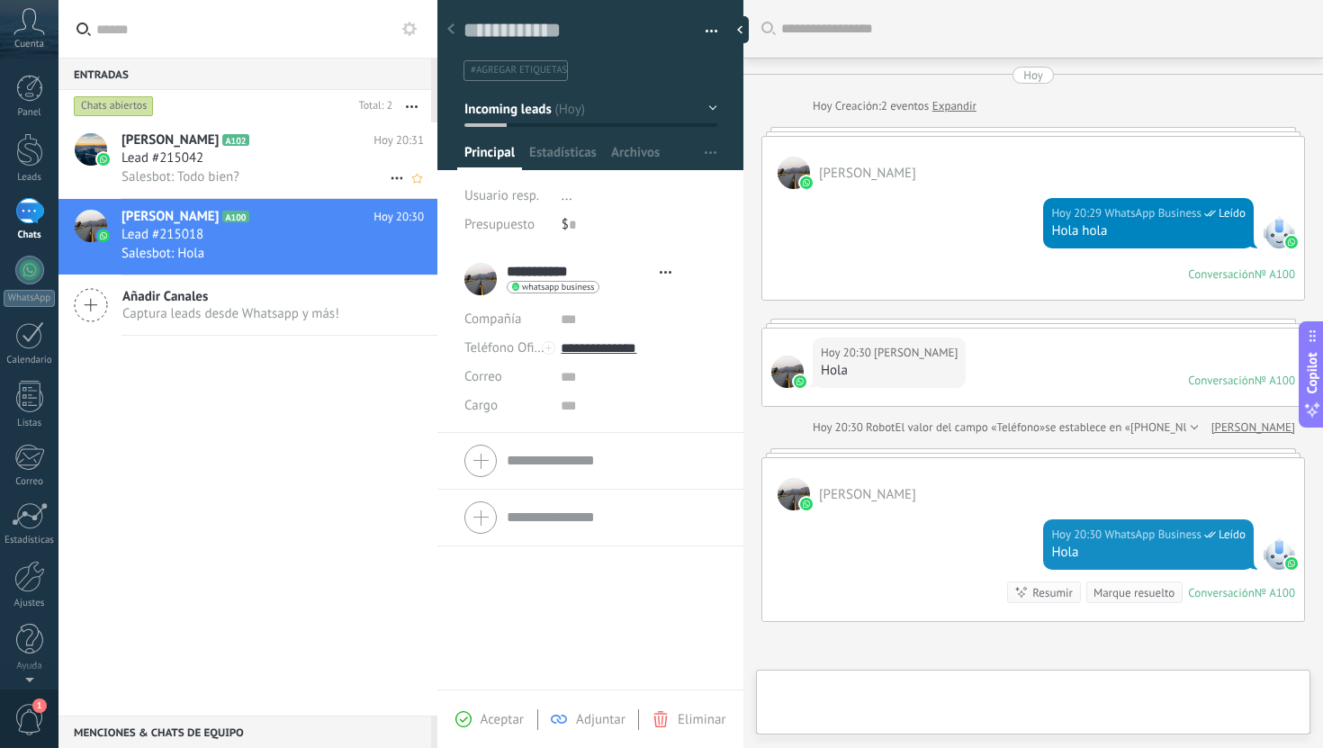
scroll to position [187, 0]
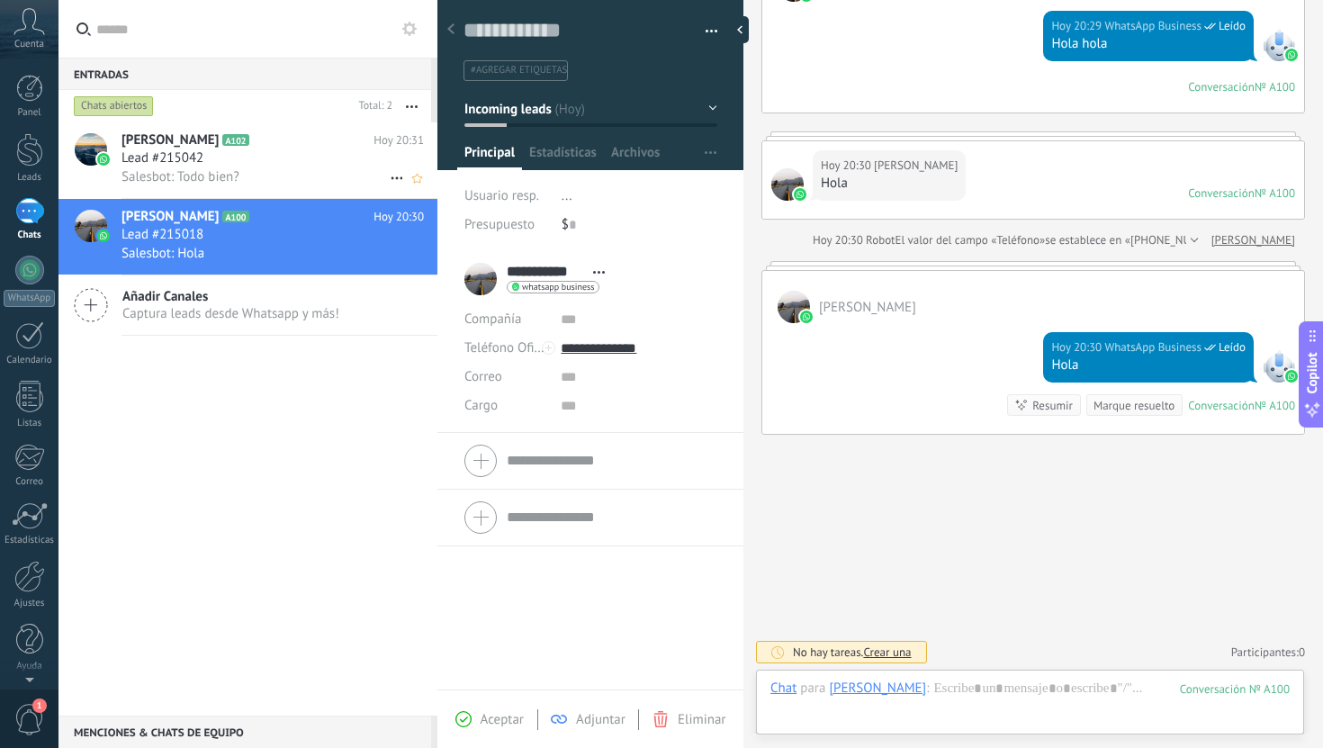
click at [279, 169] on div "Salesbot: Todo bien?" at bounding box center [272, 176] width 302 height 19
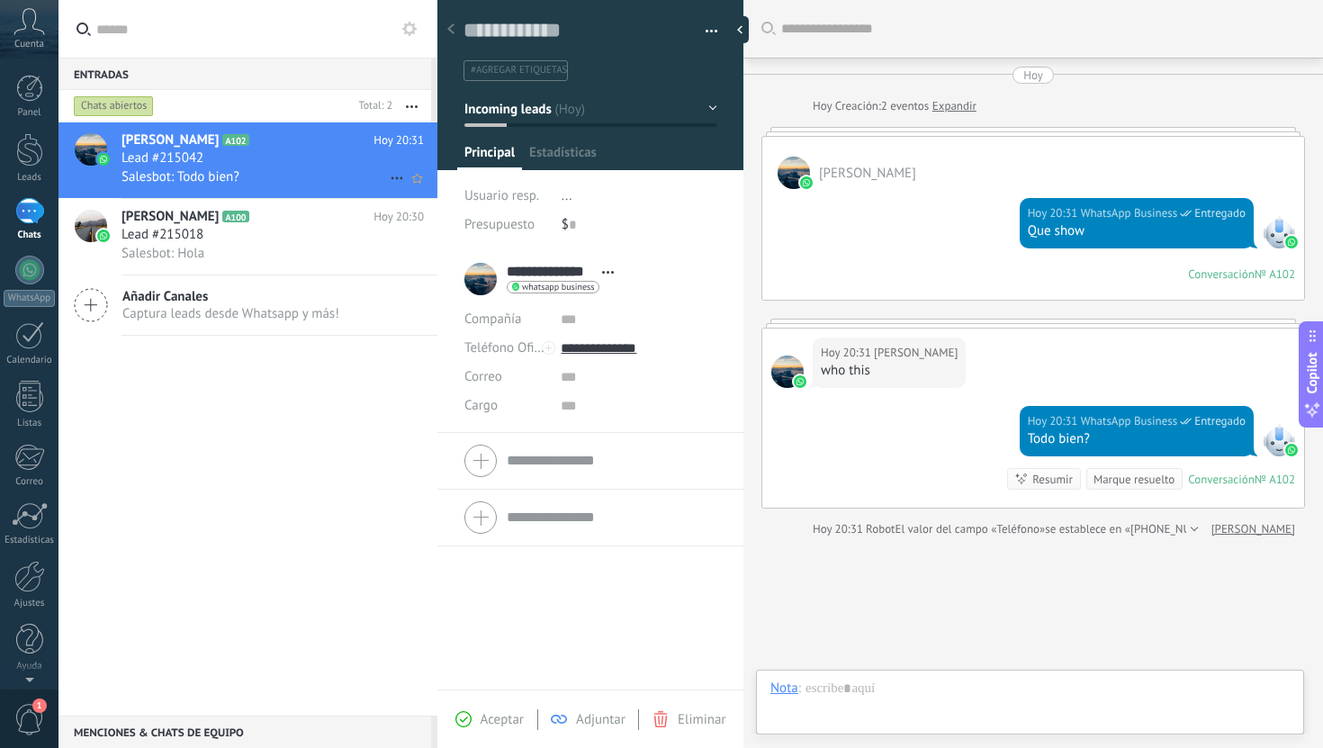
scroll to position [92, 0]
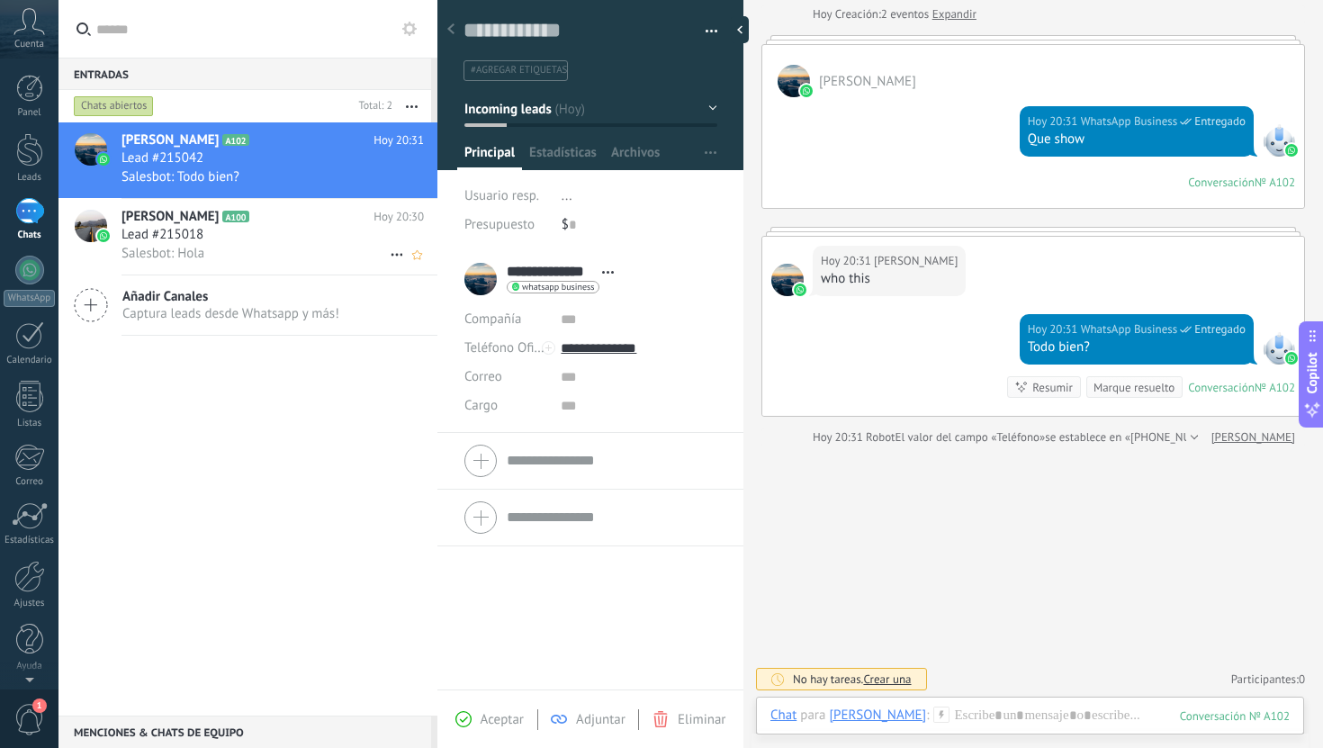
click at [290, 247] on div "Salesbot: Hola" at bounding box center [272, 253] width 302 height 19
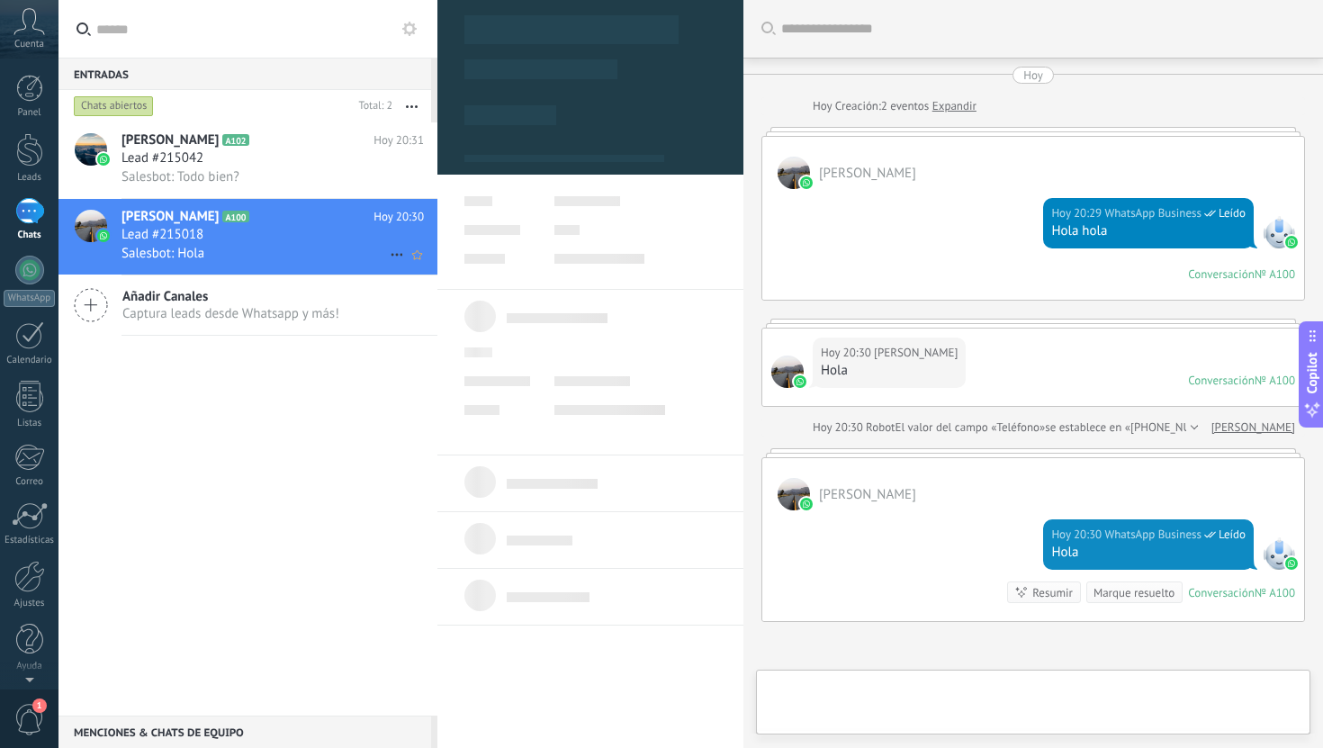
type textarea "**********"
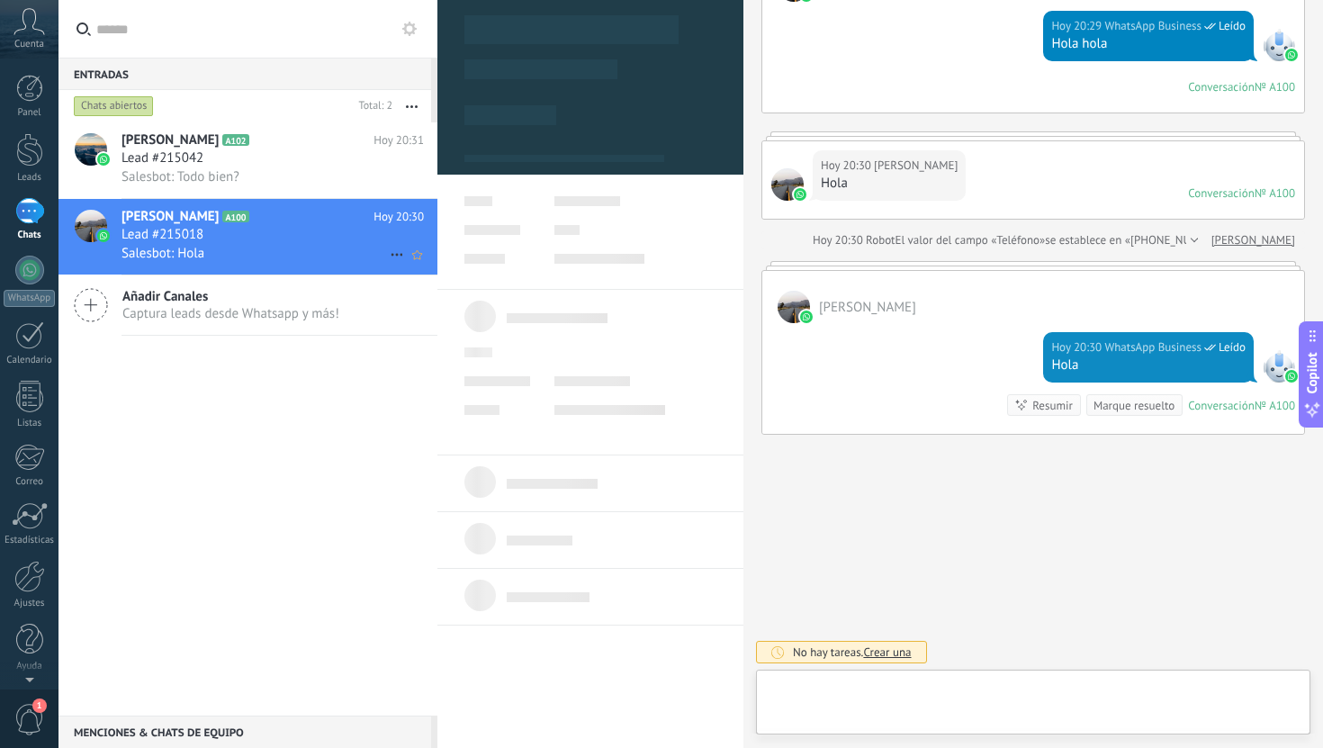
scroll to position [27, 0]
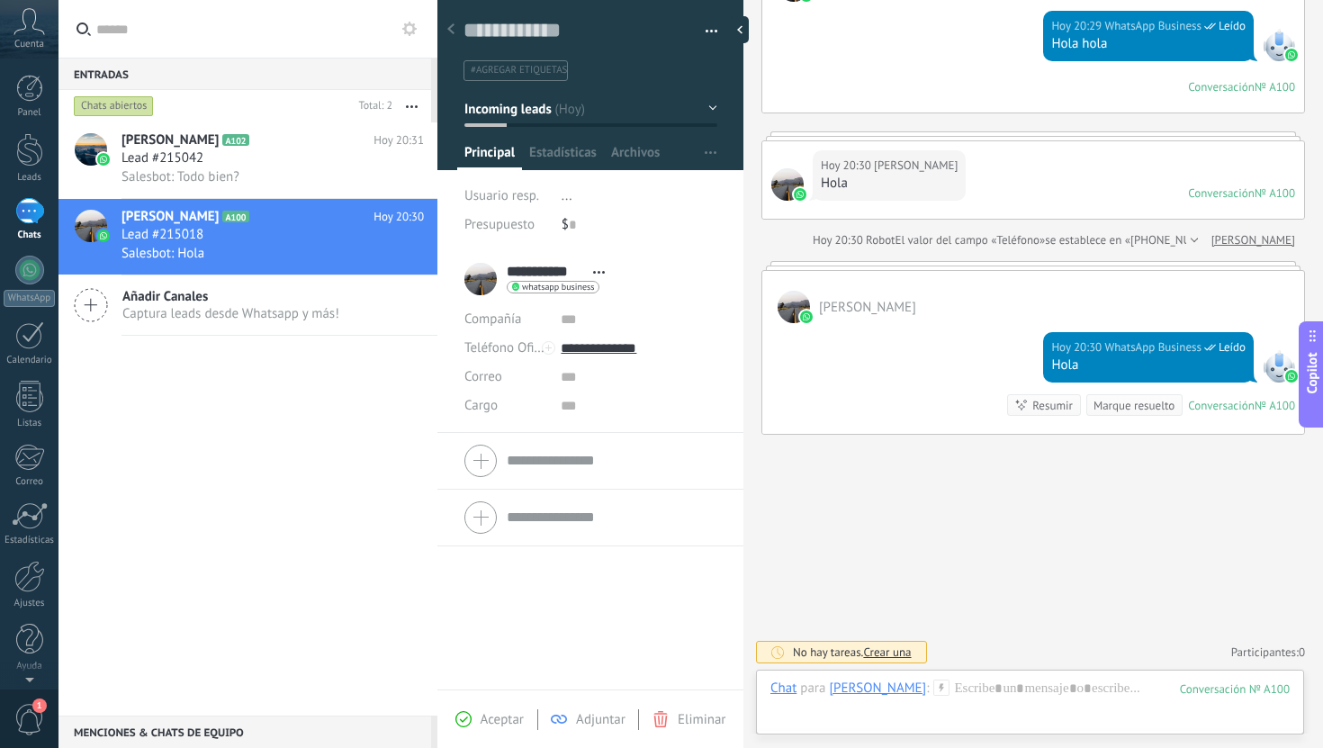
click at [40, 226] on link "1 Chats" at bounding box center [29, 219] width 58 height 43
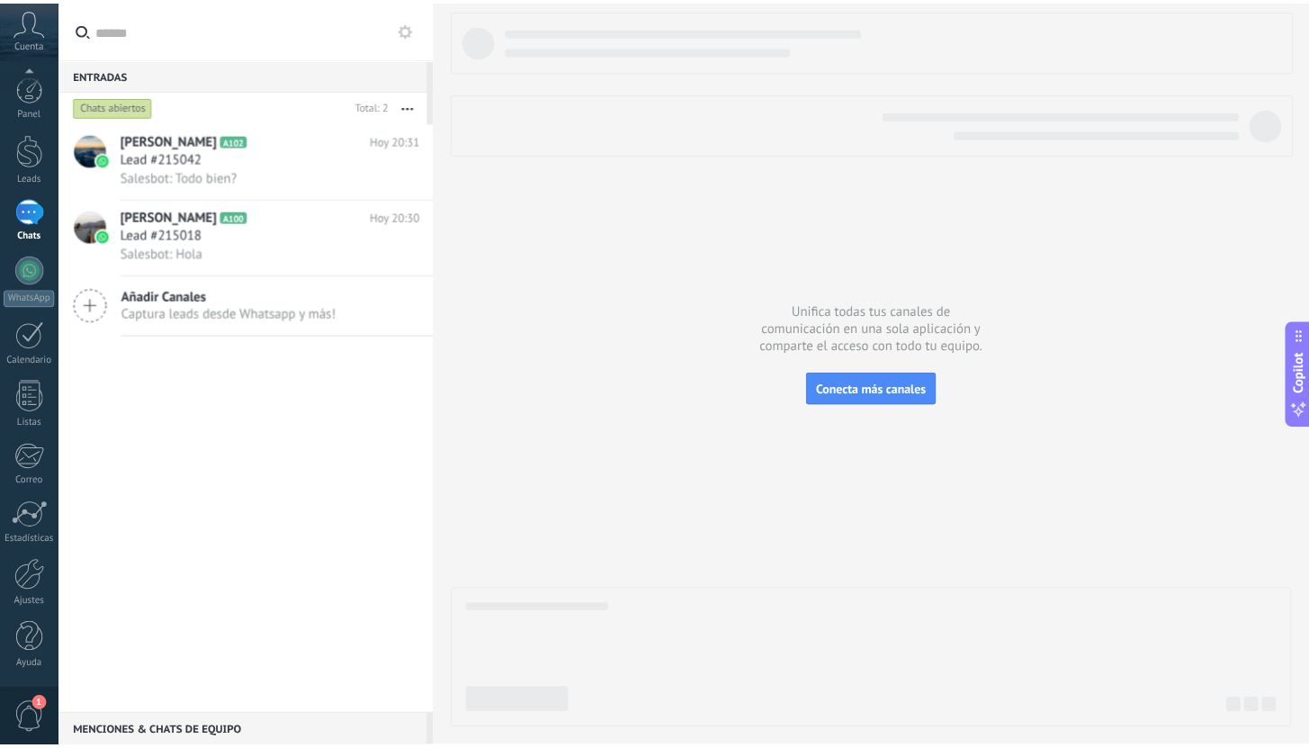
scroll to position [1, 0]
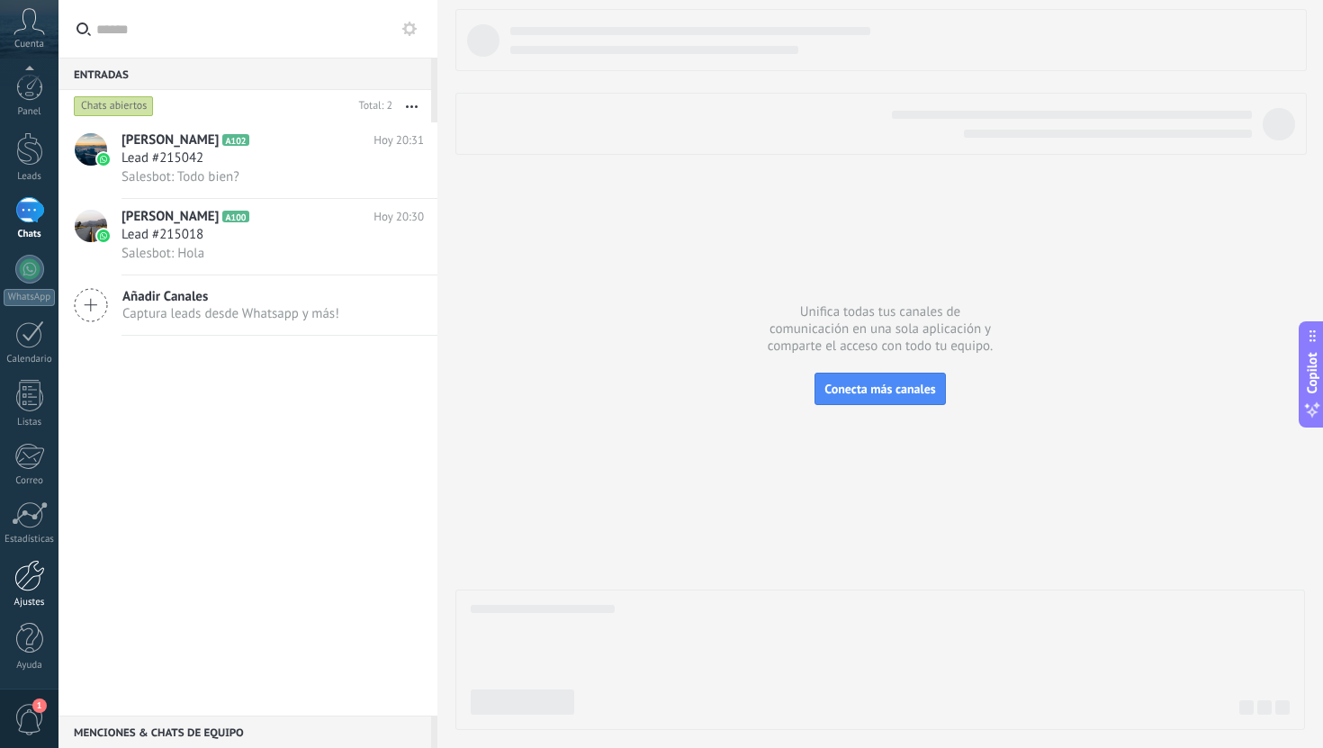
click at [36, 588] on div at bounding box center [29, 575] width 31 height 31
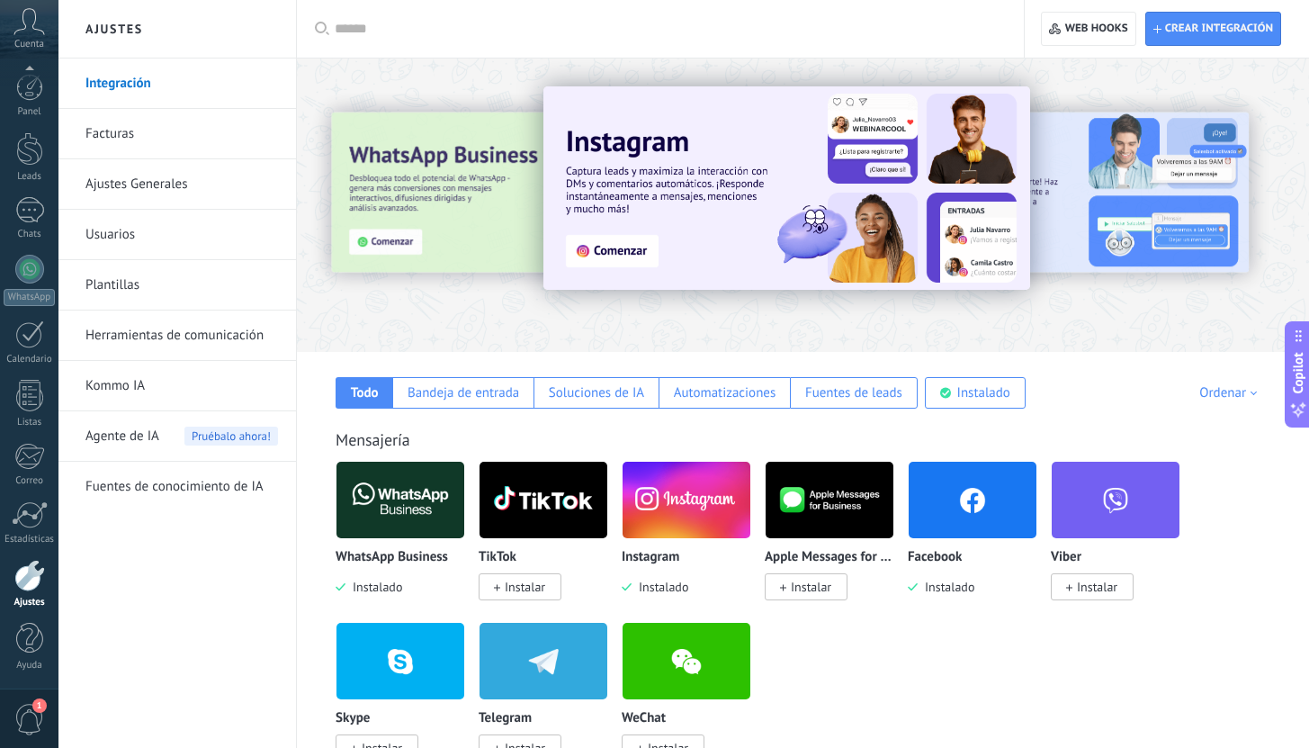
click at [401, 41] on div at bounding box center [667, 29] width 664 height 58
click at [401, 31] on input "text" at bounding box center [667, 29] width 664 height 19
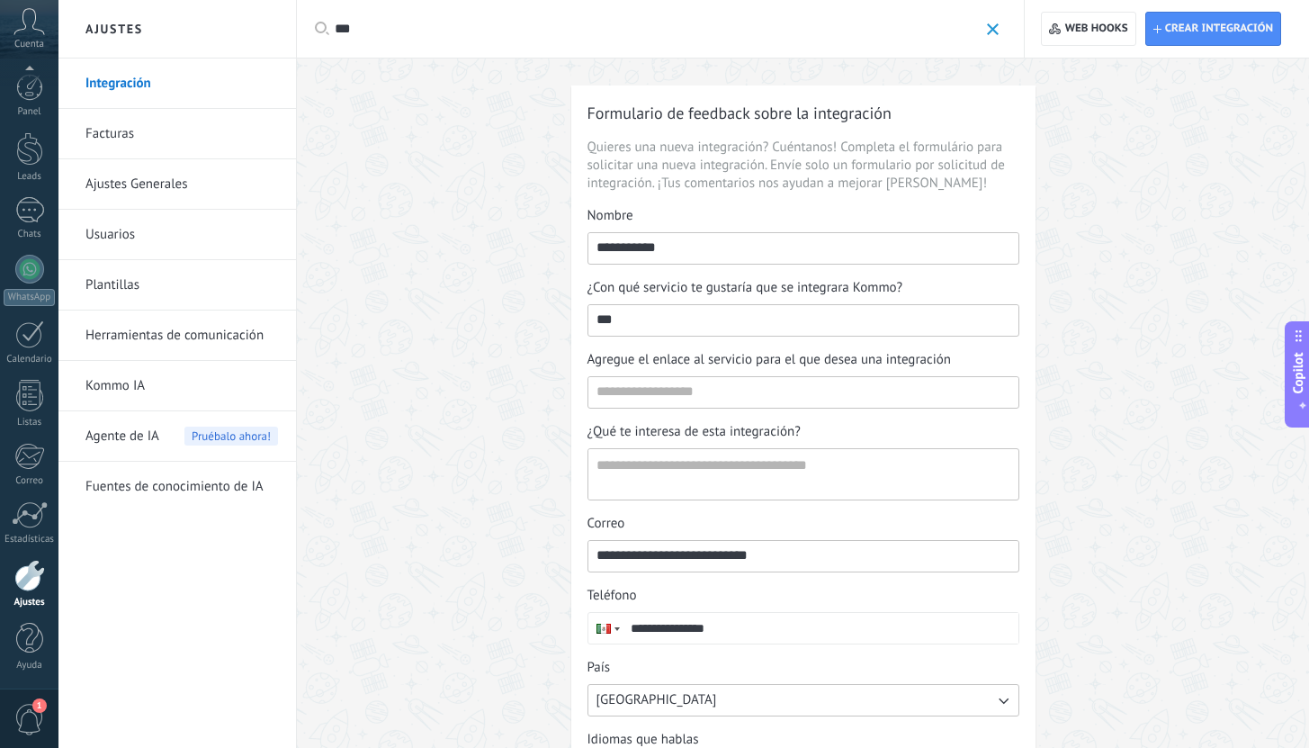
scroll to position [143, 0]
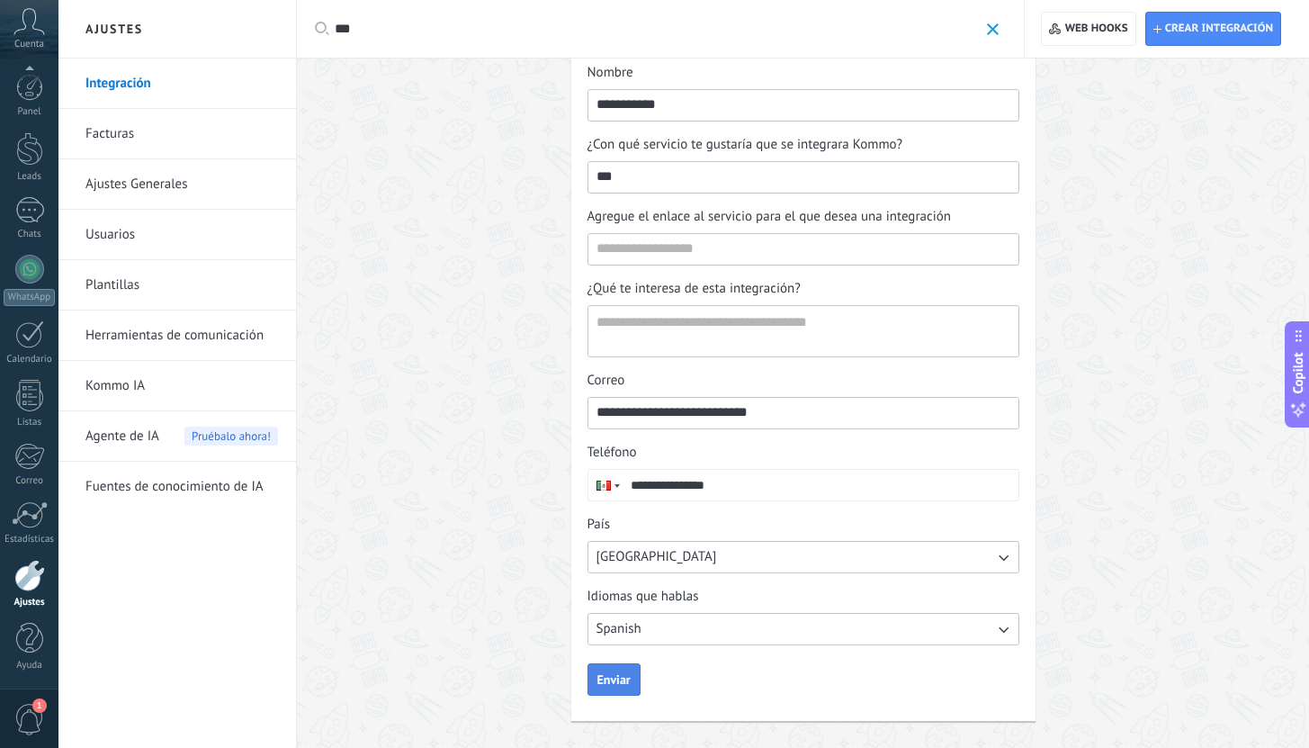
type input "***"
click at [633, 675] on button "Enviar" at bounding box center [614, 679] width 53 height 32
click at [673, 257] on input "Agregue el enlace al servicio para el que desea una integración" at bounding box center [803, 248] width 430 height 29
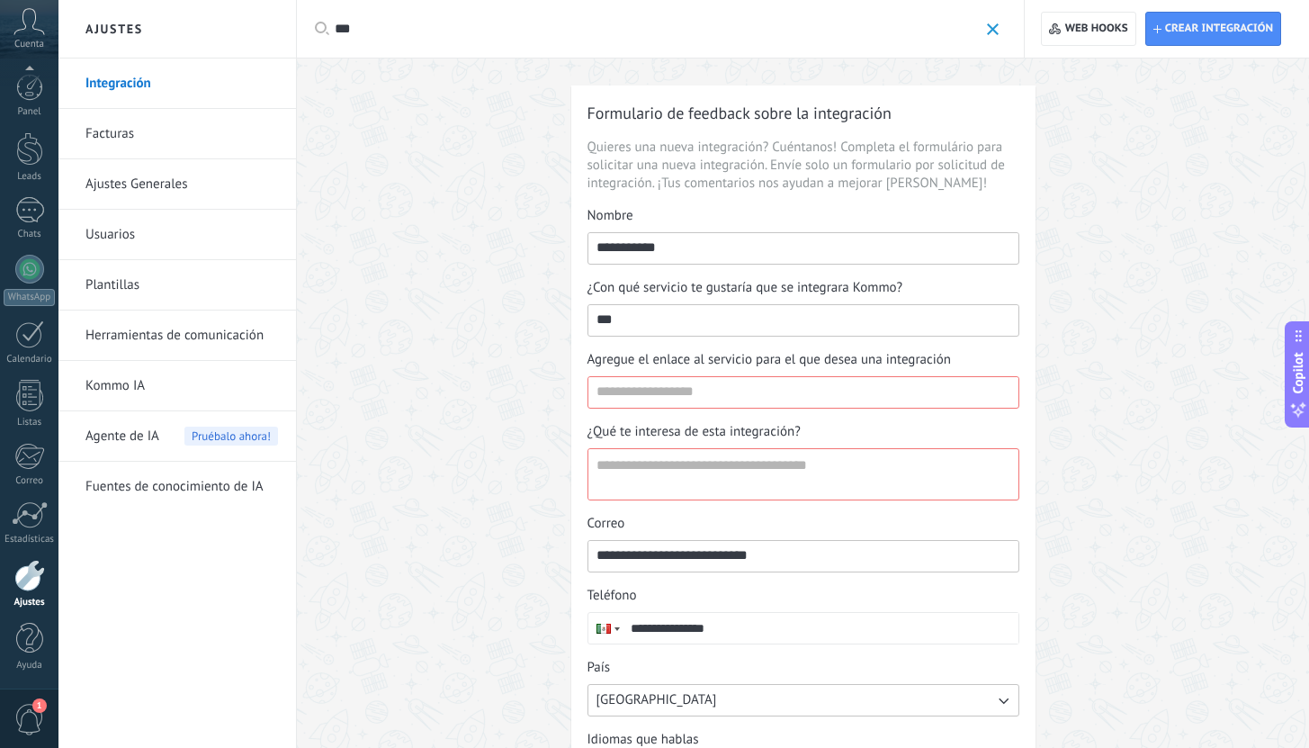
click at [128, 323] on link "Herramientas de comunicación" at bounding box center [181, 335] width 193 height 50
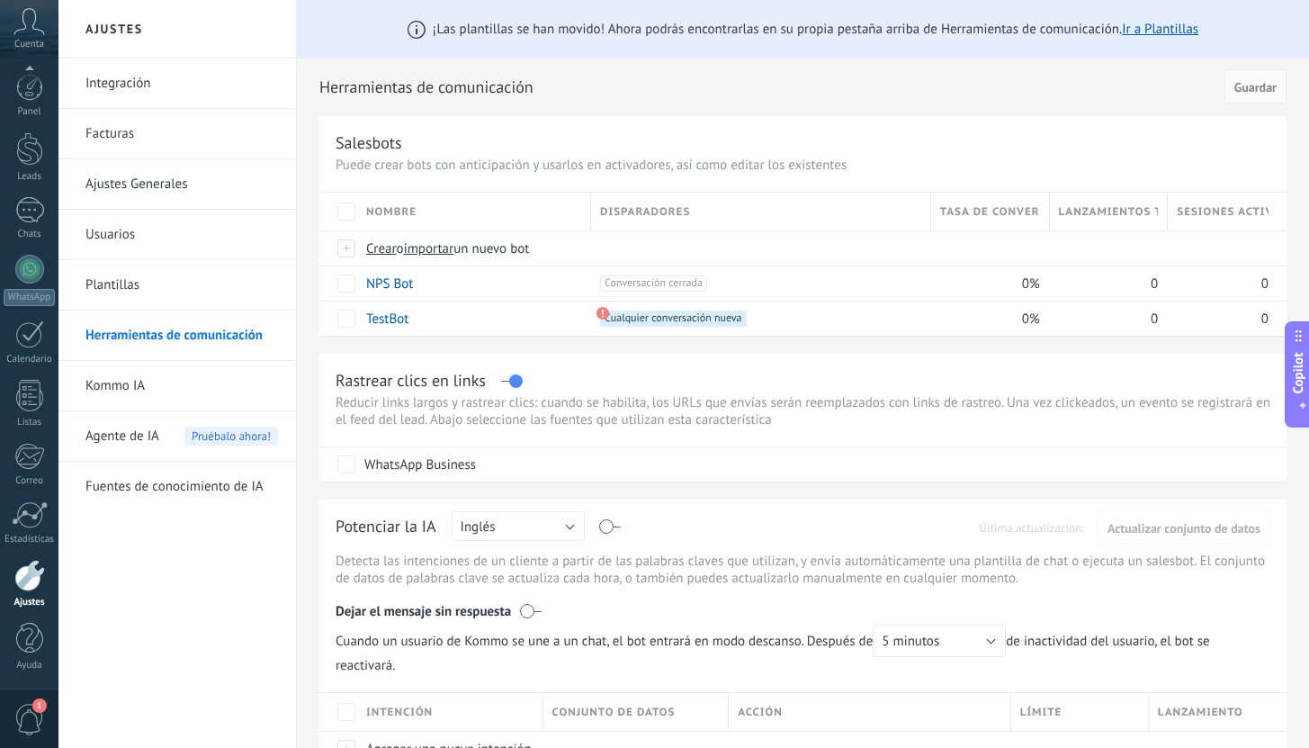
click at [145, 299] on link "Plantillas" at bounding box center [181, 285] width 193 height 50
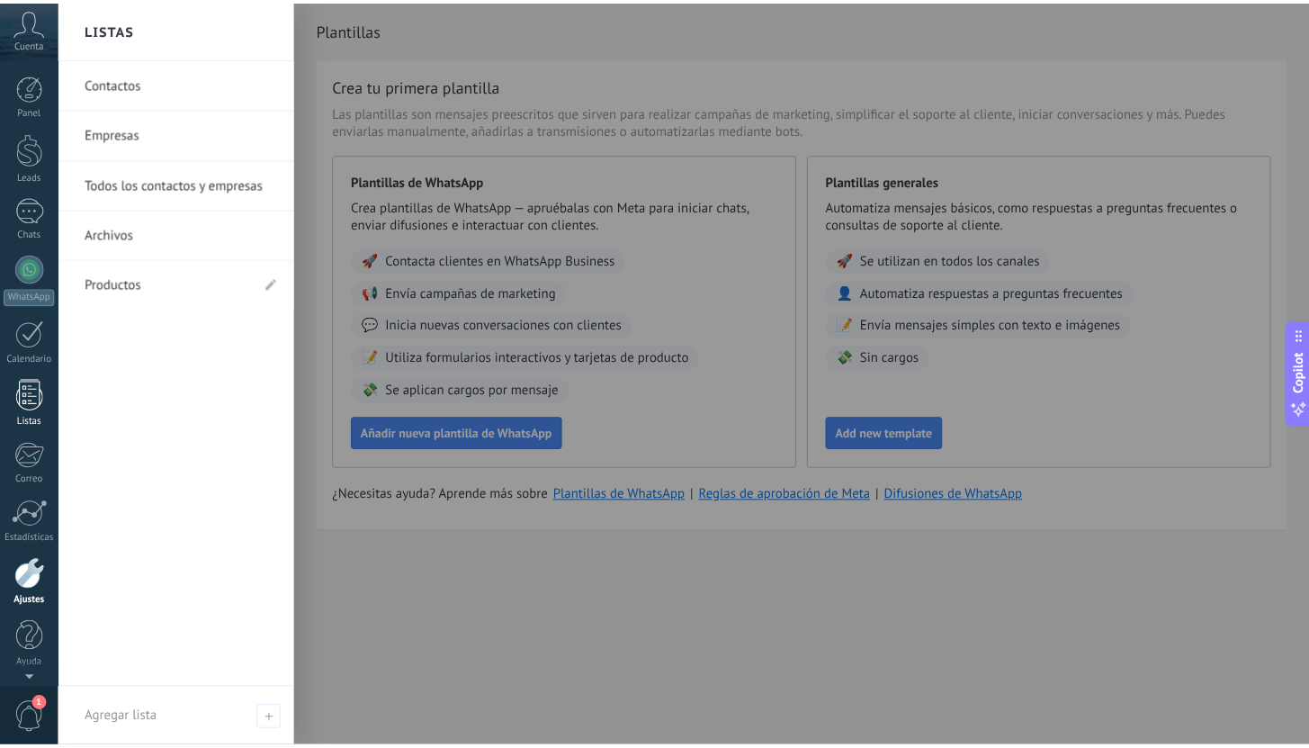
scroll to position [1, 0]
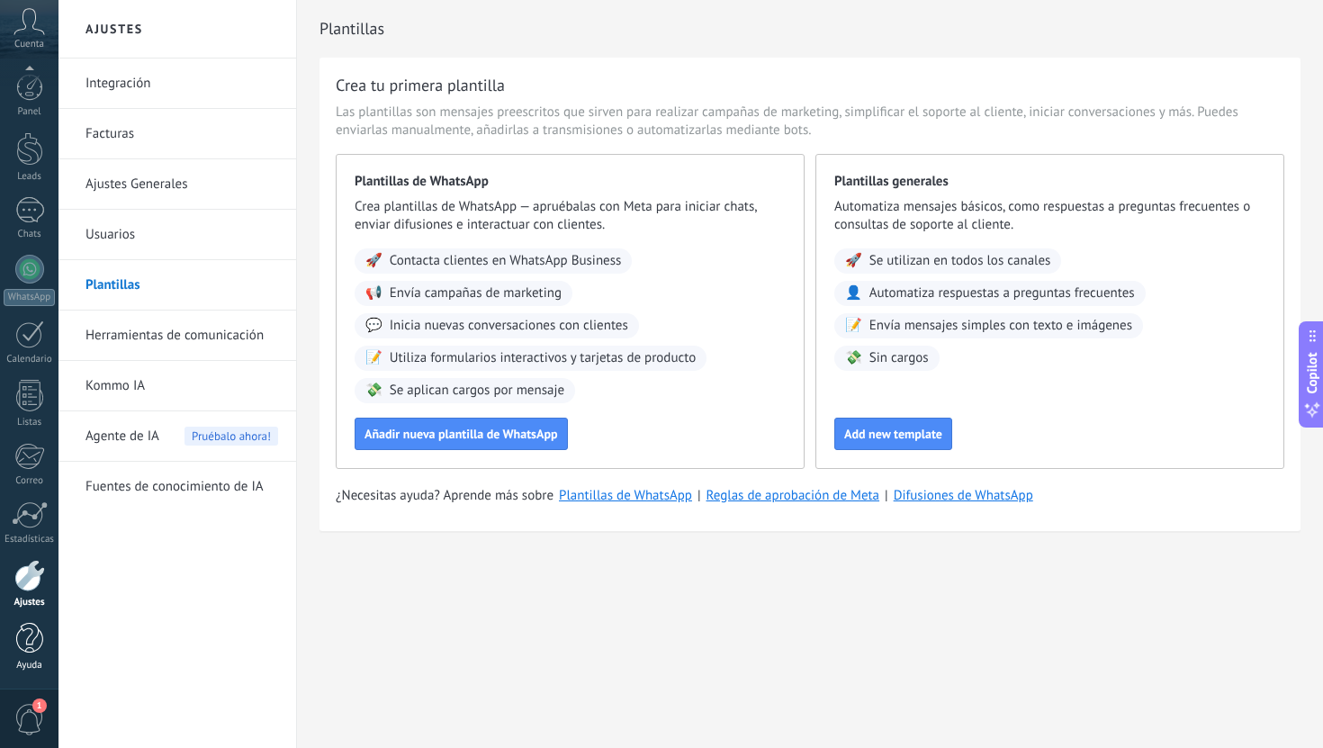
click at [29, 646] on div at bounding box center [29, 638] width 27 height 31
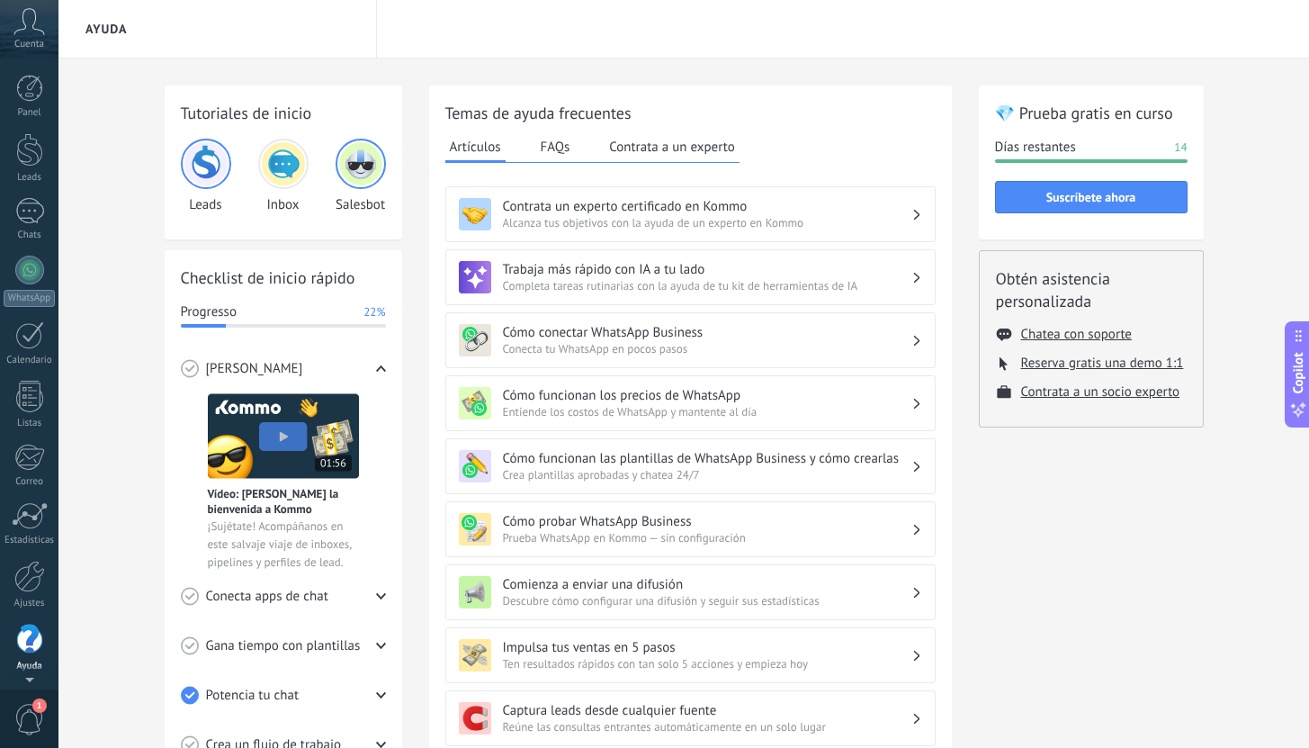
click at [32, 23] on icon at bounding box center [28, 21] width 31 height 27
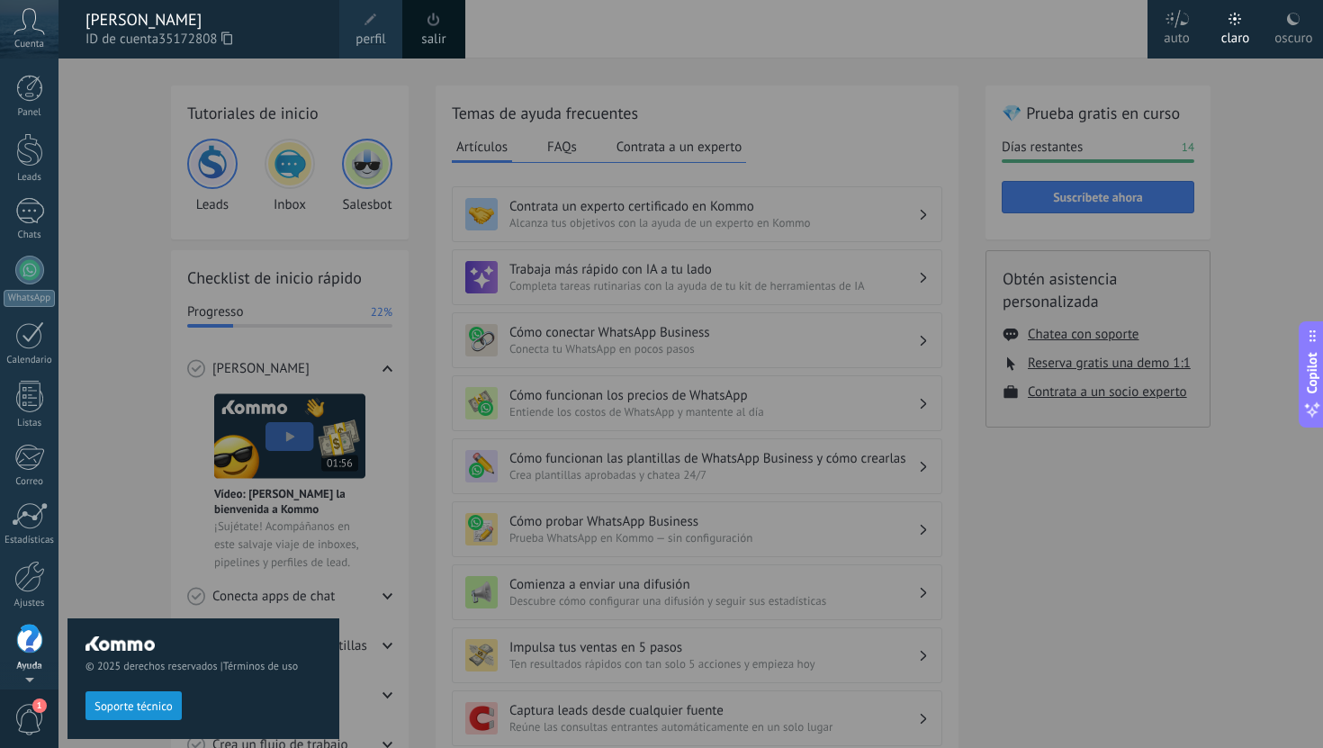
click at [98, 345] on div "© 2025 derechos reservados | Términos de uso Soporte técnico" at bounding box center [203, 402] width 272 height 689
click at [42, 721] on span "1" at bounding box center [29, 719] width 31 height 31
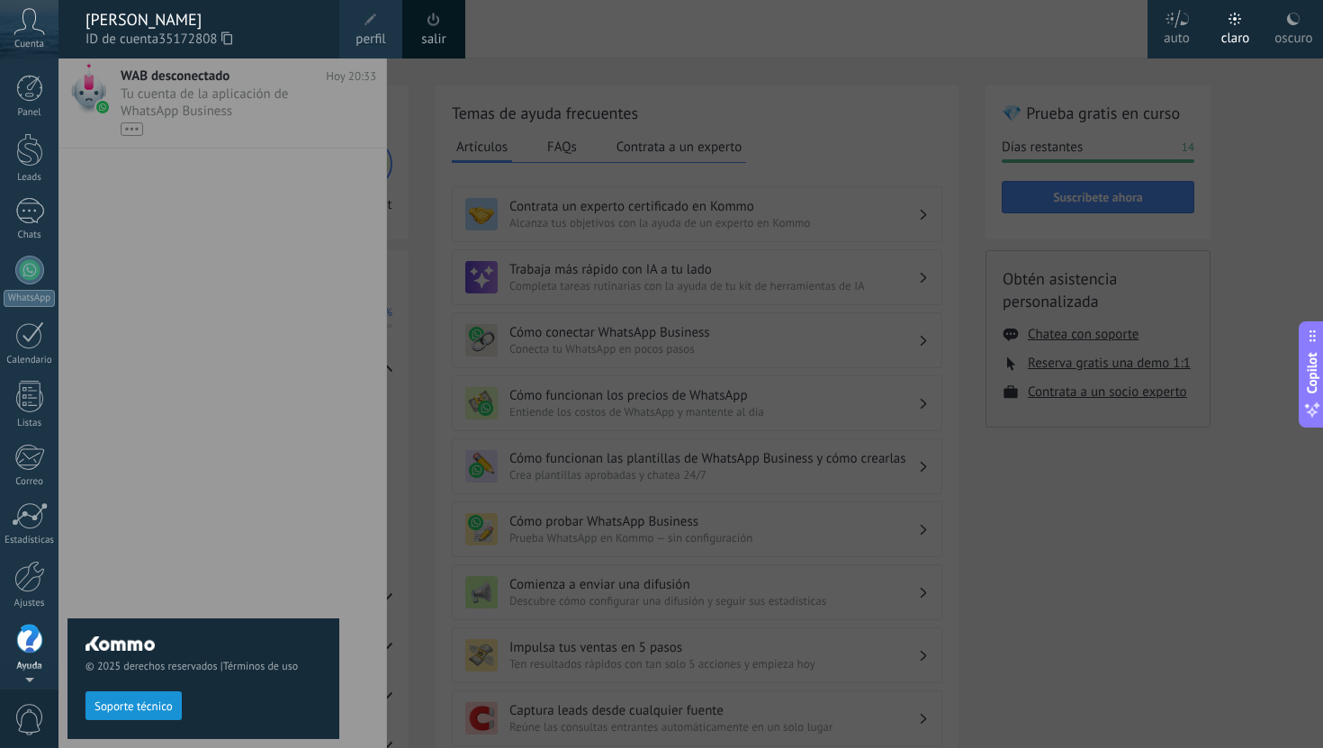
click at [39, 698] on div "0" at bounding box center [29, 717] width 58 height 59
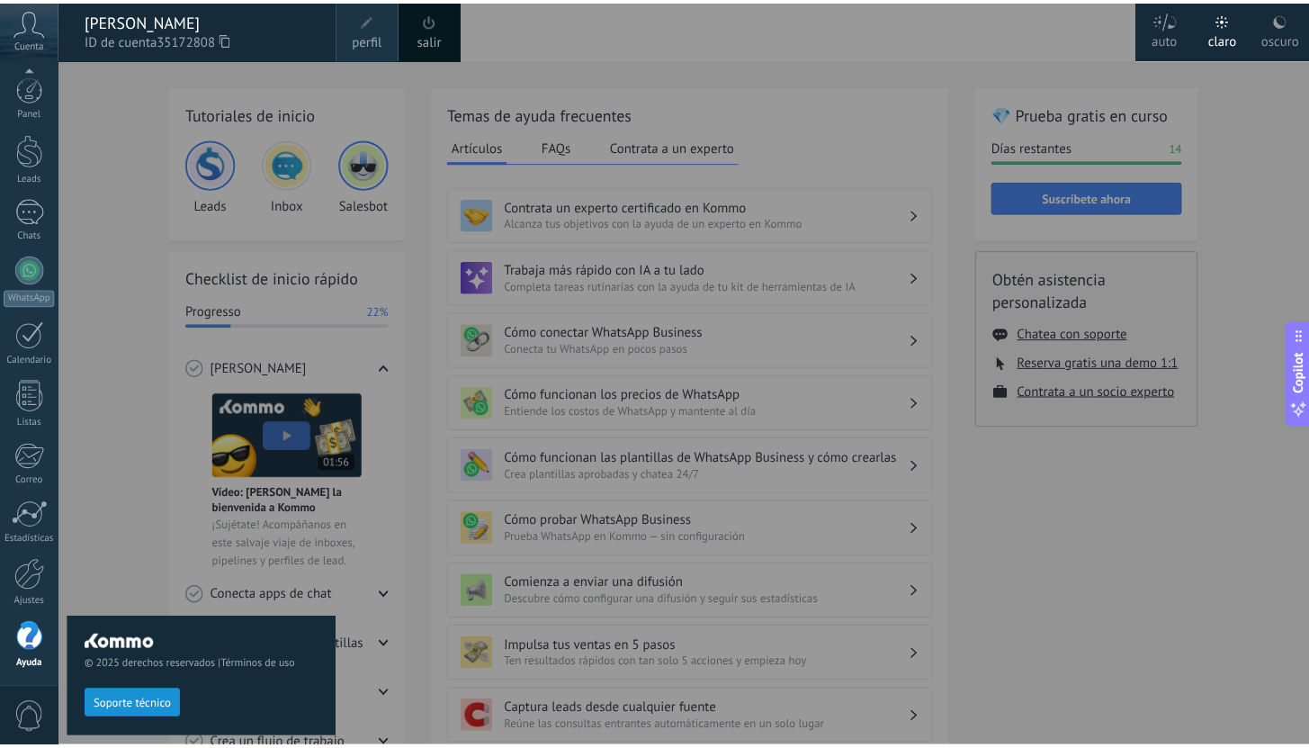
scroll to position [1, 0]
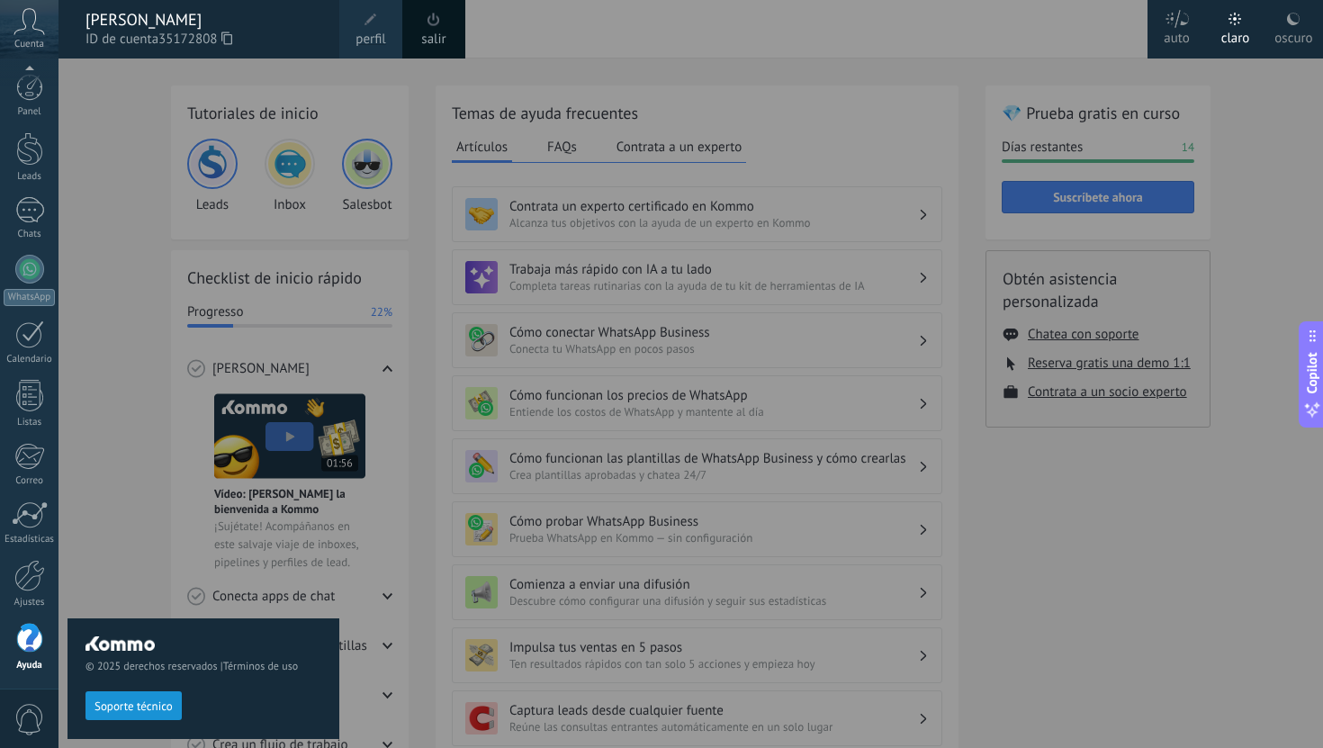
click at [412, 105] on div at bounding box center [719, 374] width 1323 height 748
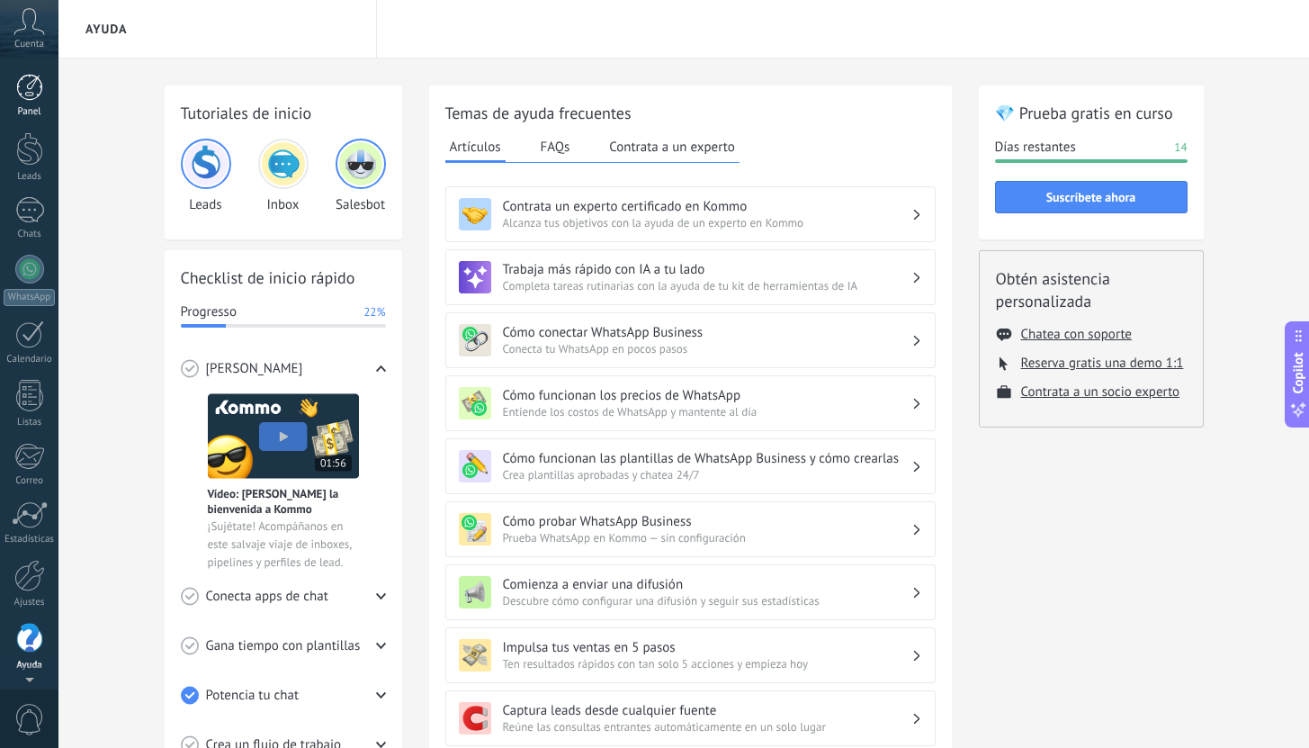
scroll to position [0, 0]
click at [44, 94] on link "Panel" at bounding box center [29, 97] width 58 height 44
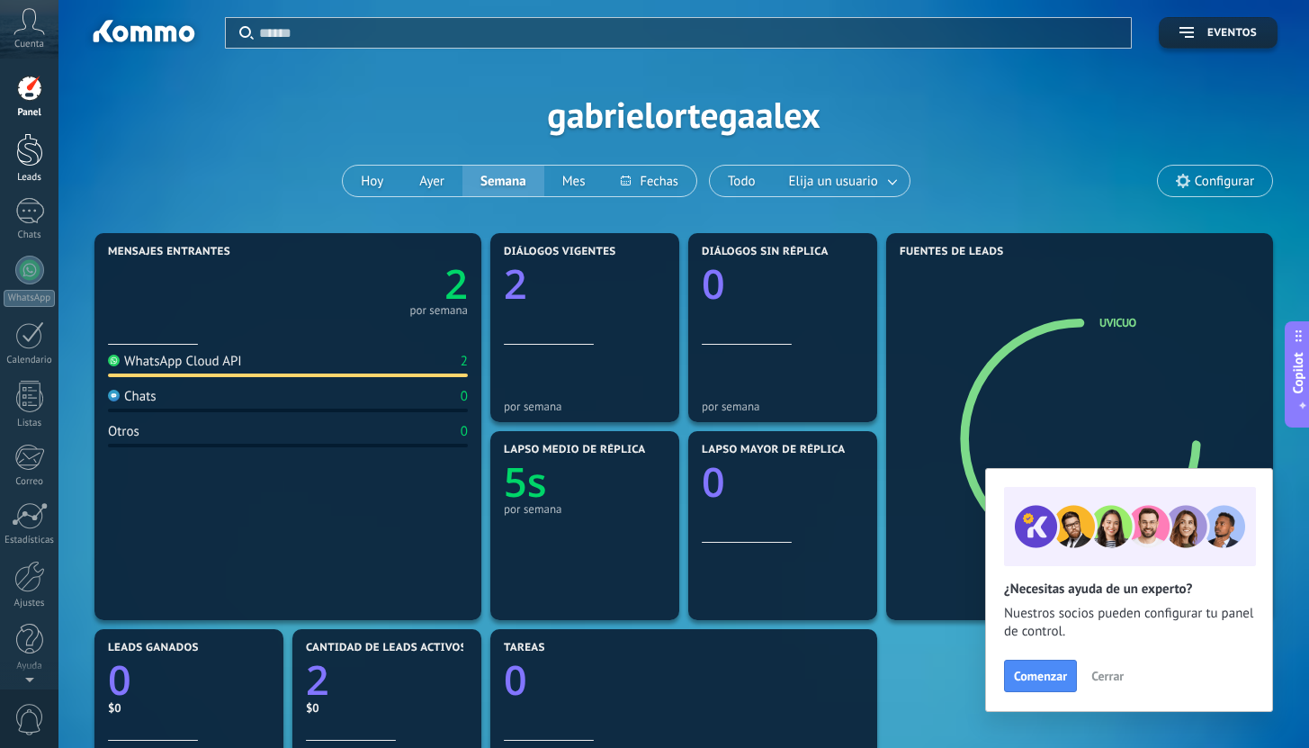
click at [25, 158] on div at bounding box center [29, 149] width 27 height 33
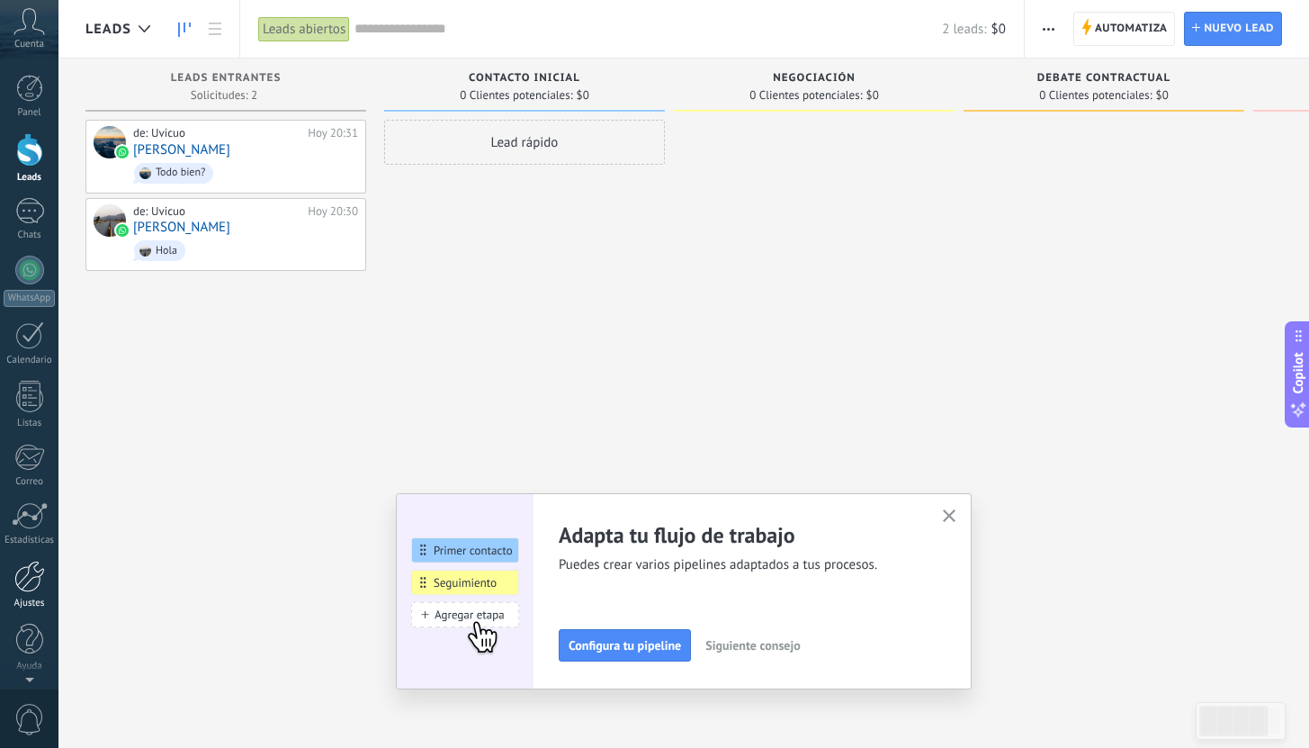
click at [34, 581] on div at bounding box center [29, 576] width 31 height 31
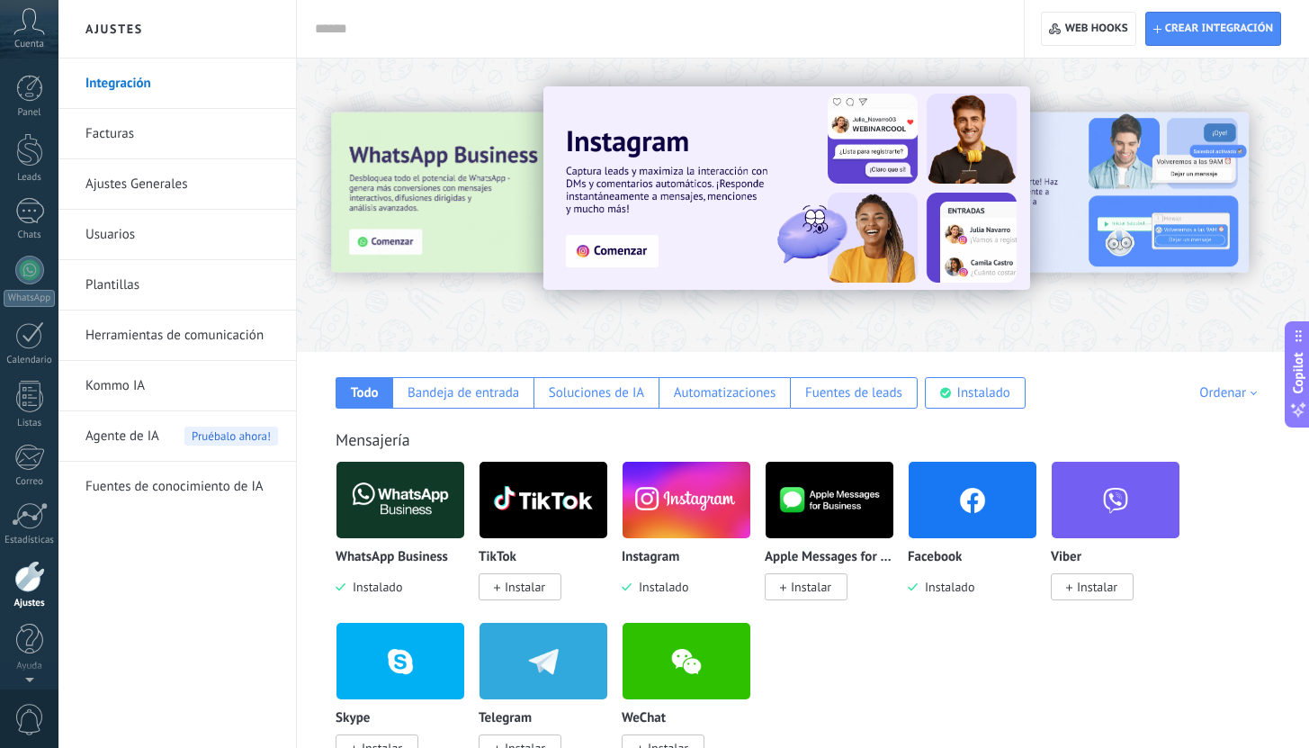
scroll to position [1, 0]
click at [18, 26] on icon at bounding box center [28, 21] width 31 height 27
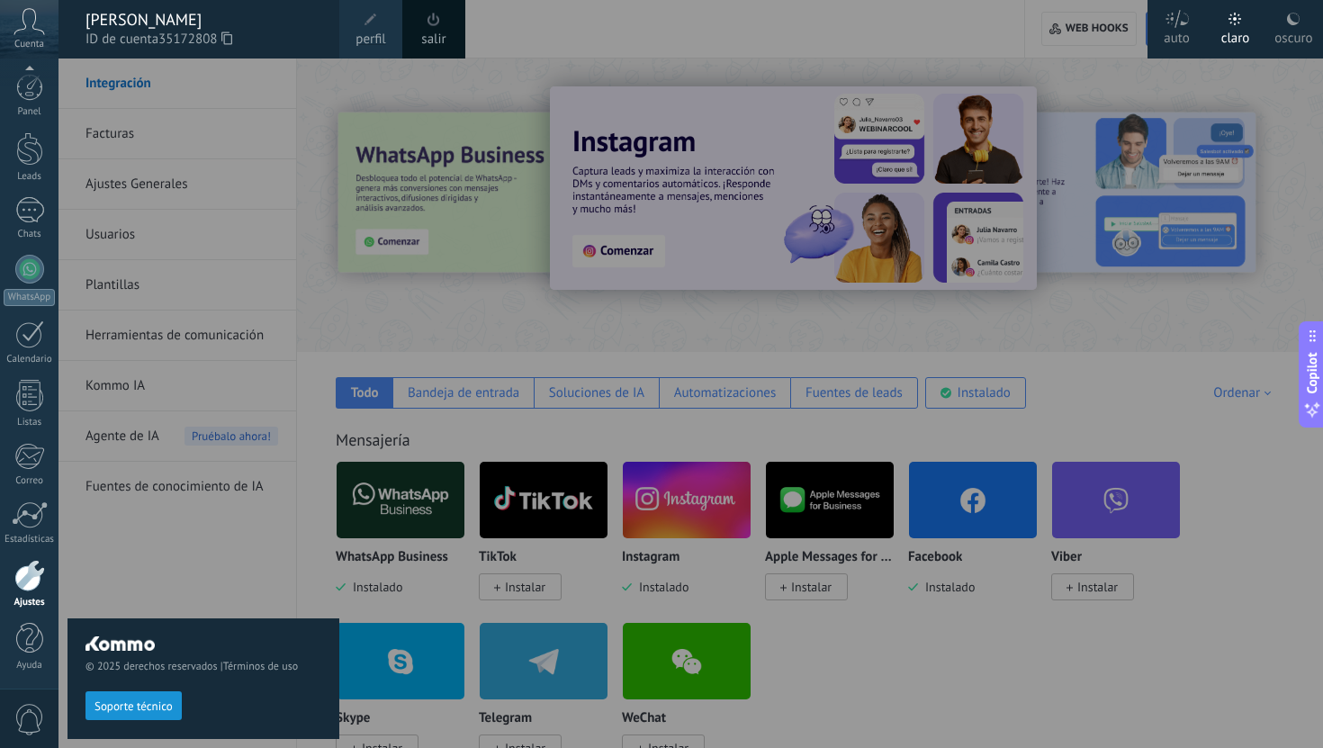
click at [369, 23] on span at bounding box center [370, 19] width 13 height 13
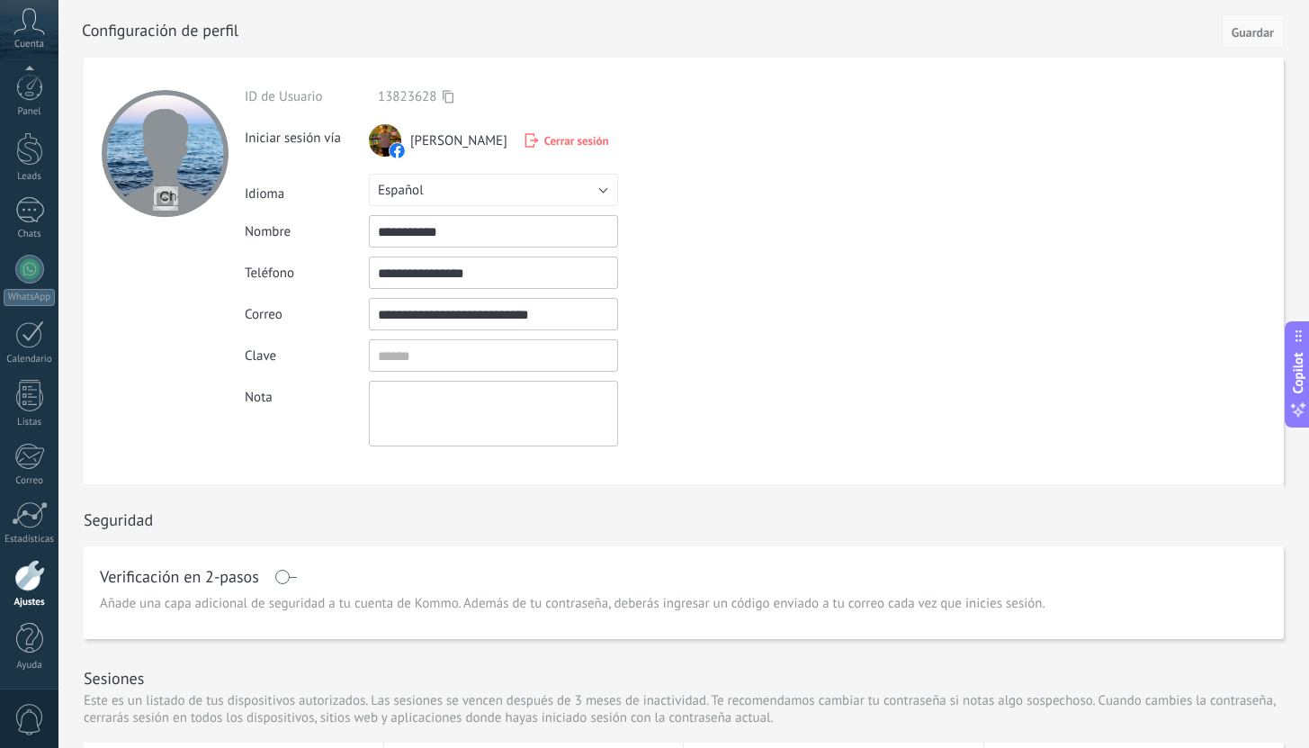
click at [1251, 39] on span "Guardar" at bounding box center [1253, 32] width 42 height 13
click at [31, 205] on div "1" at bounding box center [29, 210] width 29 height 26
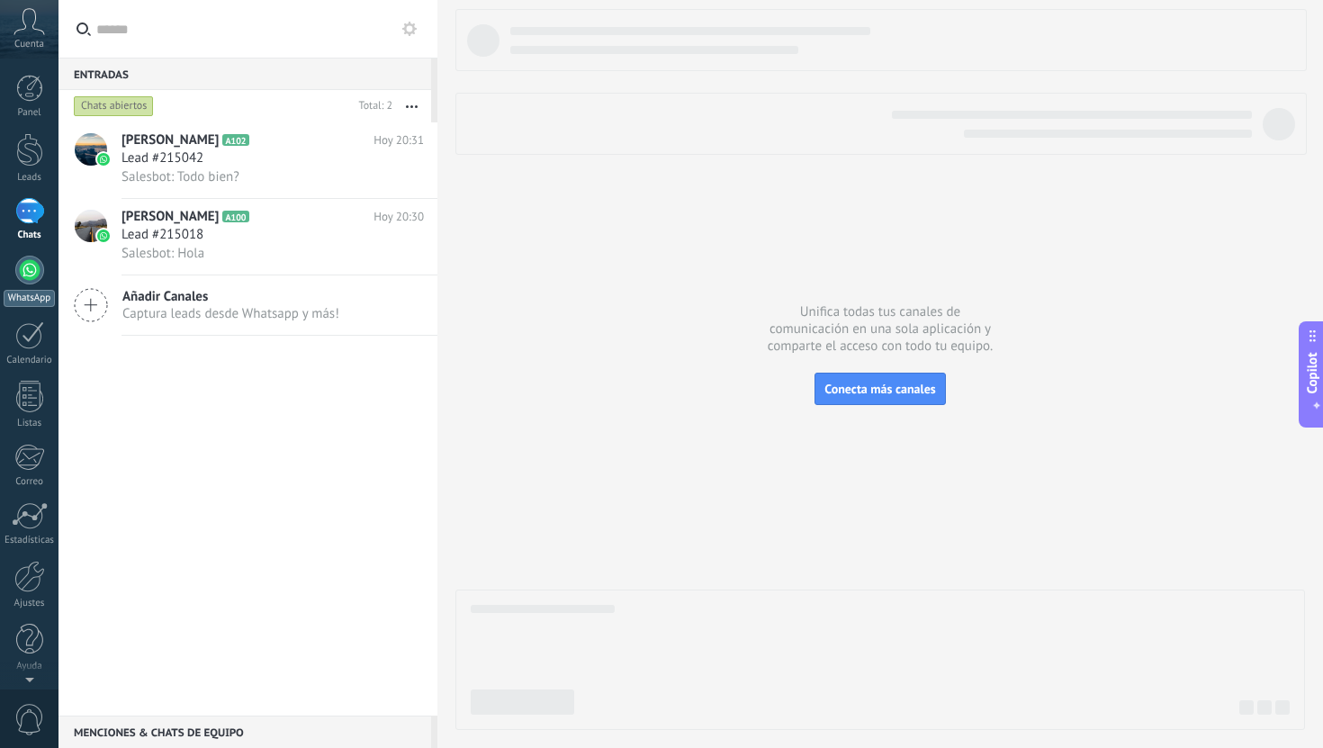
click at [31, 283] on div at bounding box center [29, 270] width 29 height 29
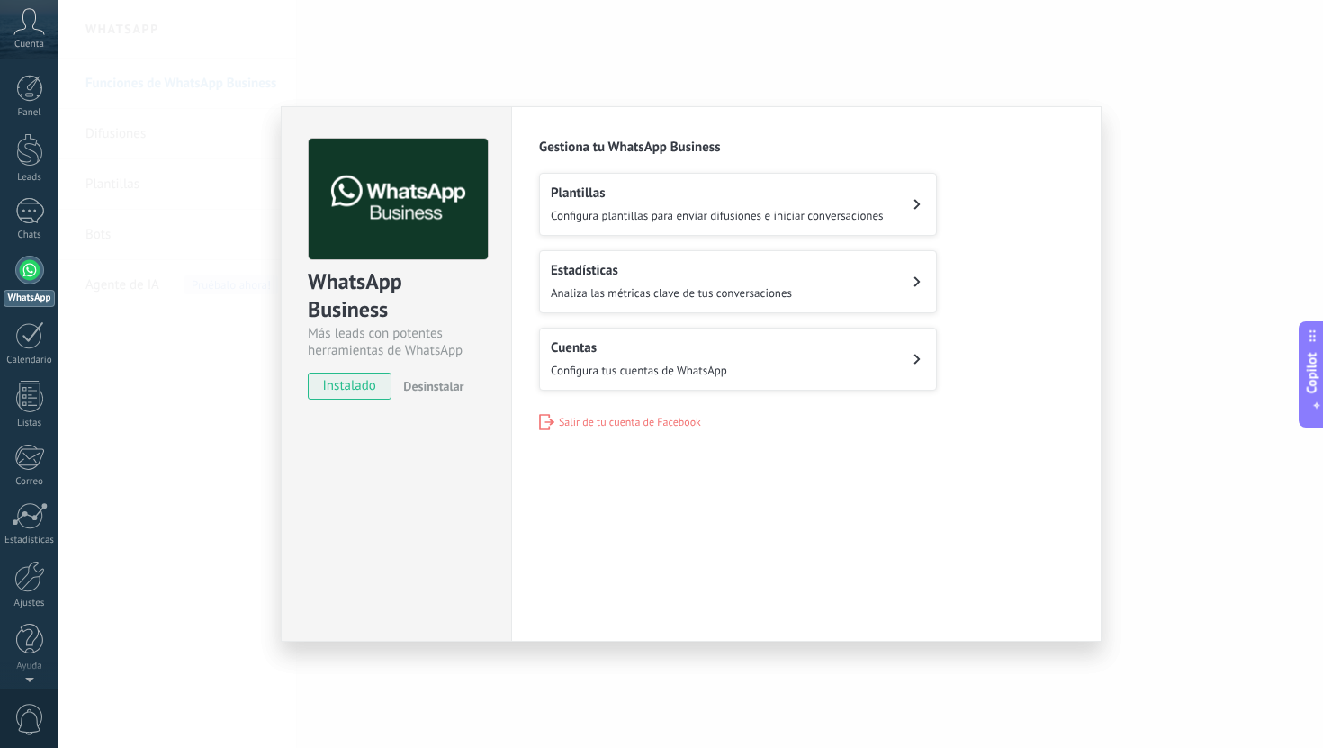
click at [614, 280] on div "Estadísticas Analiza las métricas clave de tus conversaciones" at bounding box center [671, 282] width 241 height 40
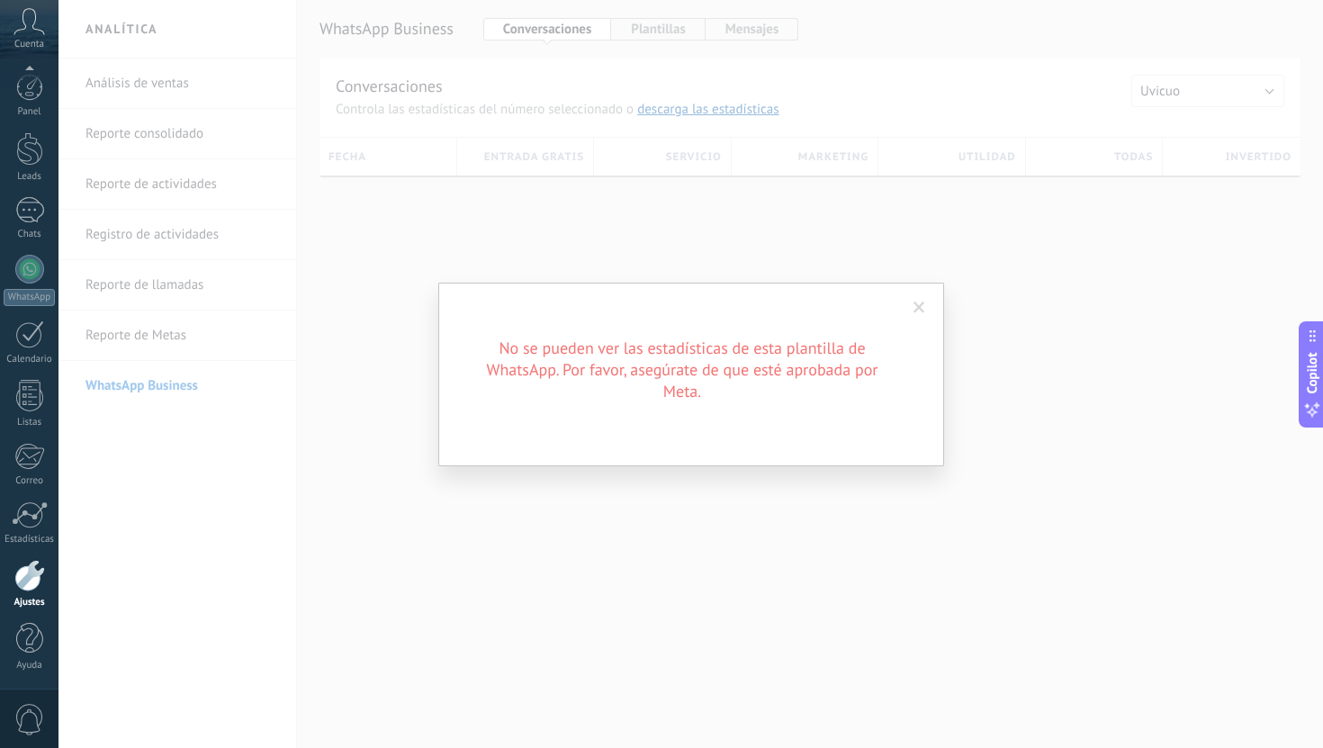
click at [920, 308] on span at bounding box center [919, 307] width 12 height 13
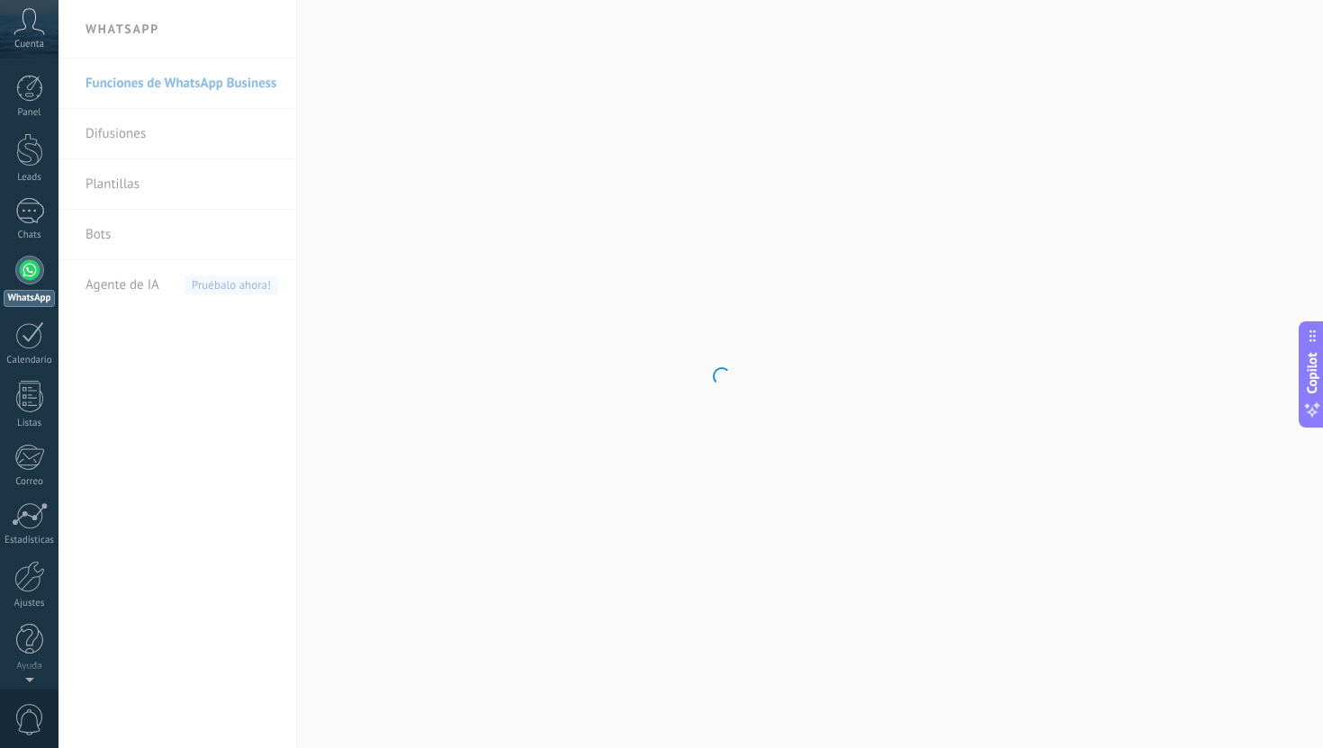
click at [30, 273] on div at bounding box center [29, 270] width 29 height 29
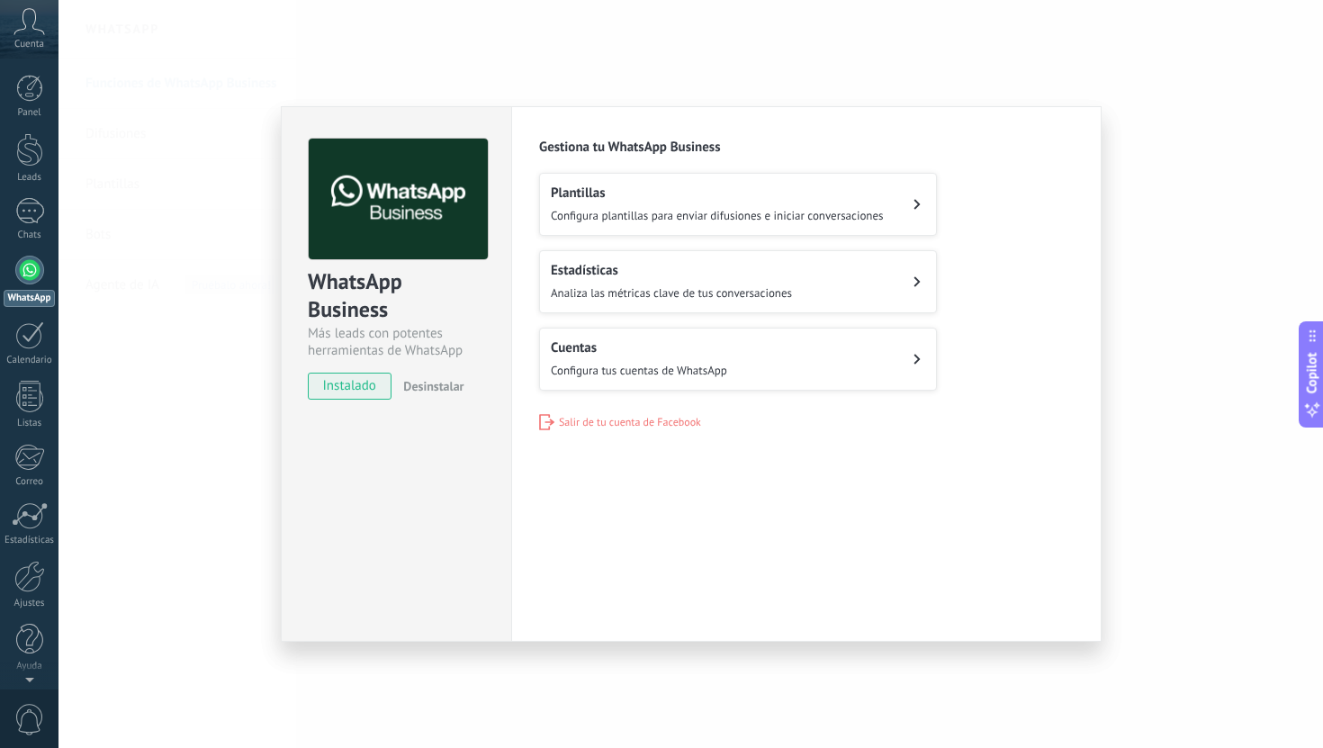
click at [622, 367] on span "Configura tus cuentas de WhatsApp" at bounding box center [639, 370] width 176 height 15
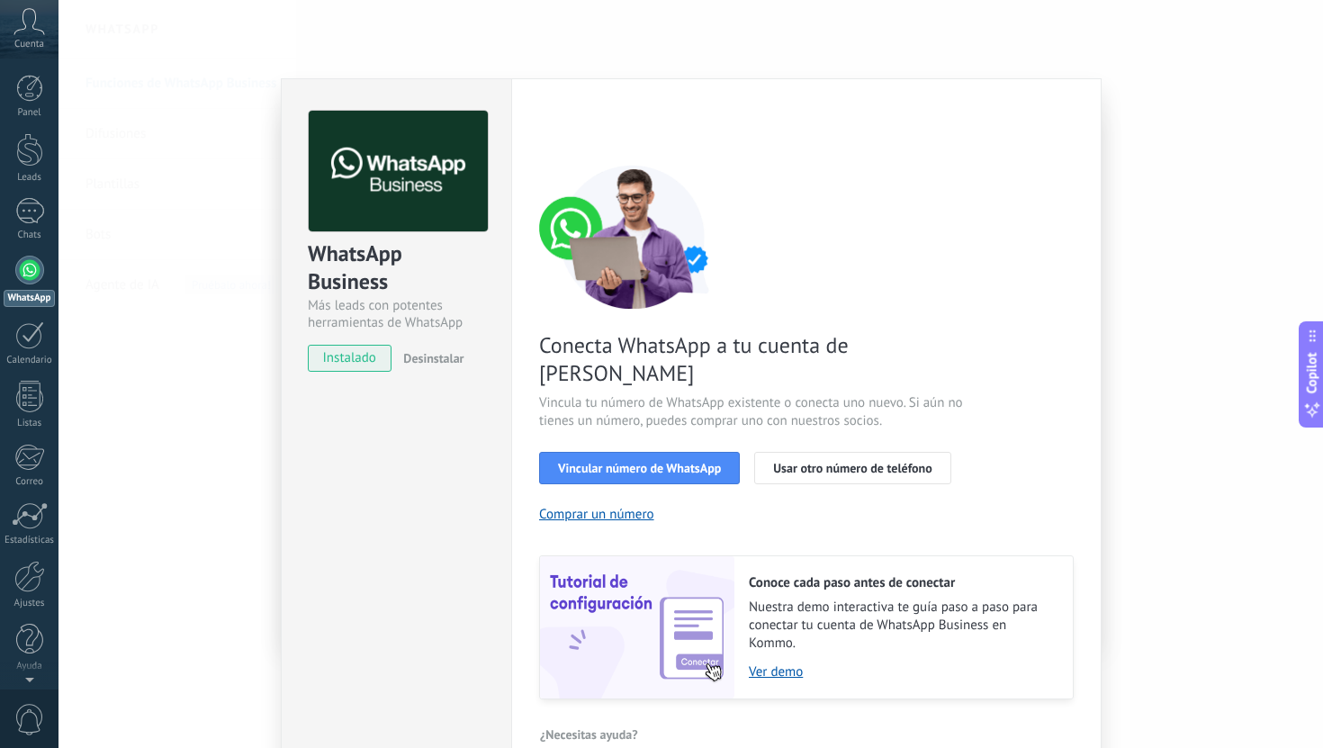
scroll to position [32, 0]
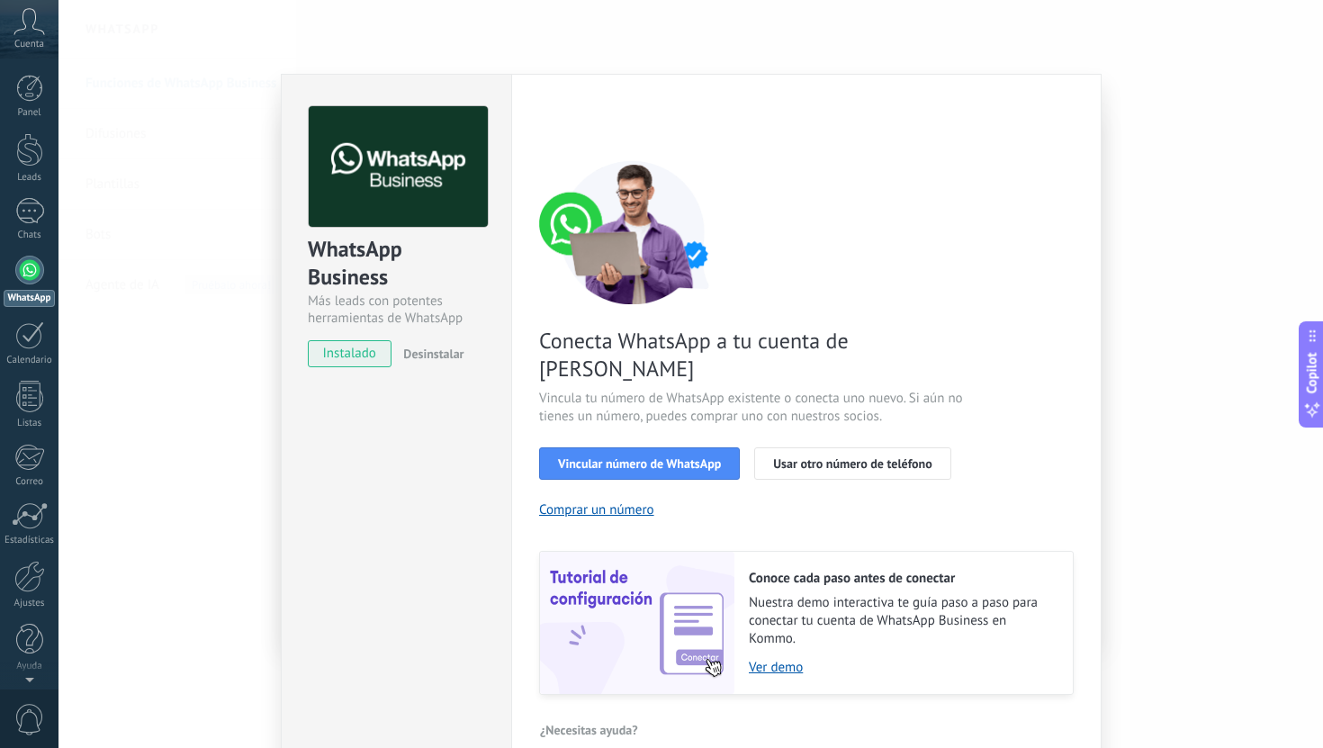
click at [123, 362] on div "WhatsApp Business Más leads con potentes herramientas de WhatsApp instalado Des…" at bounding box center [690, 374] width 1264 height 748
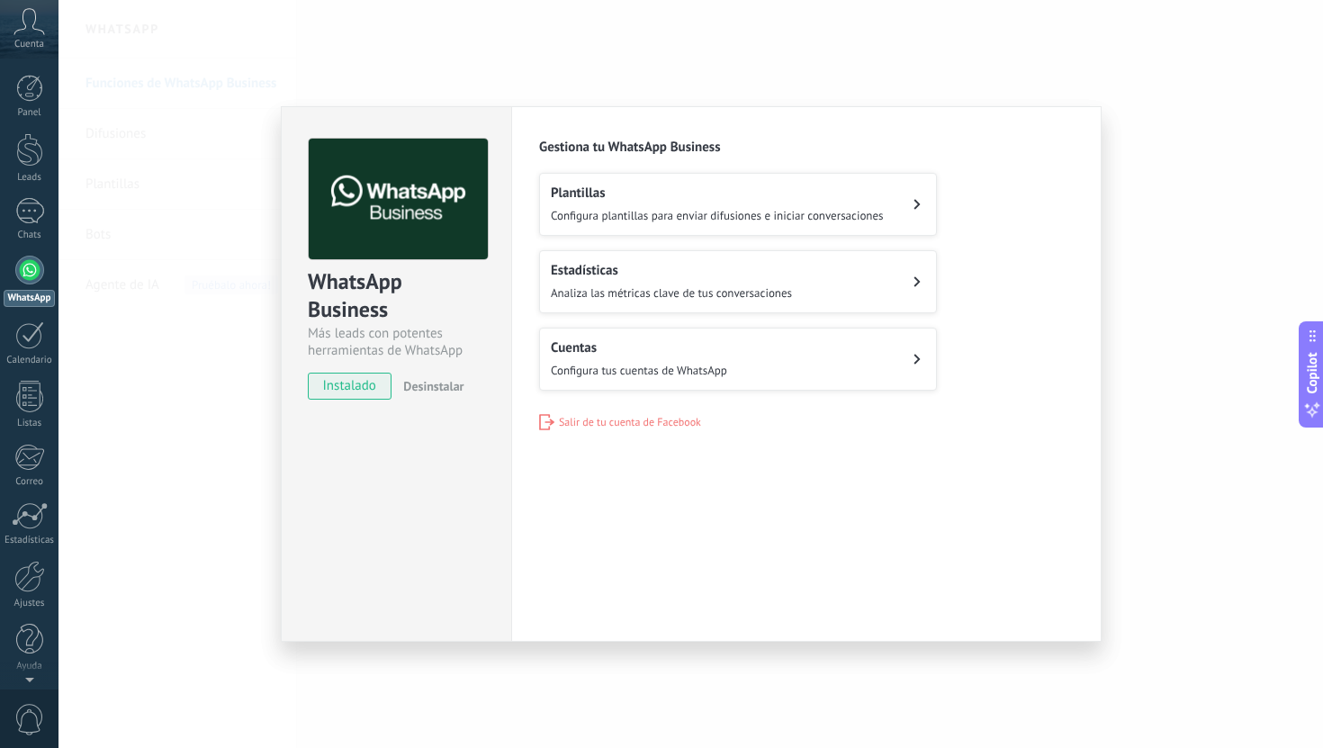
scroll to position [0, 0]
click at [658, 363] on span "Configura tus cuentas de WhatsApp" at bounding box center [639, 370] width 176 height 15
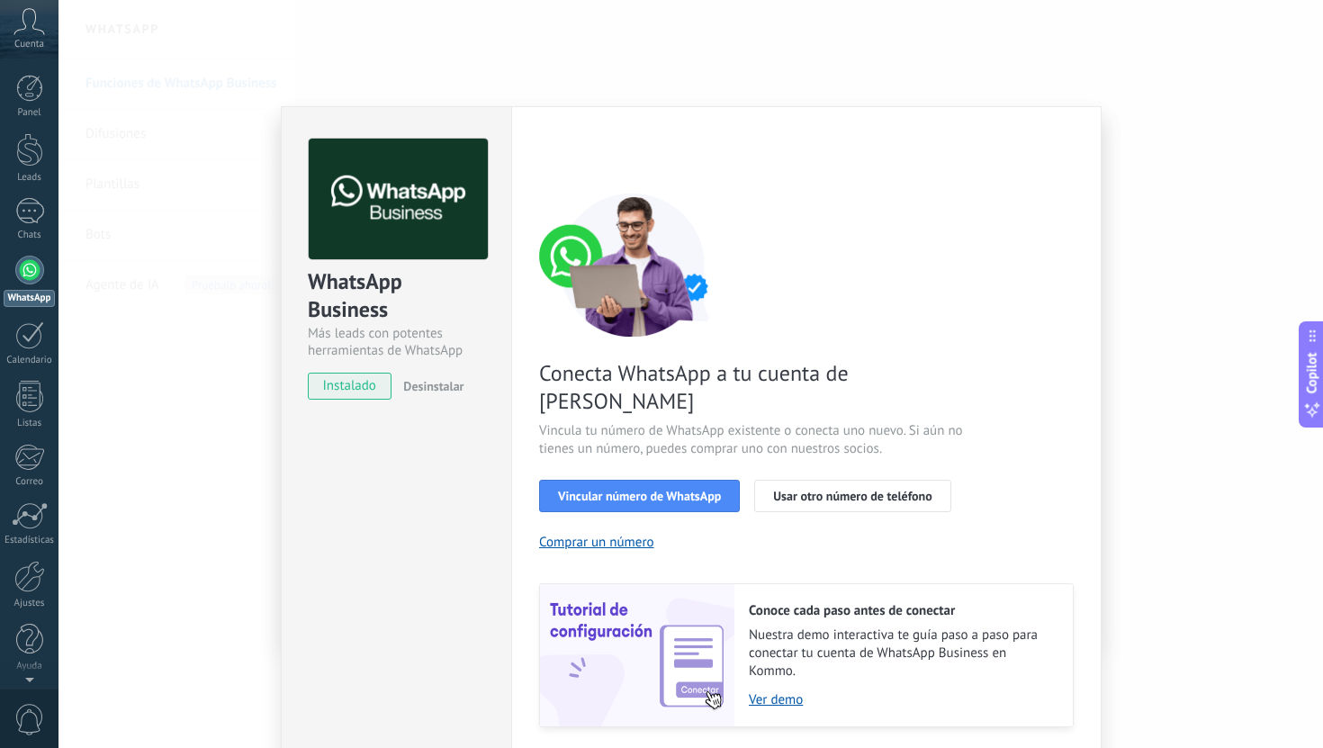
scroll to position [32, 0]
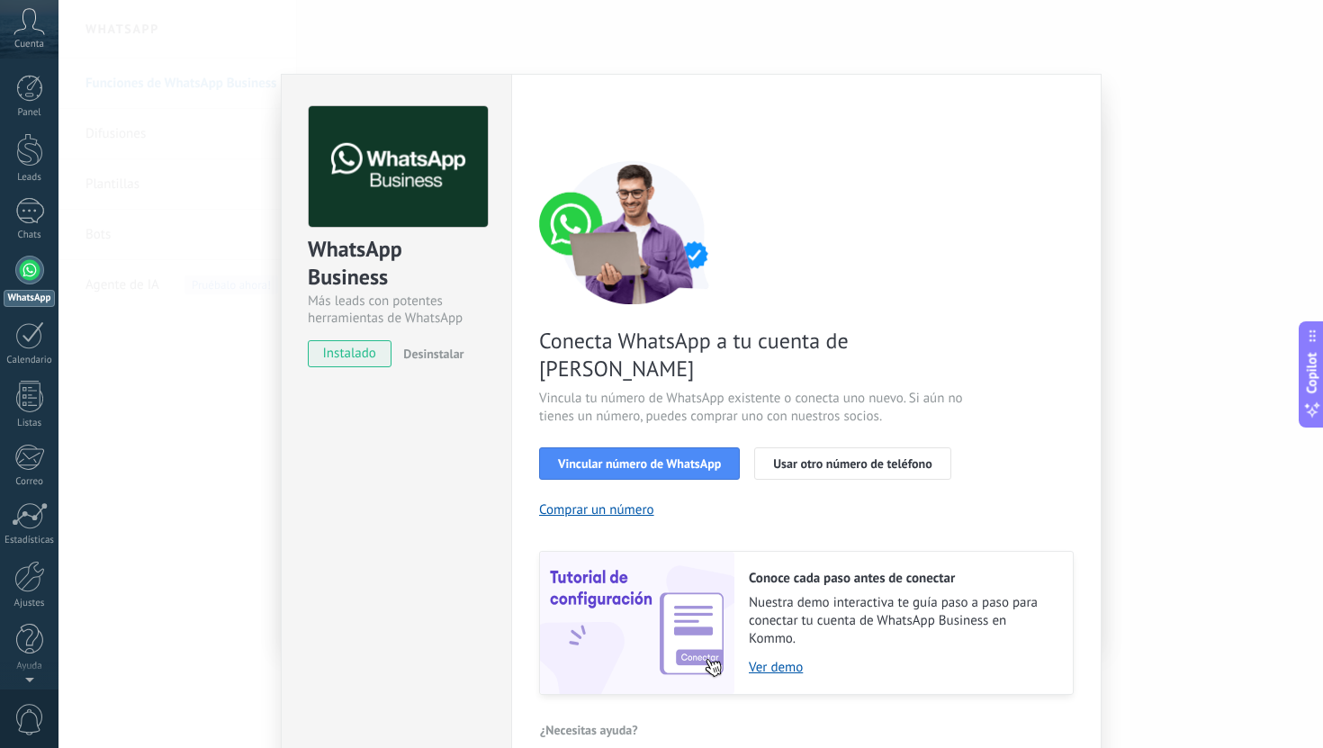
click at [225, 446] on div "WhatsApp Business Más leads con potentes herramientas de WhatsApp instalado Des…" at bounding box center [690, 374] width 1264 height 748
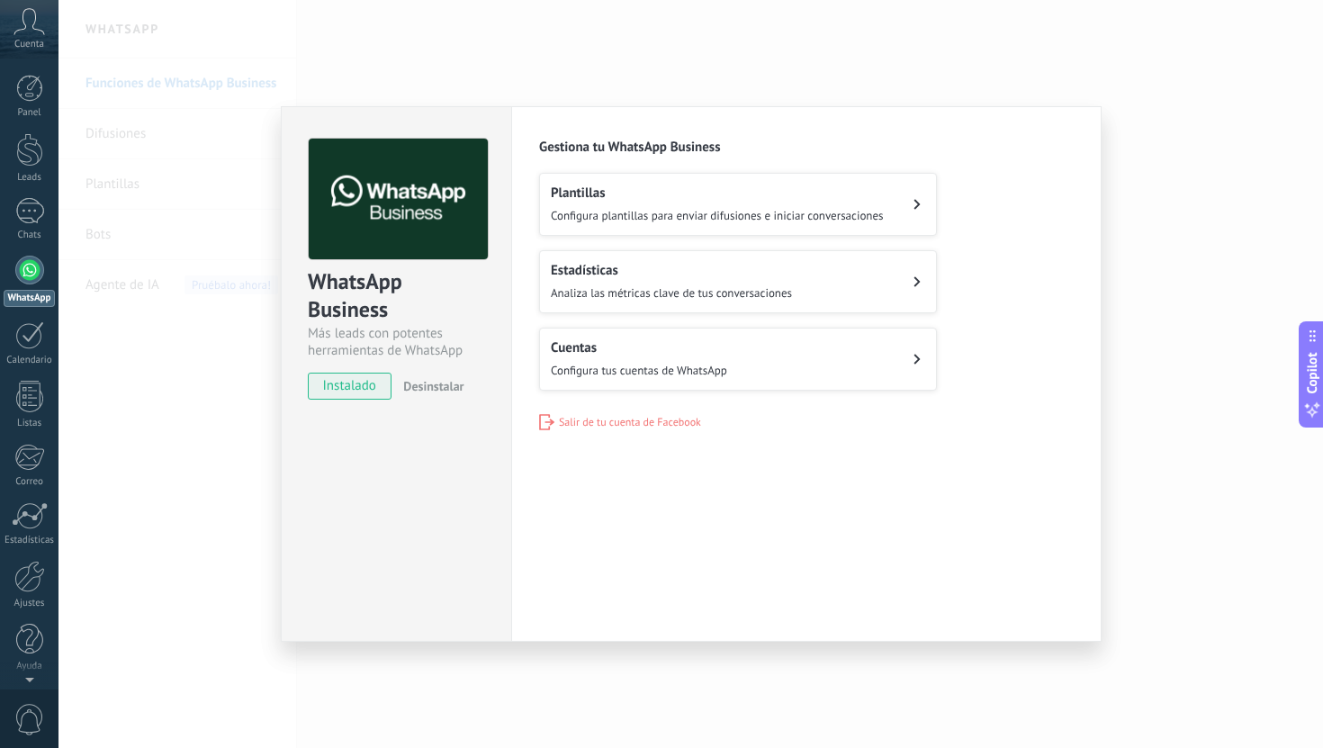
scroll to position [0, 0]
click at [225, 446] on div "WhatsApp Business Más leads con potentes herramientas de WhatsApp instalado Des…" at bounding box center [690, 374] width 1264 height 748
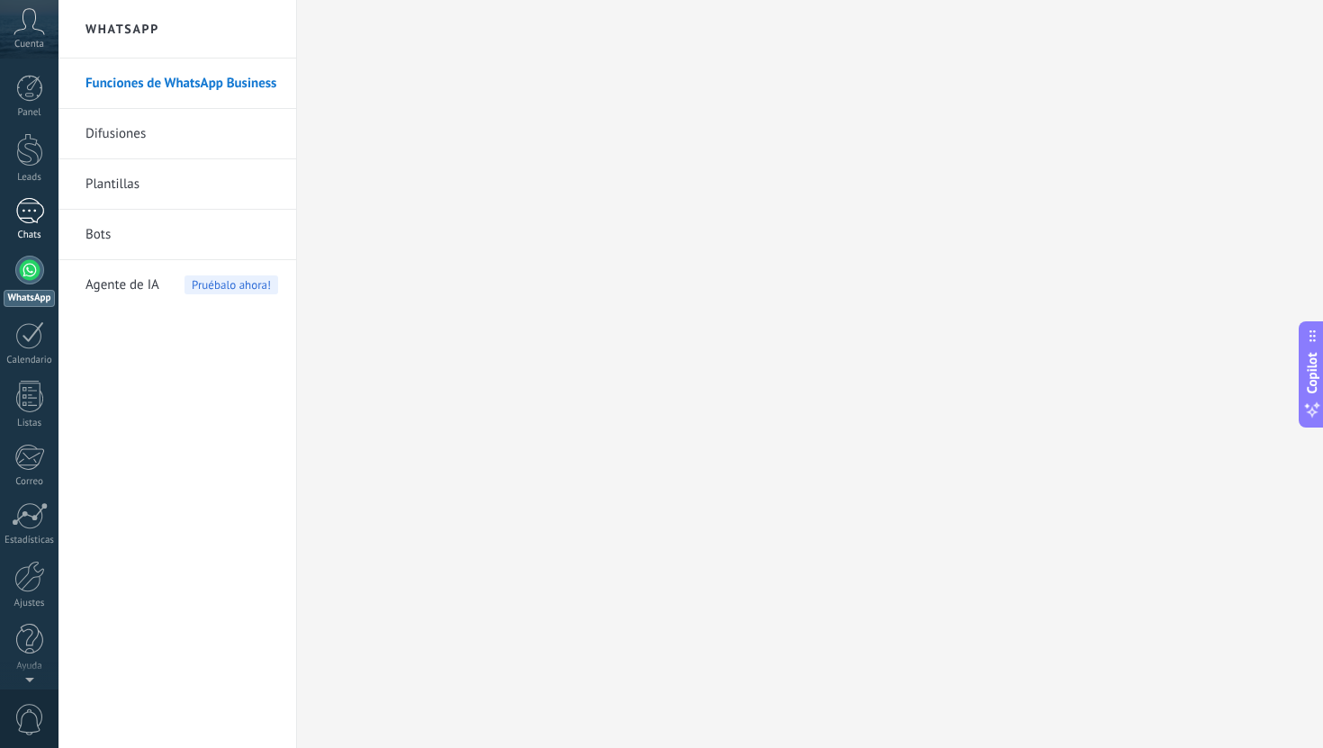
click at [40, 216] on div "1" at bounding box center [29, 211] width 29 height 26
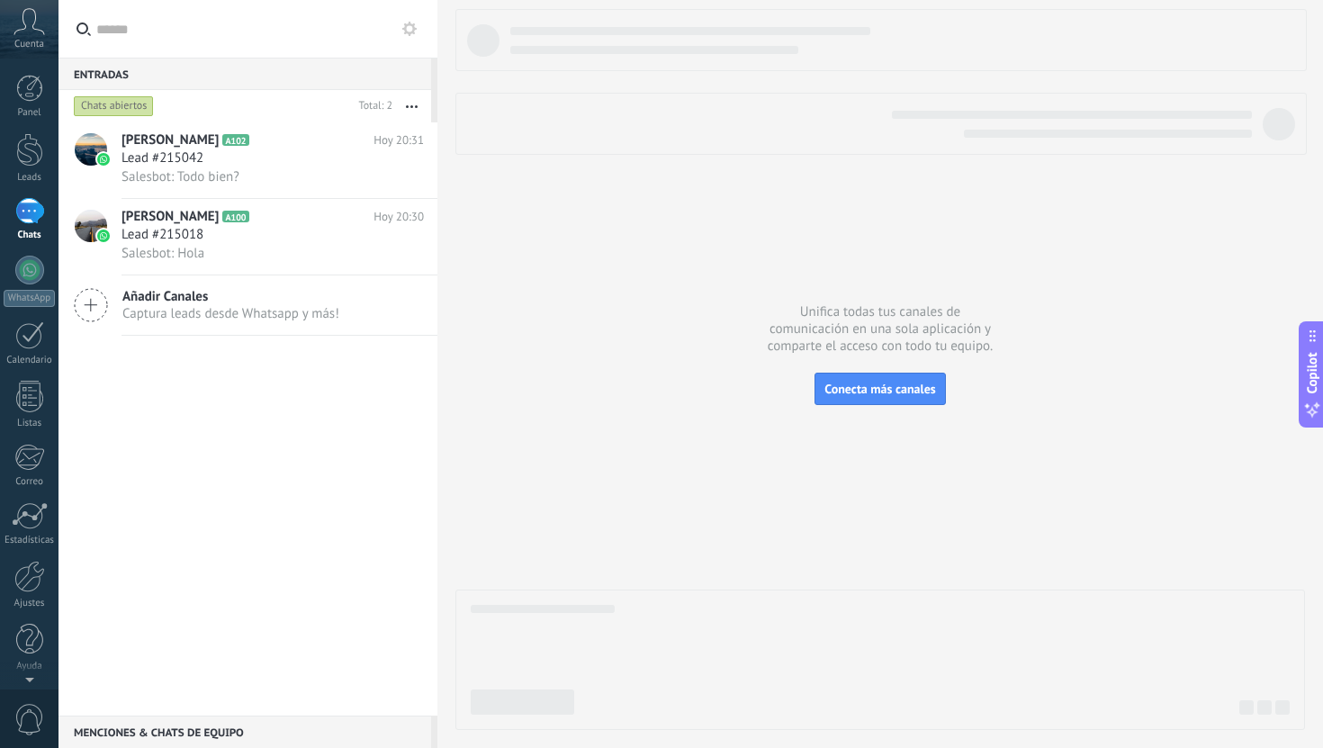
click at [409, 104] on button "button" at bounding box center [411, 106] width 39 height 32
click at [409, 24] on use at bounding box center [409, 29] width 14 height 14
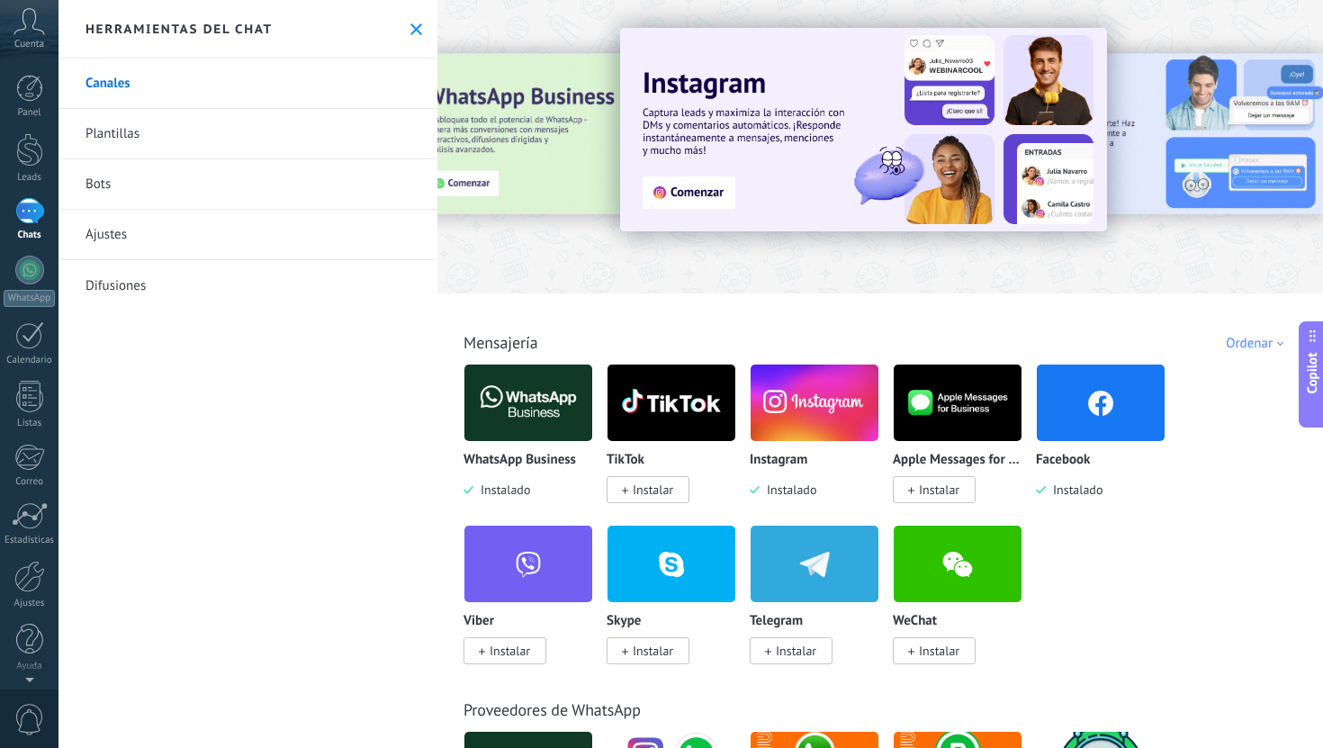
click at [249, 229] on link "Ajustes" at bounding box center [247, 235] width 379 height 50
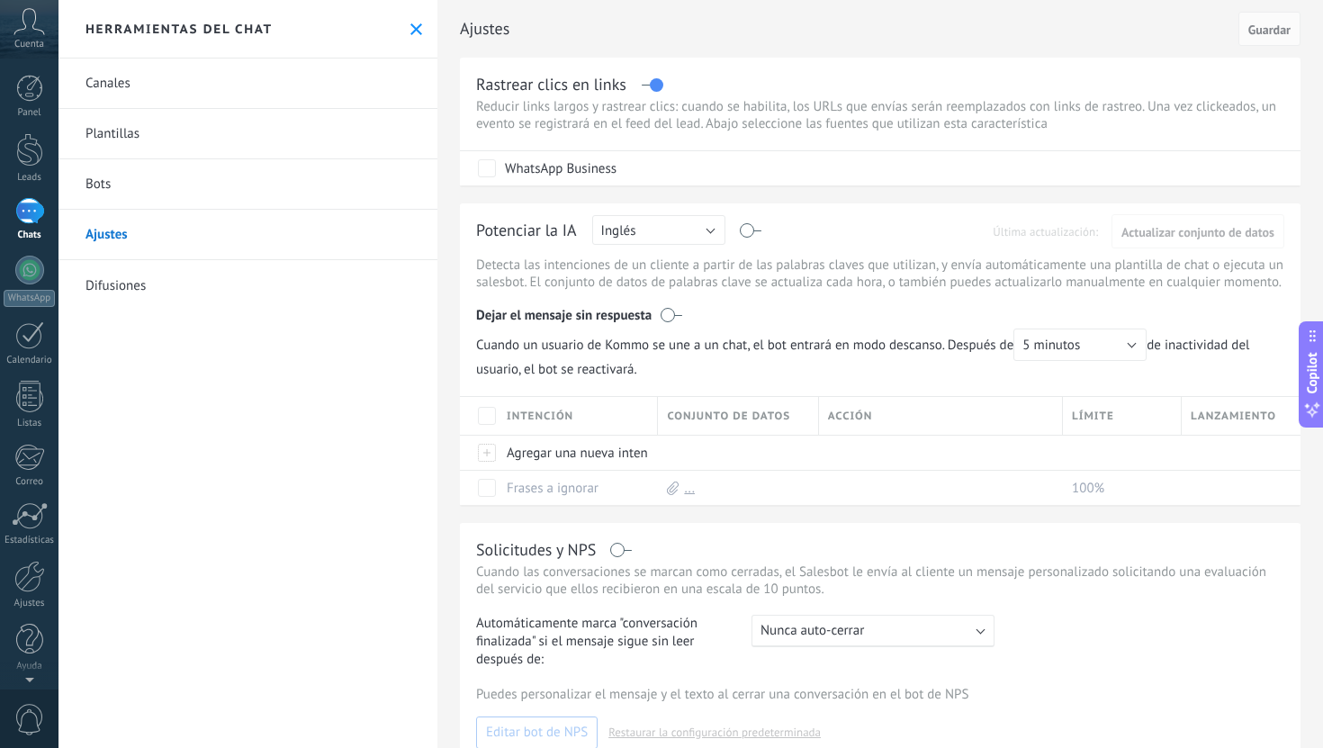
click at [201, 269] on link "Difusiones" at bounding box center [247, 285] width 379 height 50
